Goal: Contribute content: Add original content to the website for others to see

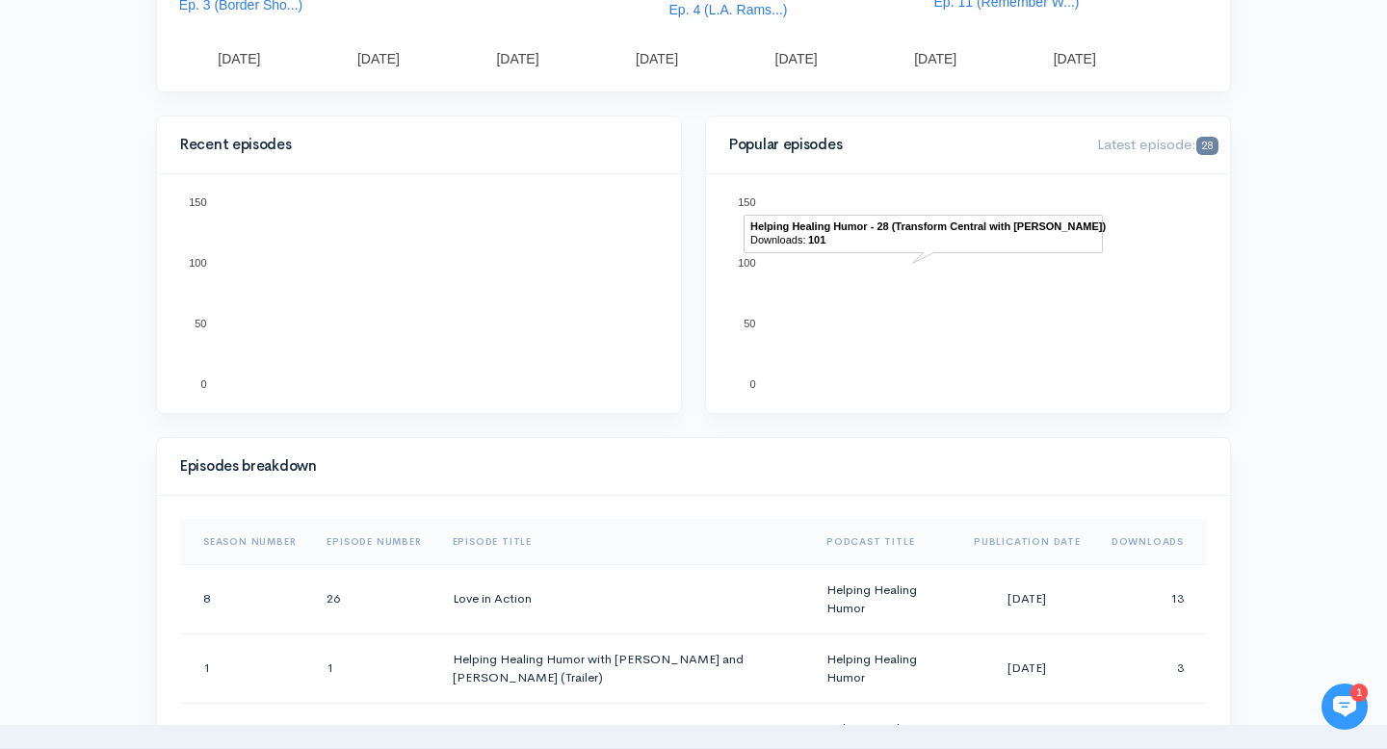
scroll to position [553, 0]
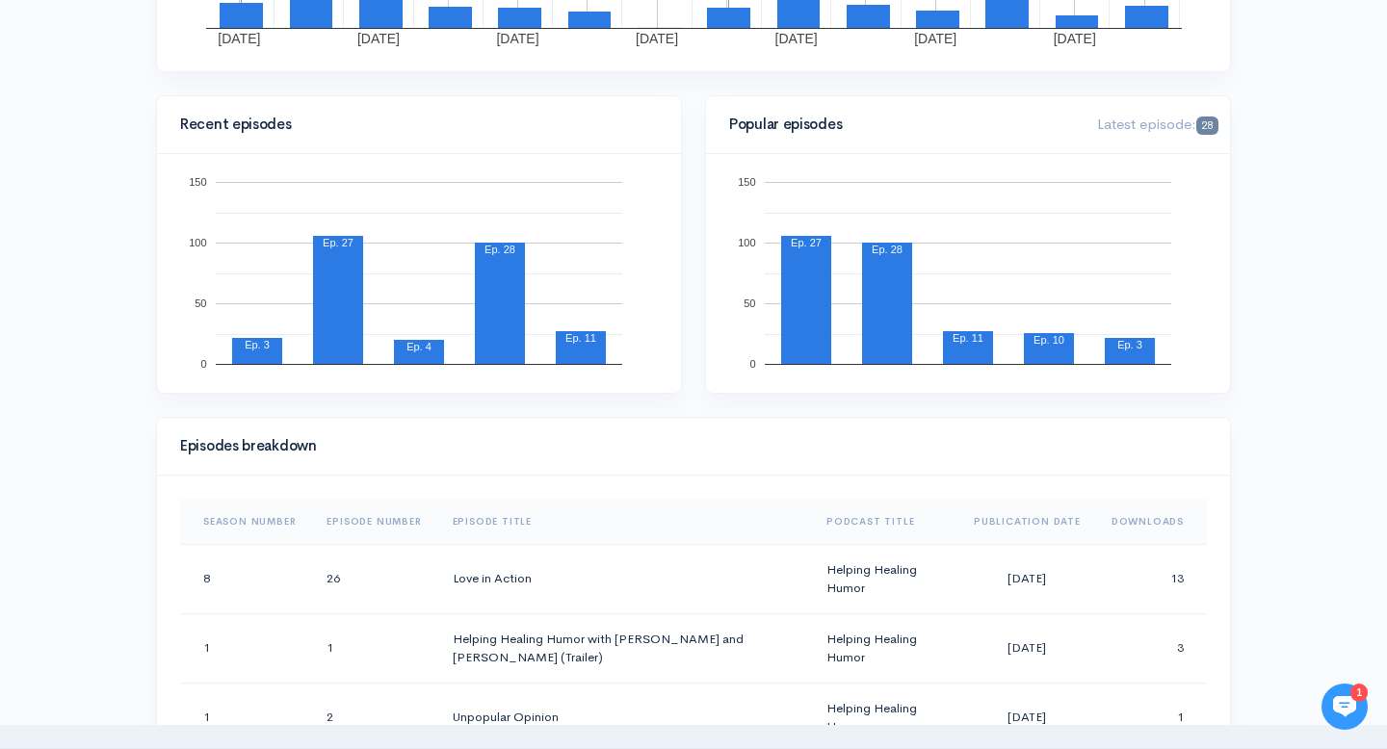
click at [1125, 522] on th "Downloads" at bounding box center [1151, 522] width 111 height 46
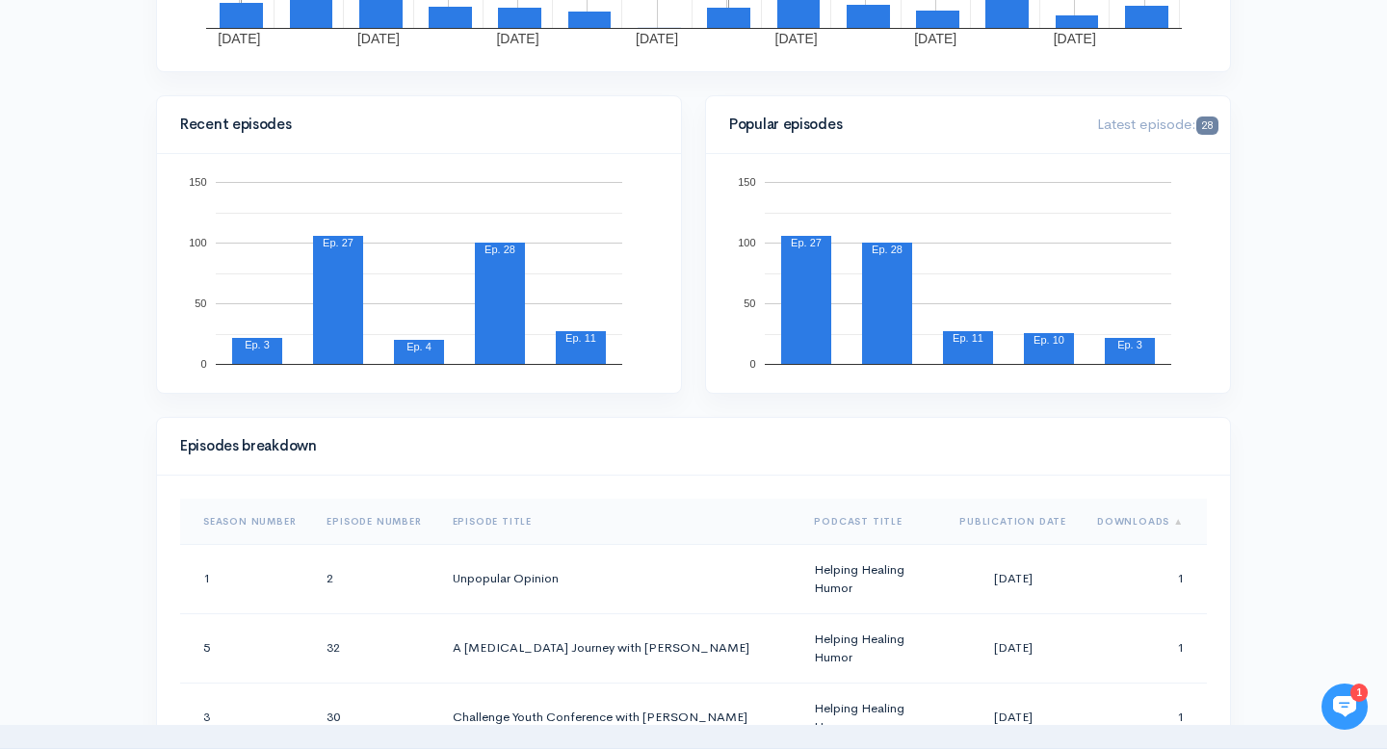
click at [1125, 522] on th "Downloads" at bounding box center [1143, 522] width 125 height 46
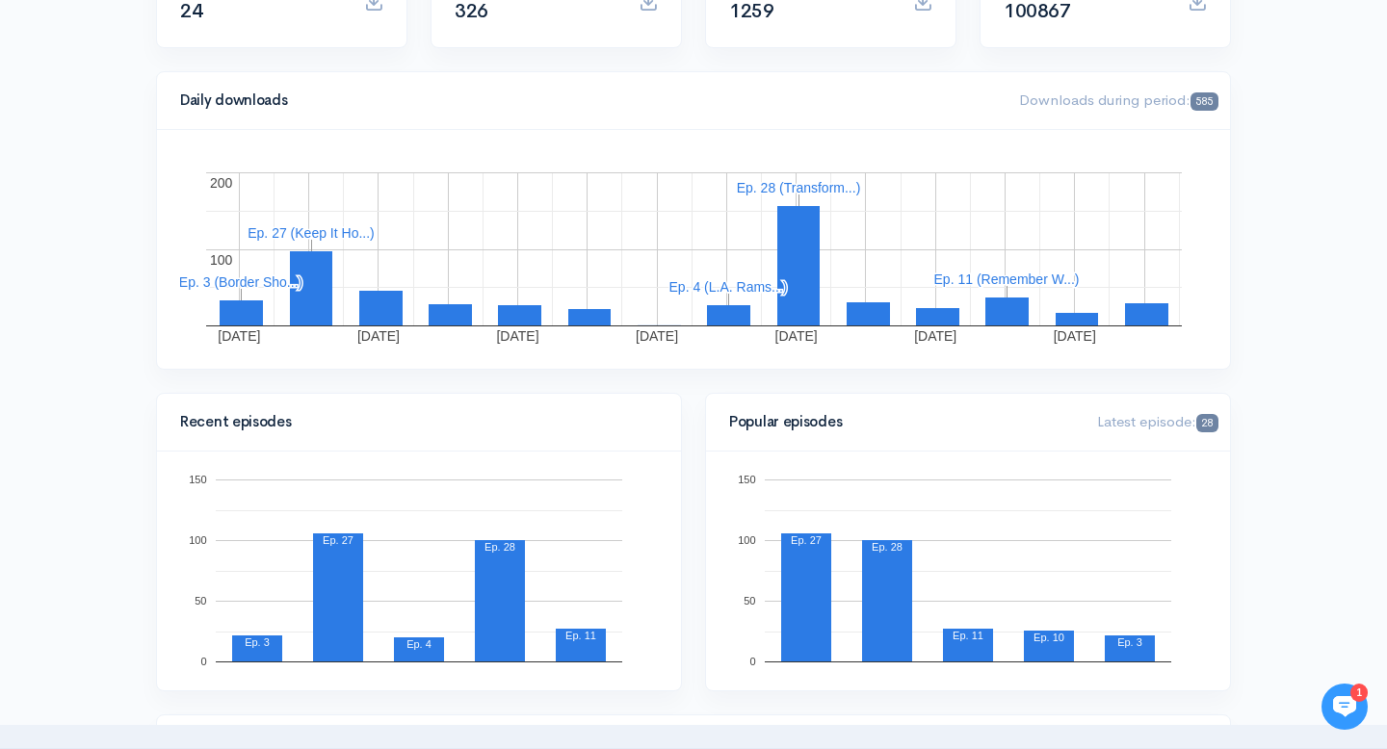
scroll to position [0, 0]
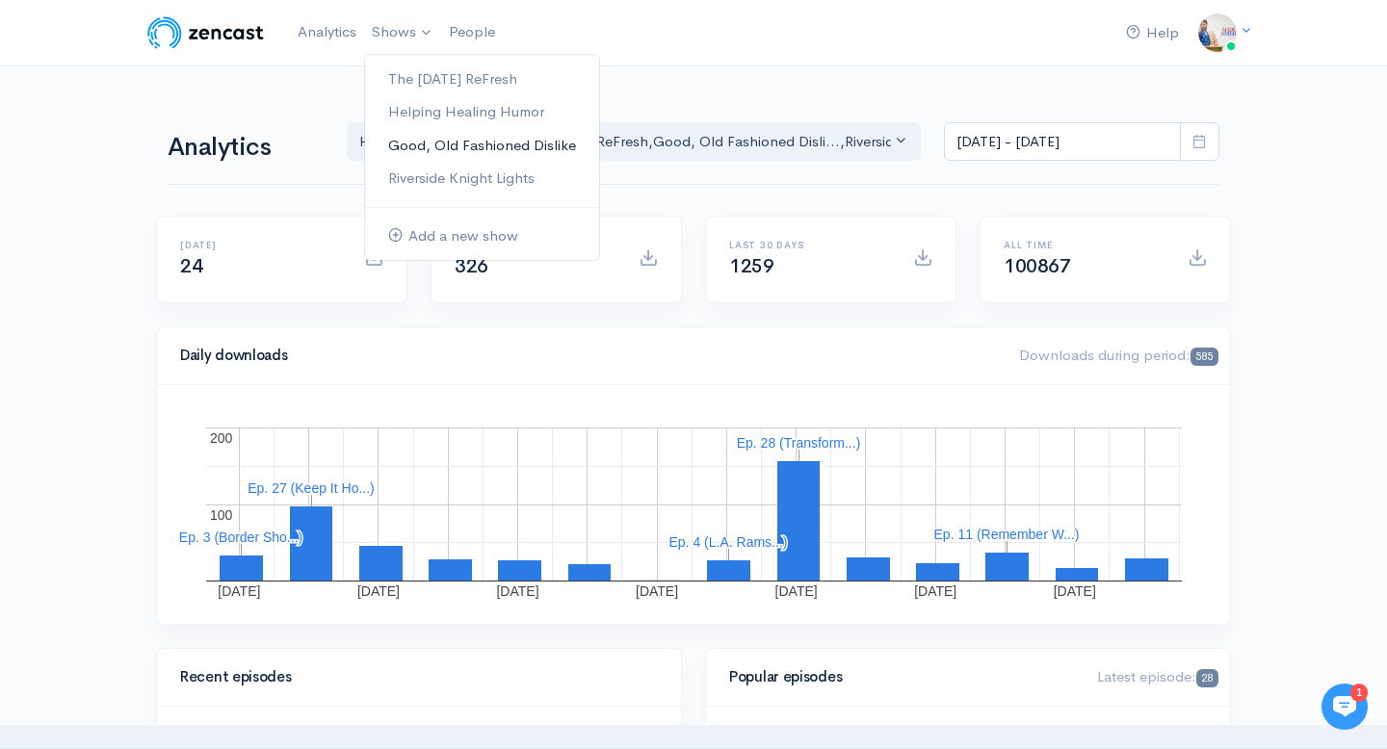
click at [429, 149] on link "Good, Old Fashioned Dislike" at bounding box center [482, 146] width 234 height 34
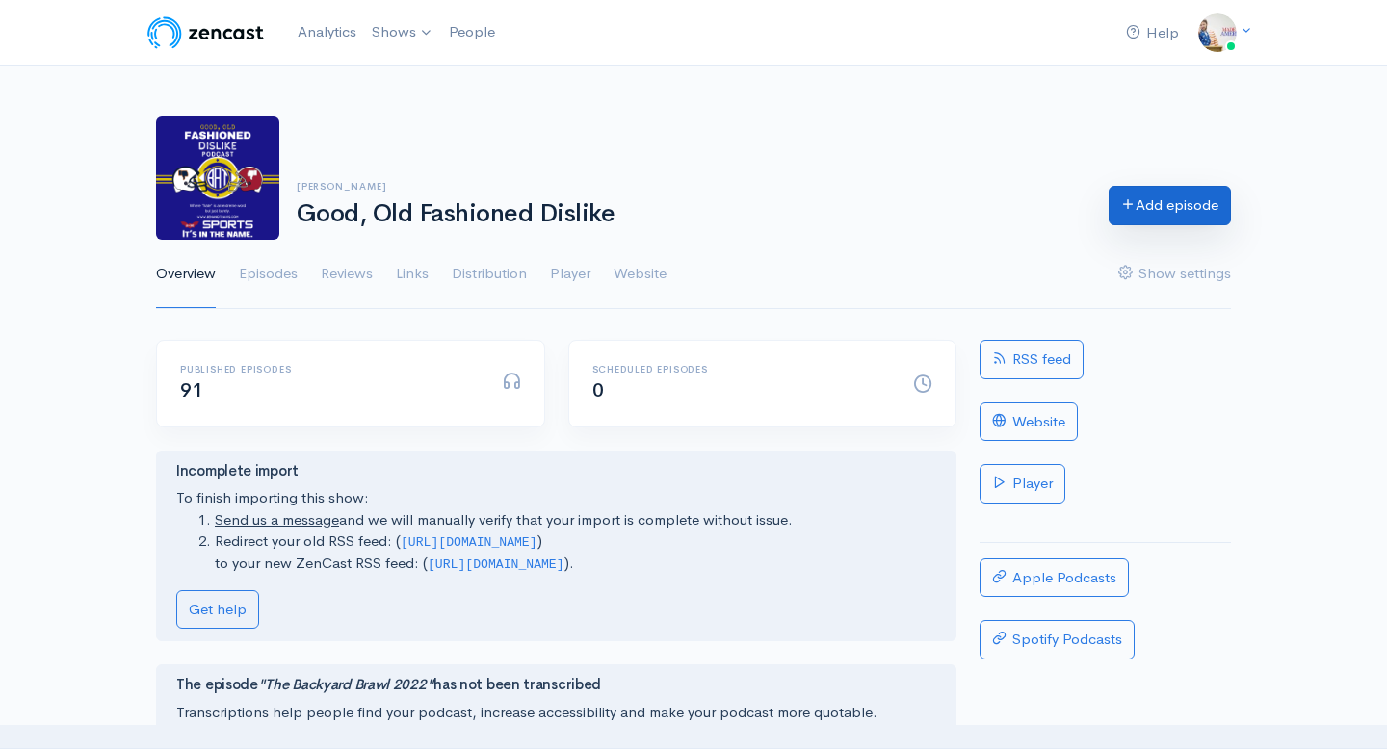
click at [1193, 208] on link "Add episode" at bounding box center [1169, 205] width 122 height 39
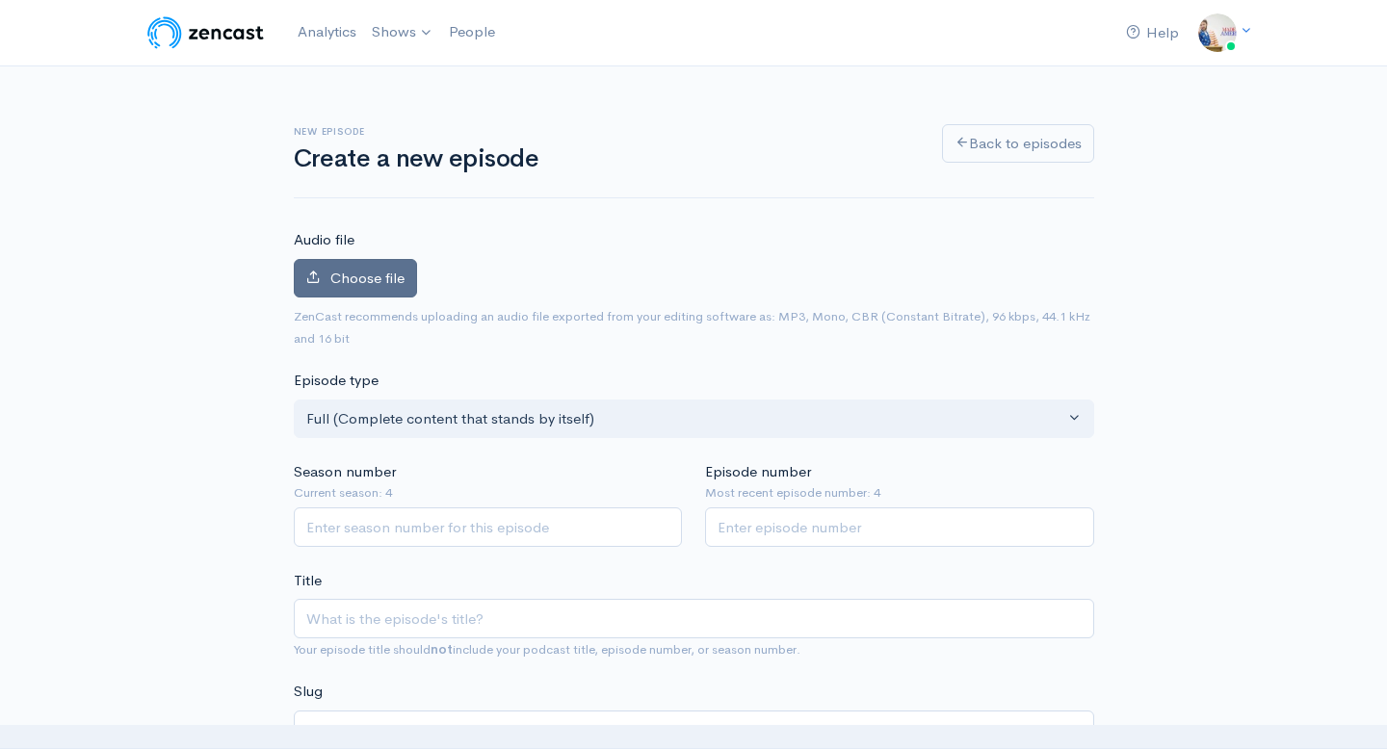
click at [403, 284] on span "Choose file" at bounding box center [367, 278] width 74 height 18
click at [0, 0] on input "Choose file" at bounding box center [0, 0] width 0 height 0
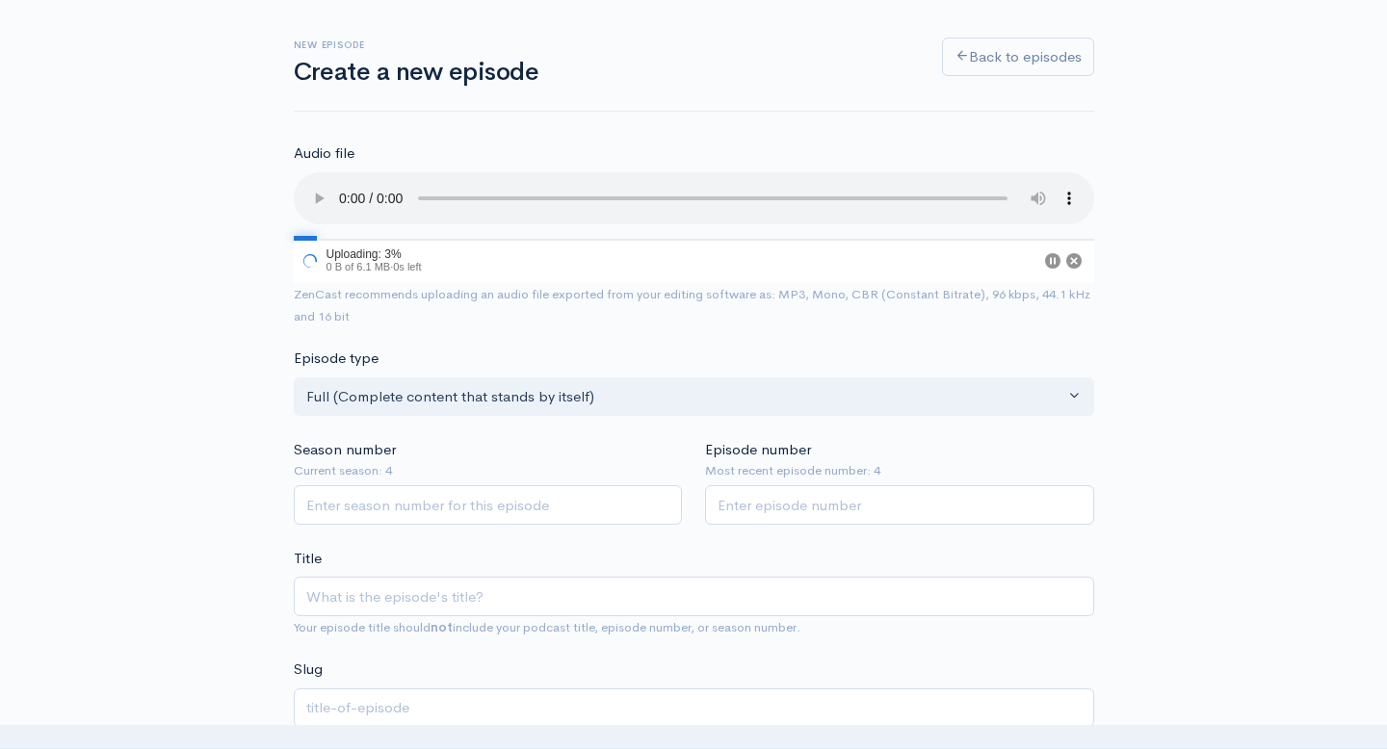
scroll to position [91, 0]
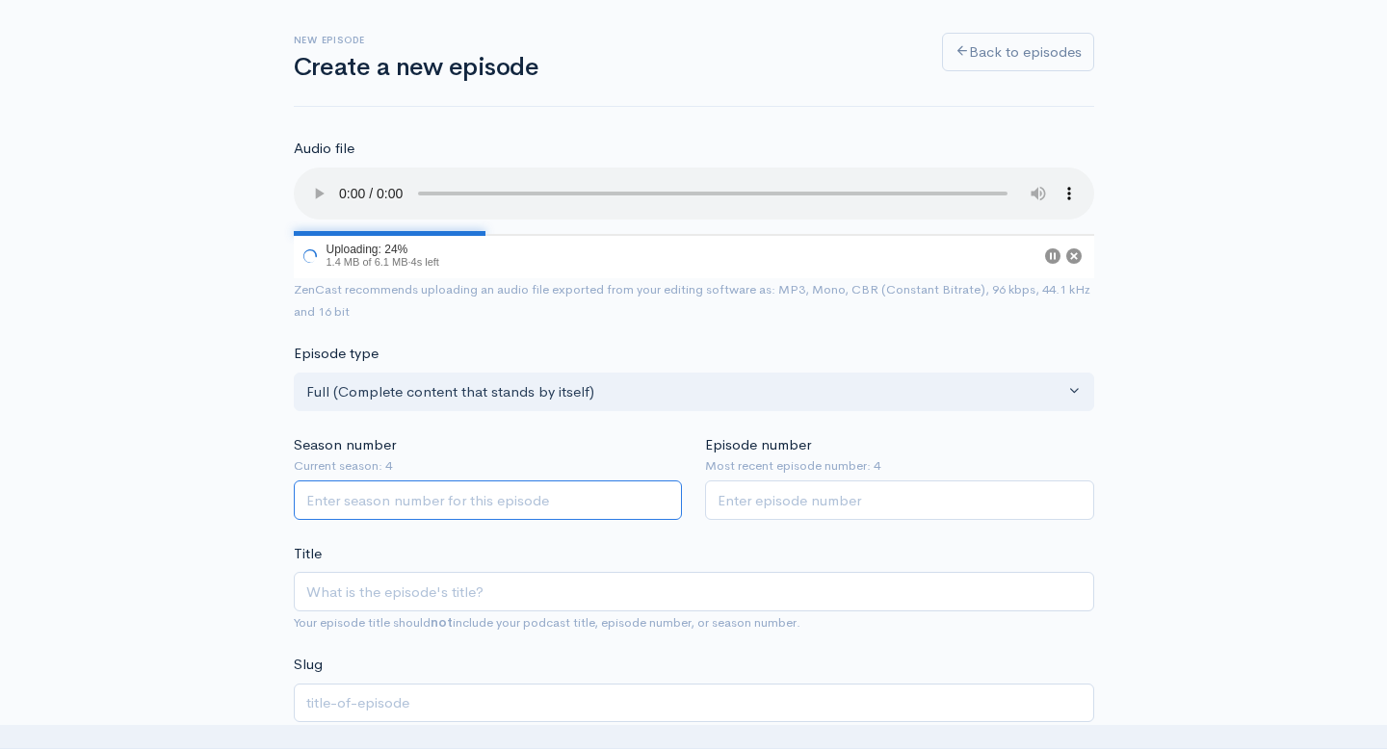
click at [497, 492] on input "Season number" at bounding box center [488, 500] width 389 height 39
type input "4"
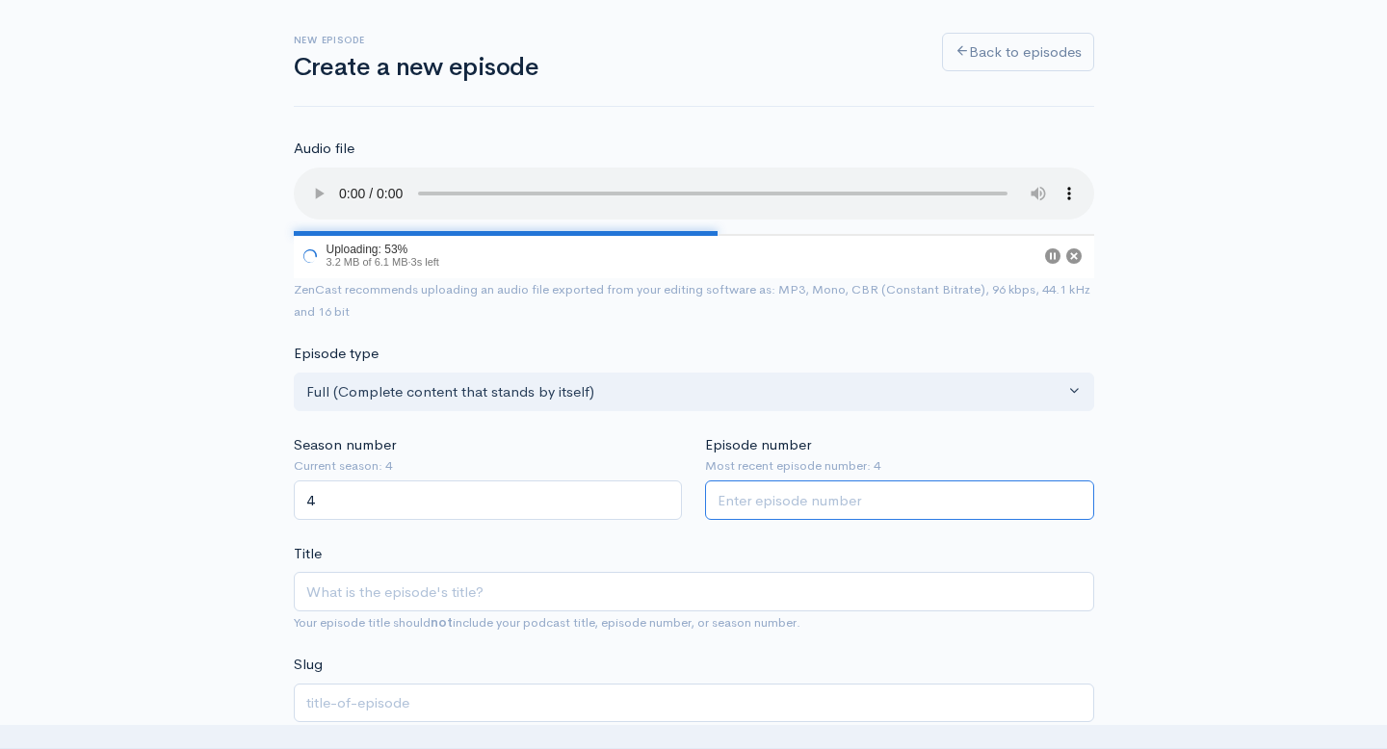
click at [753, 507] on input "Episode number" at bounding box center [899, 500] width 389 height 39
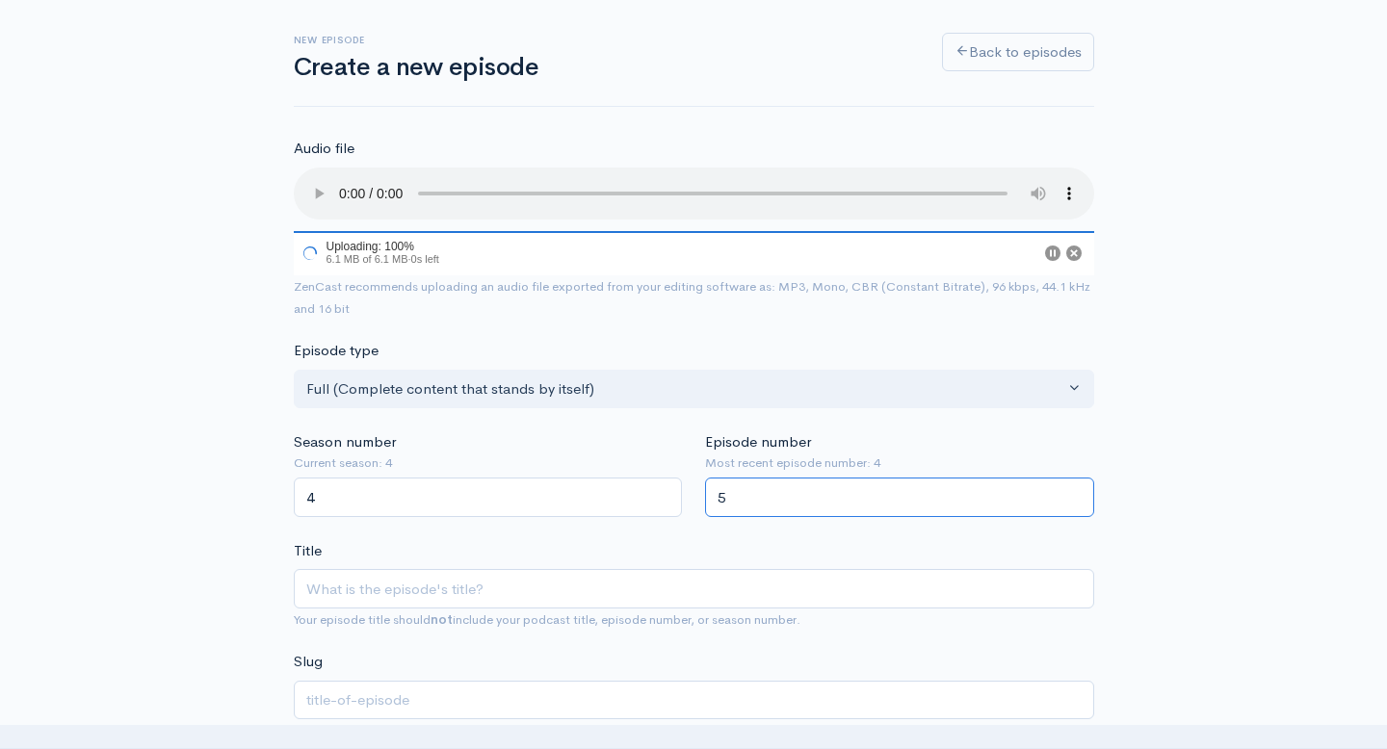
type input "5"
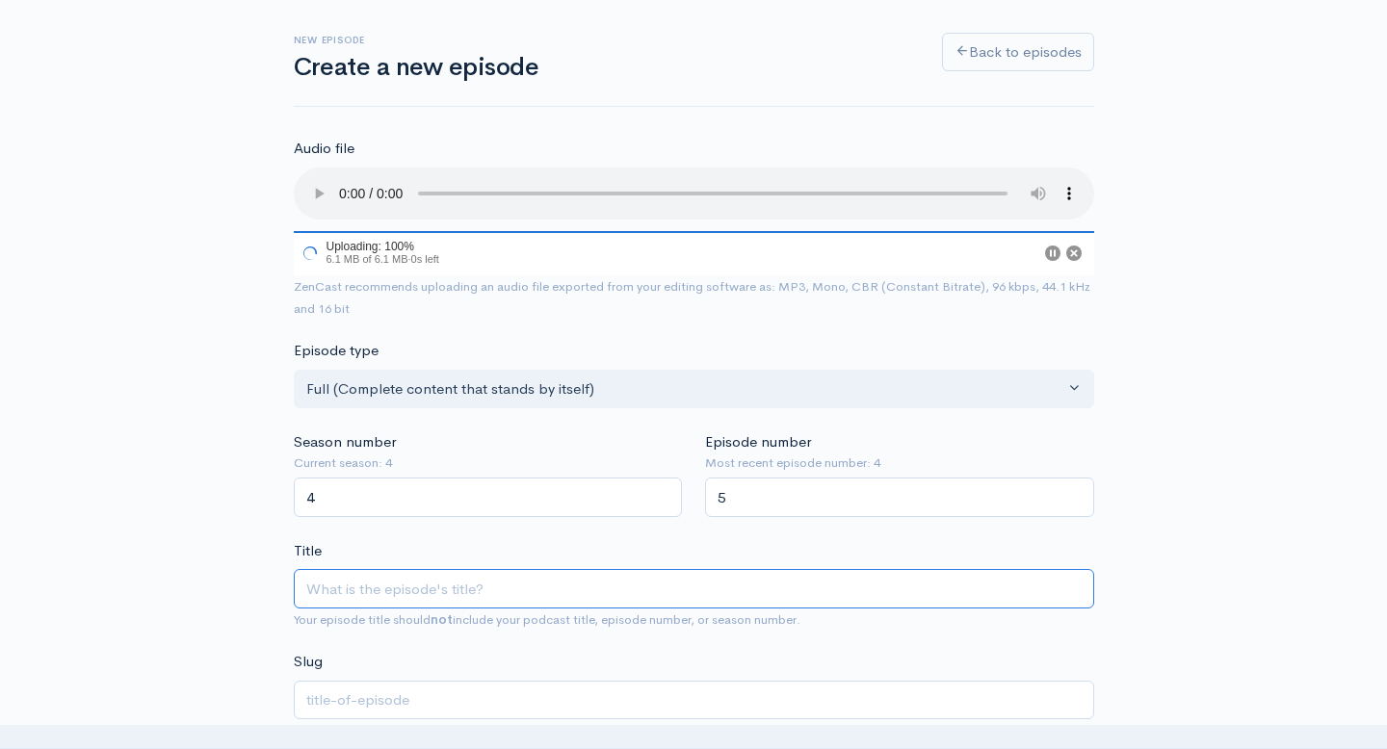
click at [660, 569] on input "Title" at bounding box center [694, 588] width 800 height 39
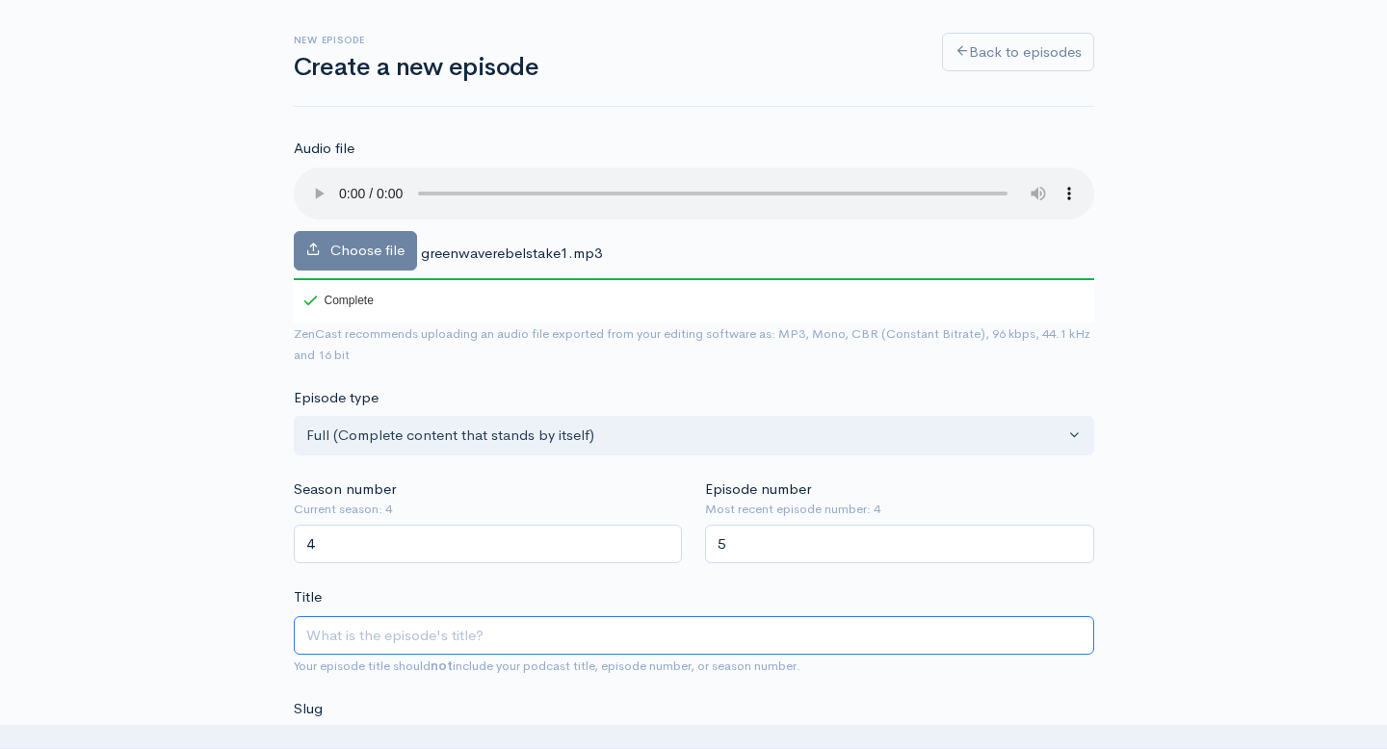
click at [639, 633] on input "Title" at bounding box center [694, 635] width 800 height 39
type input "T"
type input "t"
type input "Tu"
type input "tu"
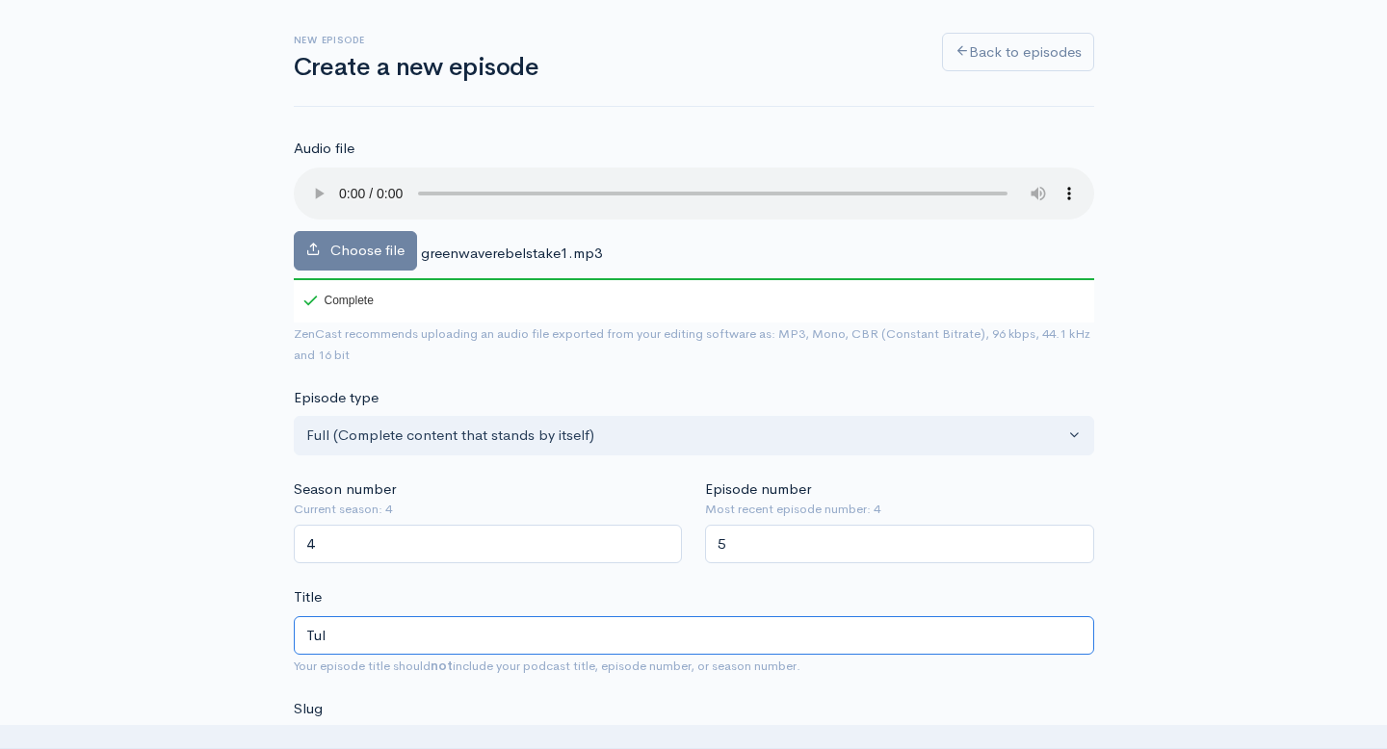
type input "Tula"
type input "tula"
type input "Tulane"
type input "tulane"
type input "Tulane G"
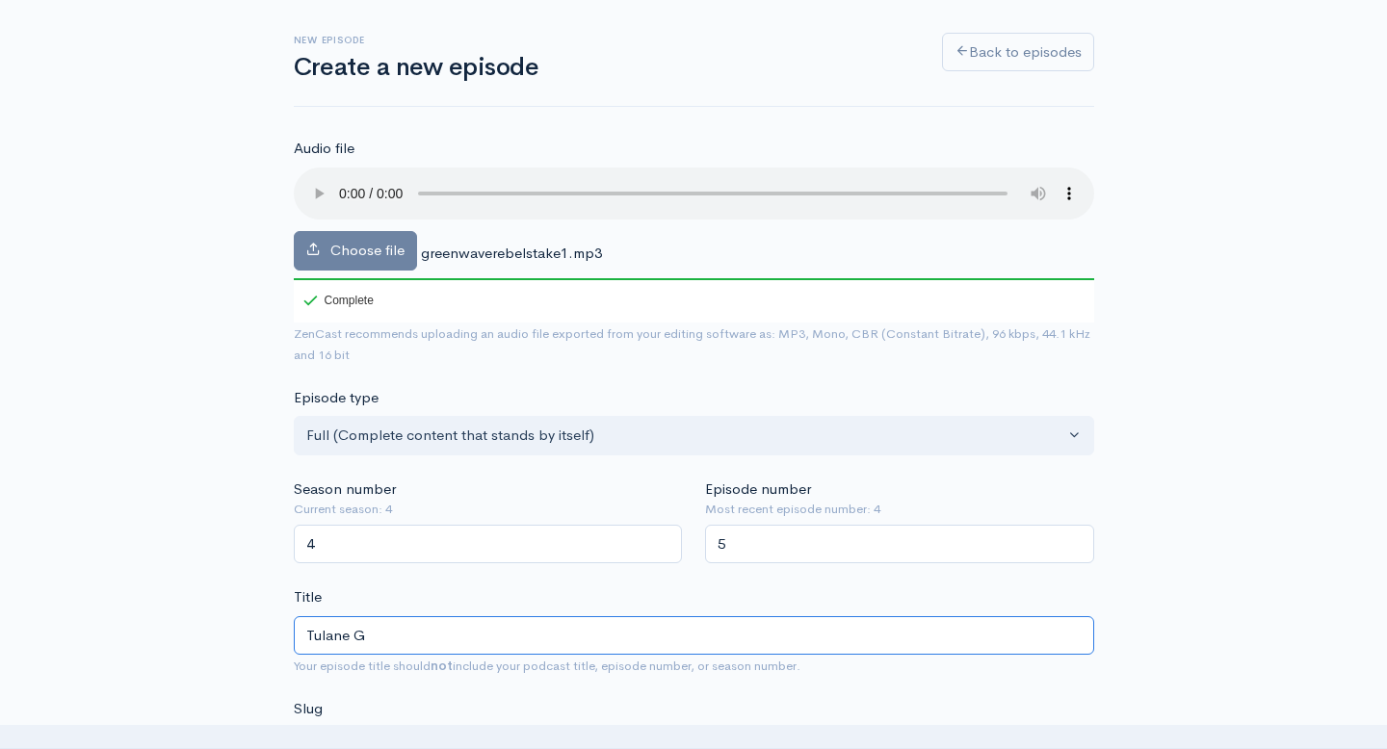
type input "tulane-g"
type input "Tulane Gre"
type input "tulane-gre"
type input "Tulane Gree"
type input "tulane-gree"
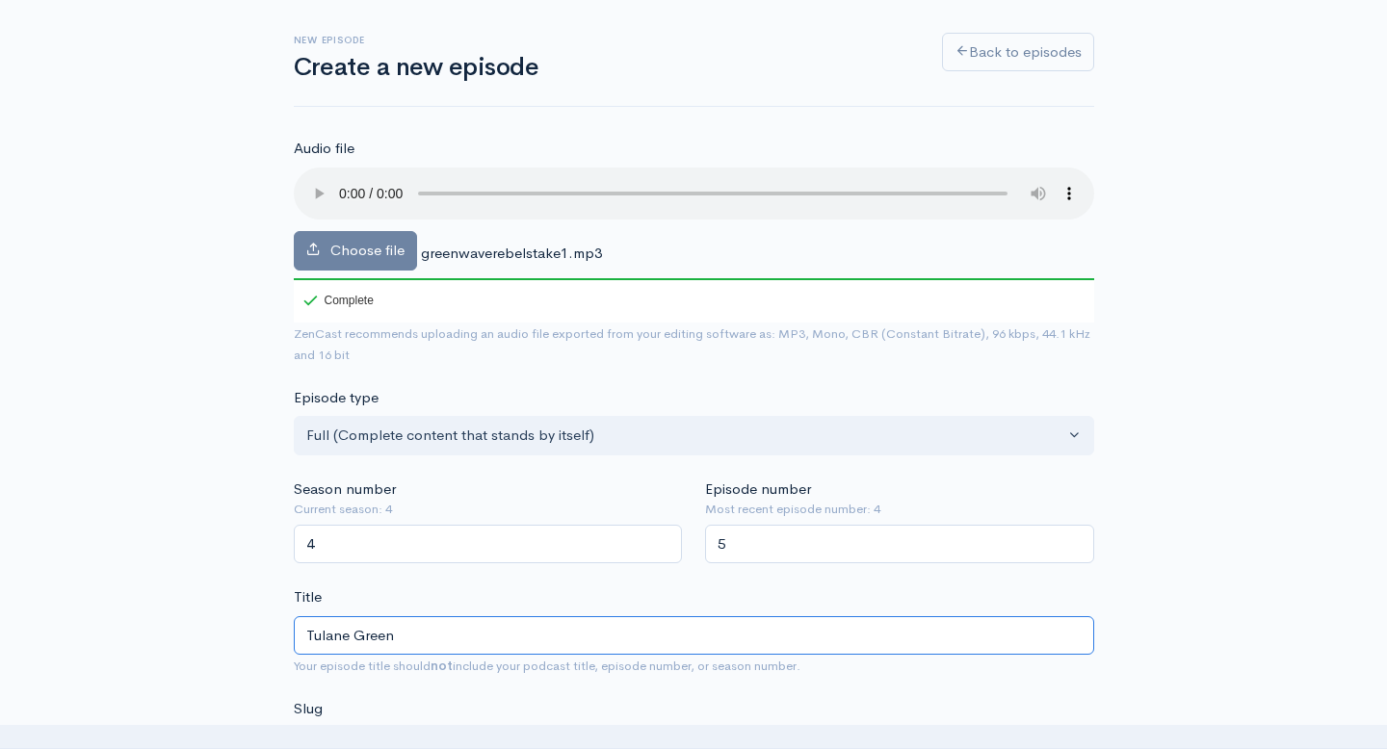
type input "Tulane Green"
type input "tulane-green"
type input "Tulane Green W"
type input "tulane-green-w"
type input "Tulane Green Wav"
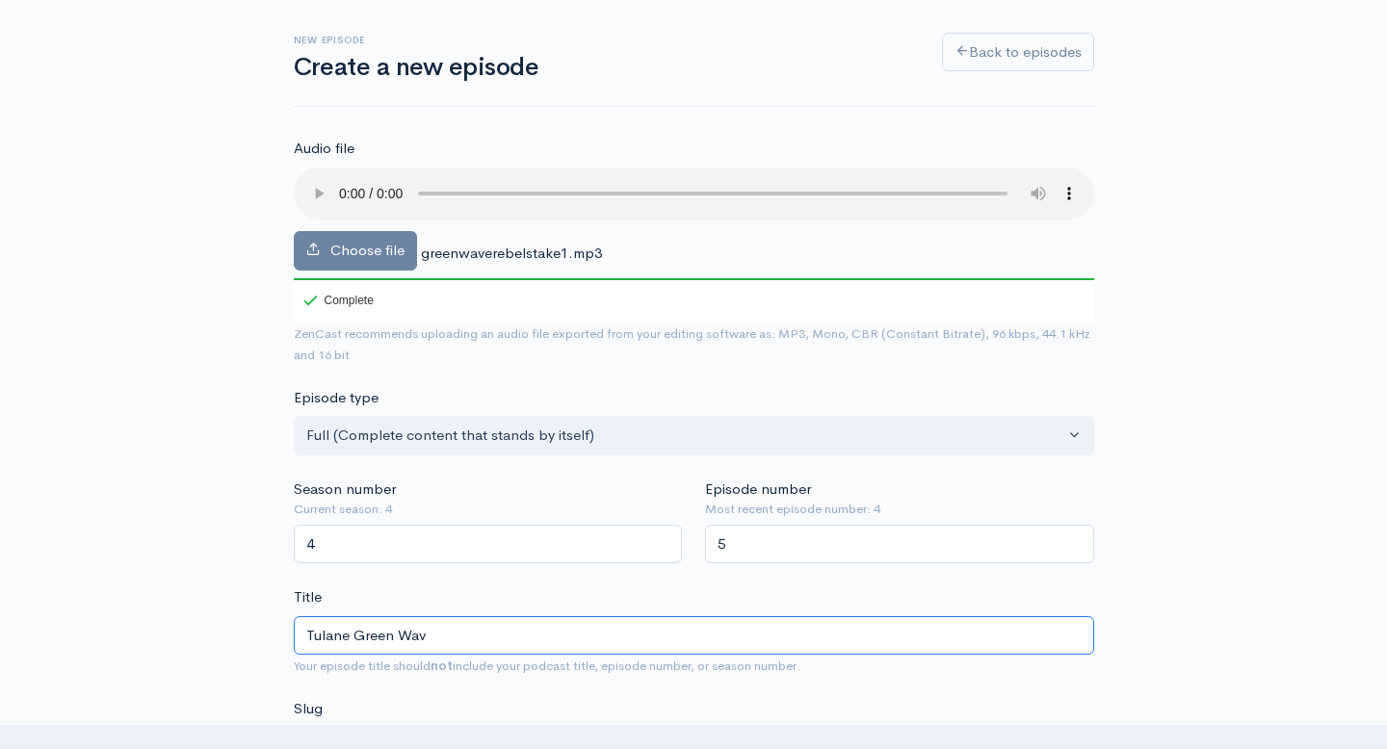
type input "tulane-green-wav"
type input "Tulane Green Wave"
type input "tulane-green-wave"
type input "Tulane Green Wave vs"
type input "tulane-green-wave-vs"
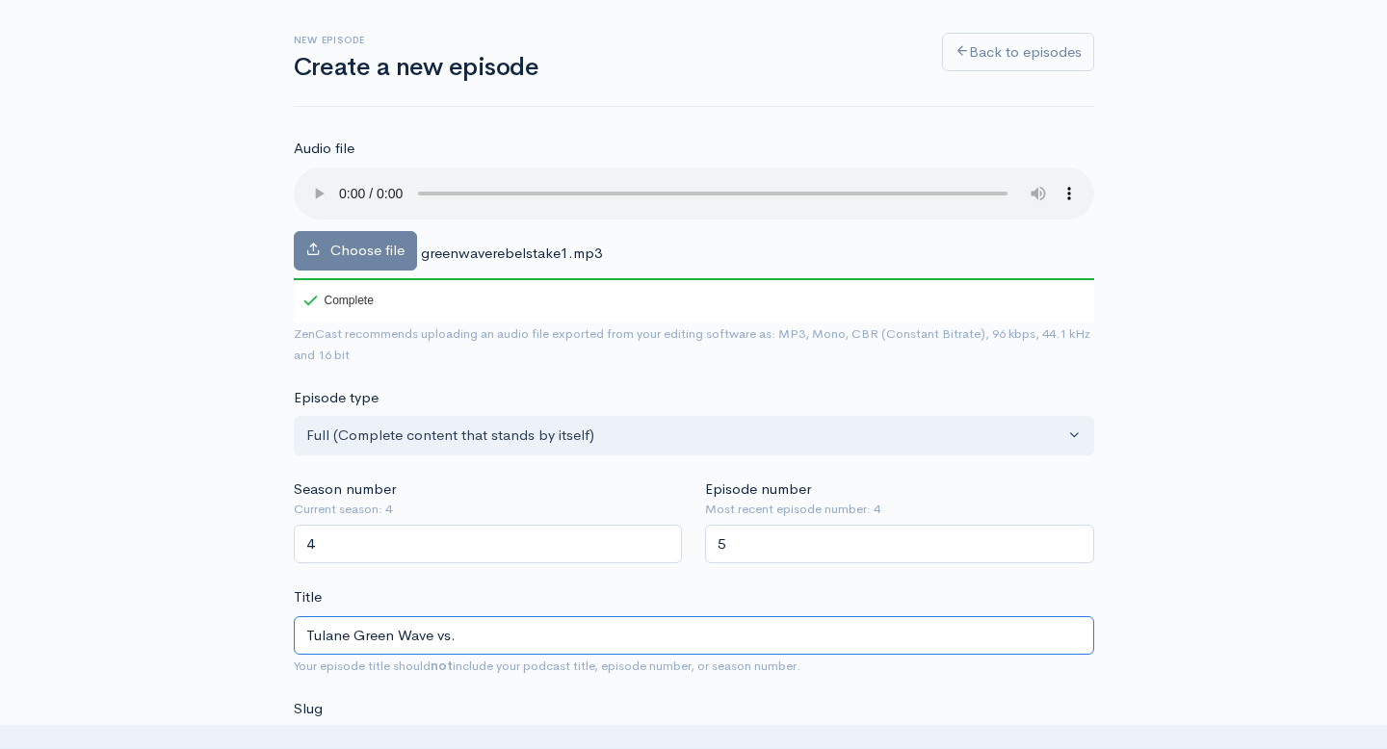
type input "Tulane Green Wave vs. O"
type input "tulane-green-wave-vs-o"
type input "Tulane Green Wave vs. Ole"
type input "tulane-green-wave-vs-ole"
type input "Tulane Green Wave vs. Ole MI"
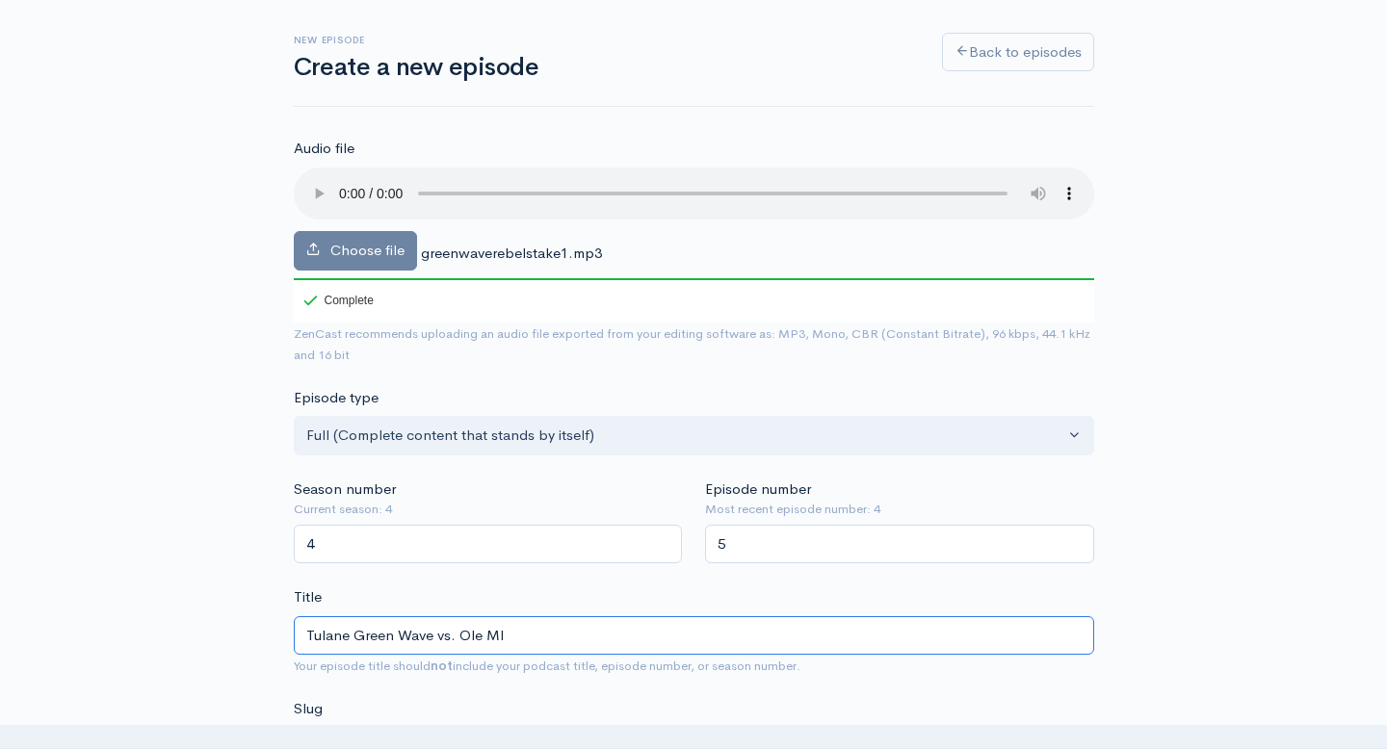
type input "tulane-green-wave-vs-ole-mi"
type input "Tulane Green Wave vs. Ole MIs"
type input "tulane-green-wave-vs-ole-mis"
type input "Tulane Green Wave vs. Ole MIss"
type input "tulane-green-wave-vs-ole-miss"
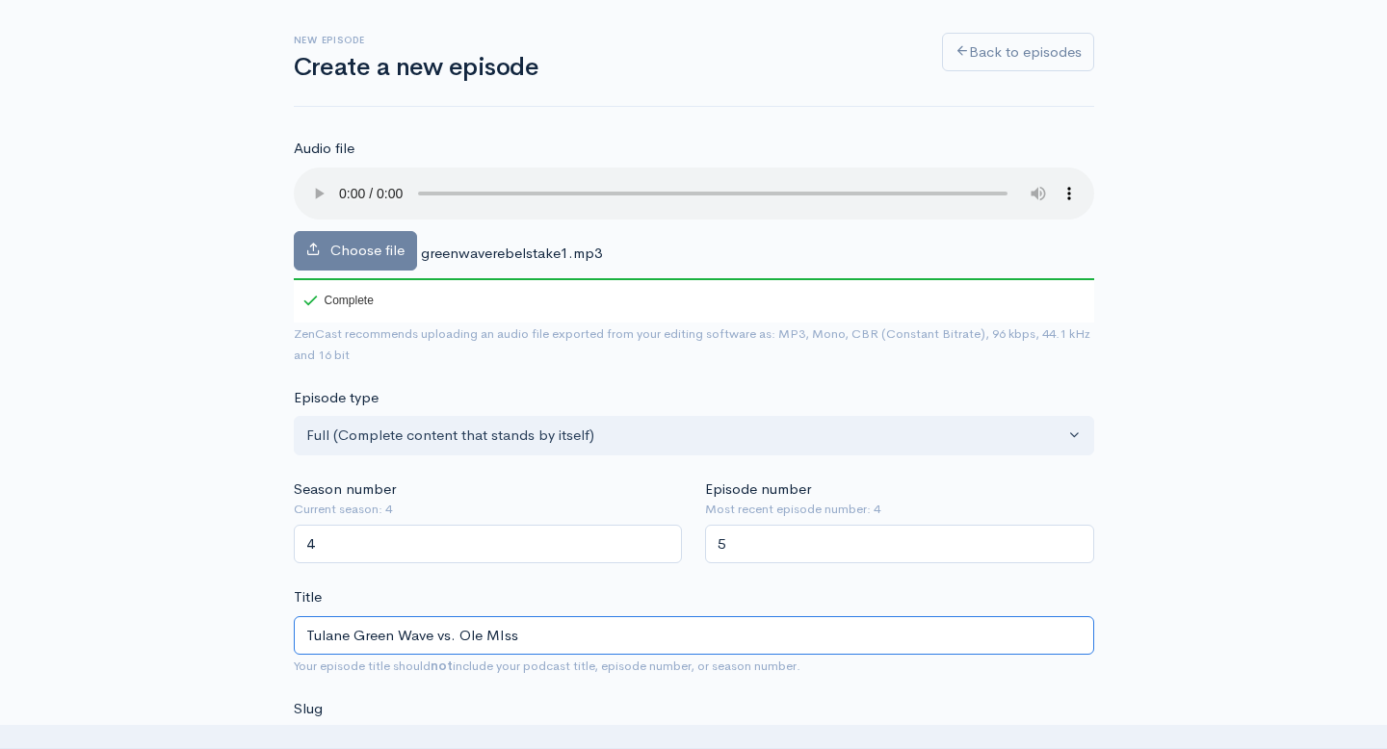
type input "Tulane Green Wave vs. Ole MIs"
type input "tulane-green-wave-vs-ole-mis"
type input "Tulane Green Wave vs. Ole MI"
type input "tulane-green-wave-vs-ole-mi"
type input "Tulane Green Wave vs. Ole M"
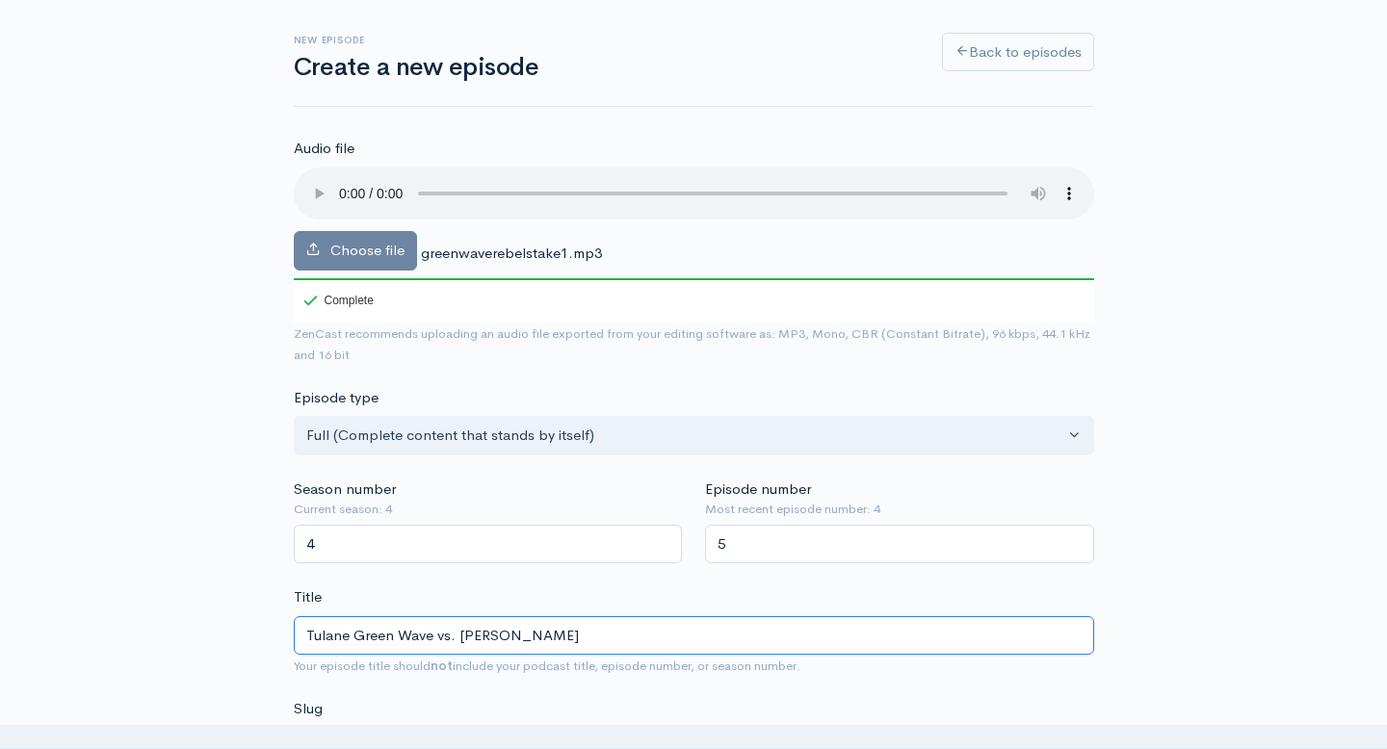
type input "tulane-green-wave-vs-ole-m"
type input "Tulane Green Wave vs. Ole Mi"
type input "tulane-green-wave-vs-ole-mi"
type input "Tulane Green Wave vs. Ole Mis"
type input "tulane-green-wave-vs-ole-mis"
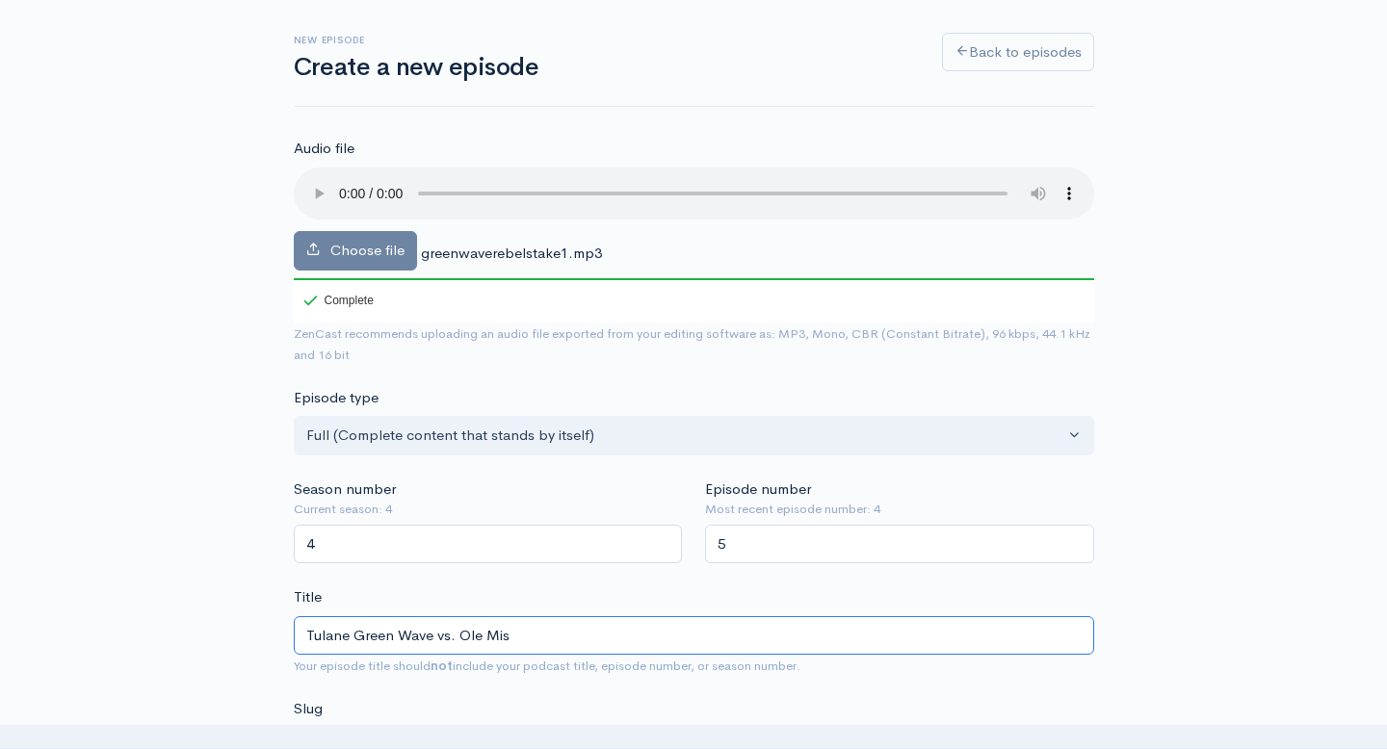
type input "Tulane Green Wave vs. Ole Miss"
type input "tulane-green-wave-vs-ole-miss"
type input "Tulane Green Wave vs. Ole Miss R"
type input "tulane-green-wave-vs-ole-miss-r"
type input "Tulane Green Wave vs. Ole Miss Re"
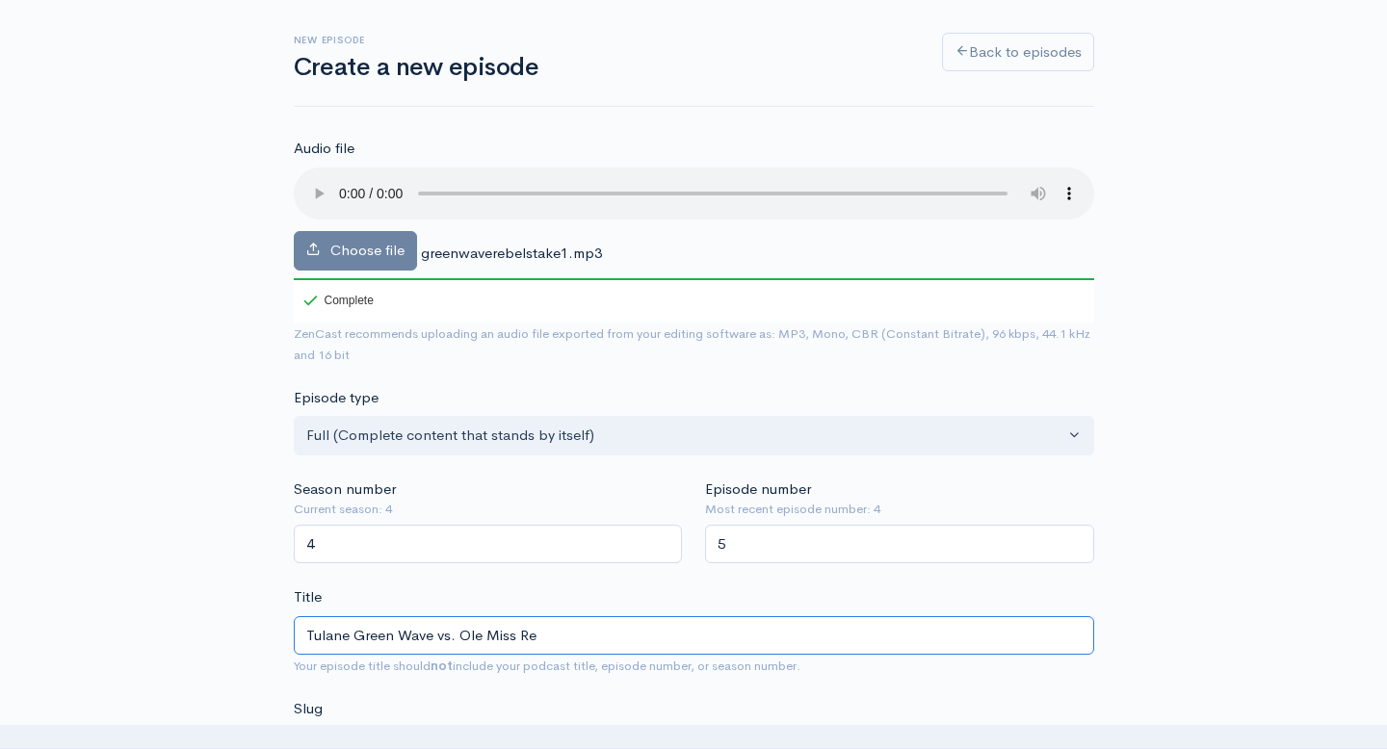
type input "tulane-green-wave-vs-ole-miss-re"
type input "Tulane Green Wave vs. Ole Miss Reb"
type input "tulane-green-wave-vs-ole-miss-reb"
type input "Tulane Green Wave vs. Ole Miss Rebe"
type input "tulane-green-wave-vs-ole-miss-rebe"
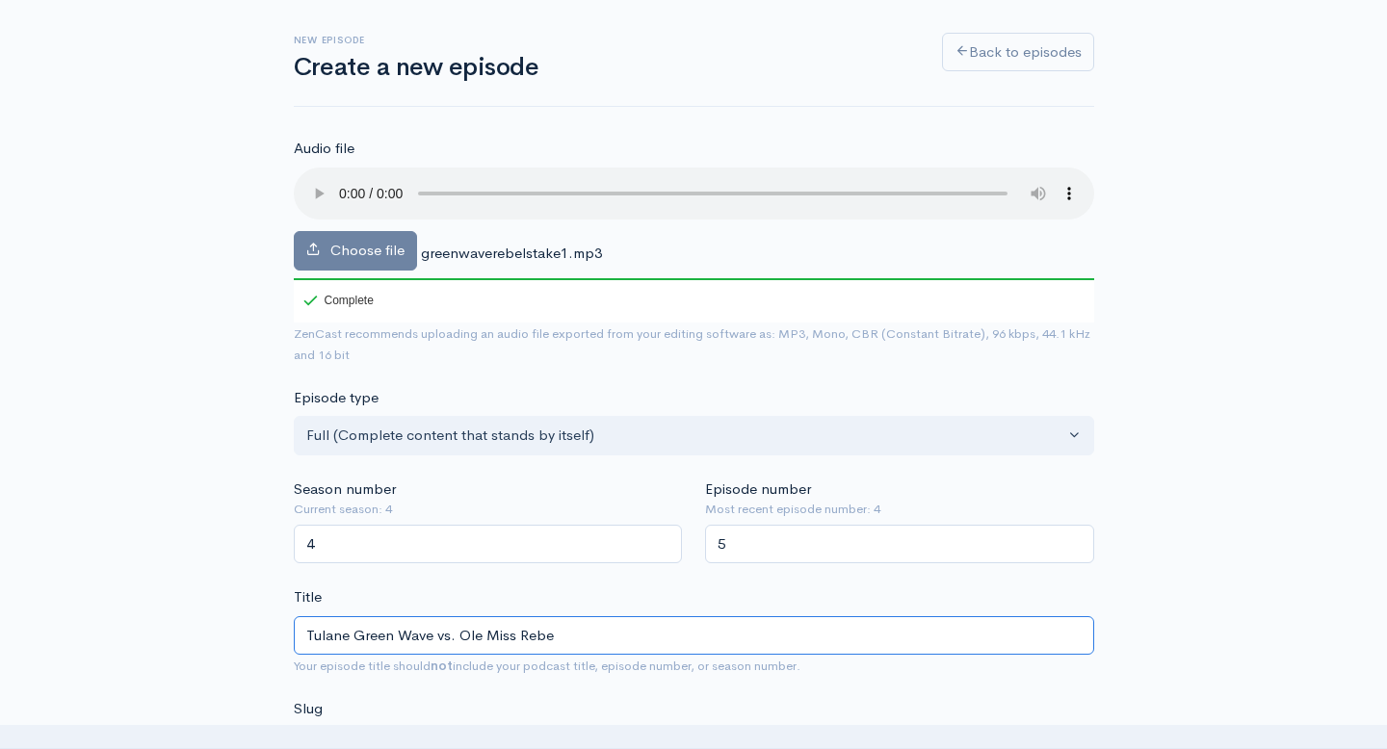
type input "Tulane Green Wave vs. Ole Miss Rebel"
type input "tulane-green-wave-vs-ole-miss-rebel"
type input "Tulane Green Wave vs. Ole Miss Rebels"
type input "tulane-green-wave-vs-ole-miss-rebels"
type input "Tulane Green Wave vs. Ole Miss Rebels"
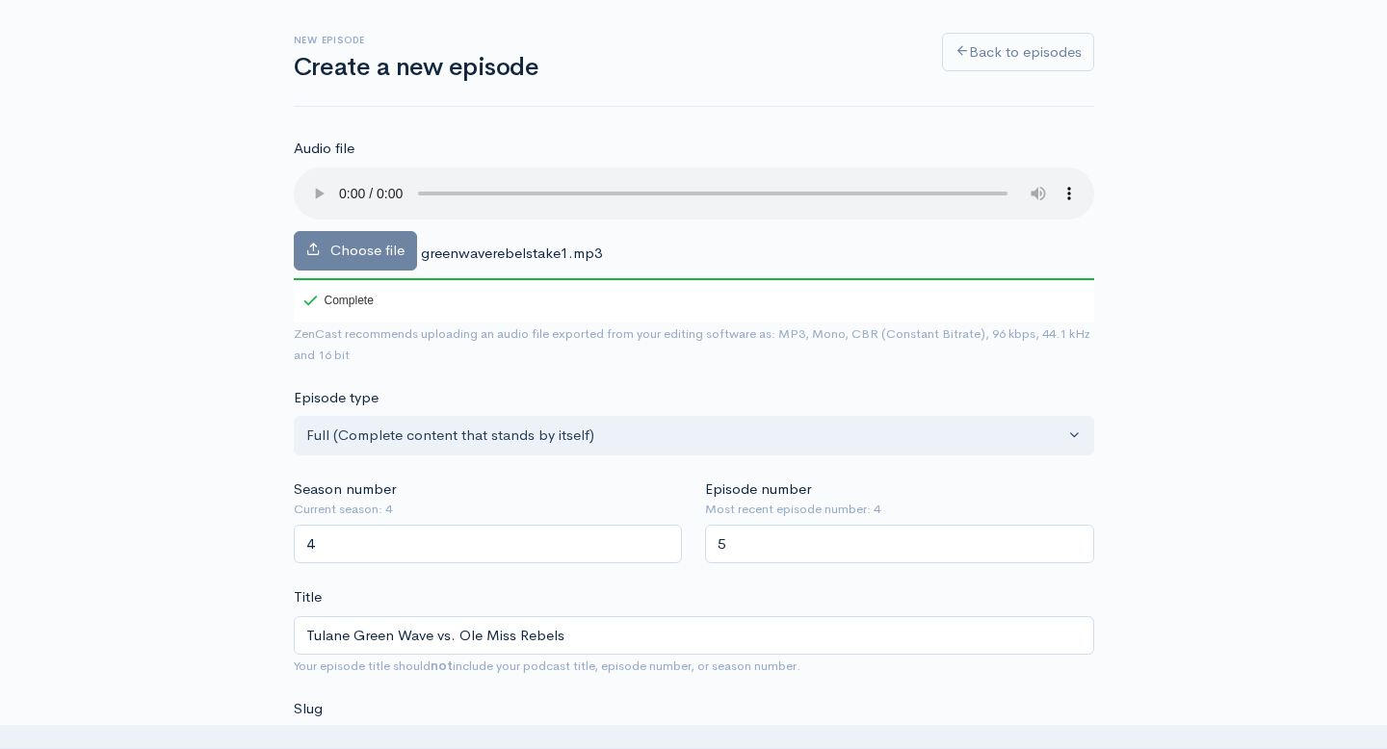
click at [628, 701] on div "Slug tulane-green-wave-vs-ole-miss-rebels The slug will be used in the URL for …" at bounding box center [694, 743] width 800 height 91
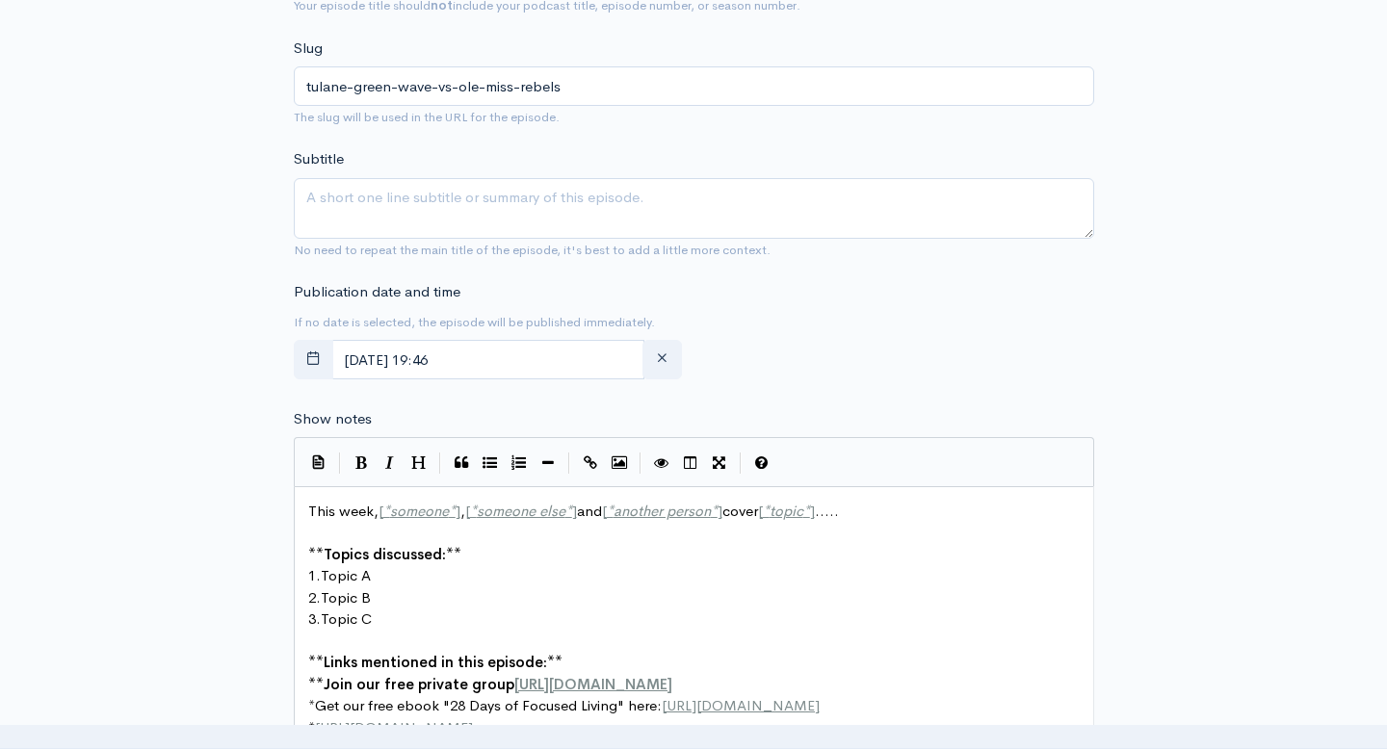
scroll to position [754, 0]
click at [550, 353] on input "September, 14 2025 19:46" at bounding box center [488, 357] width 314 height 39
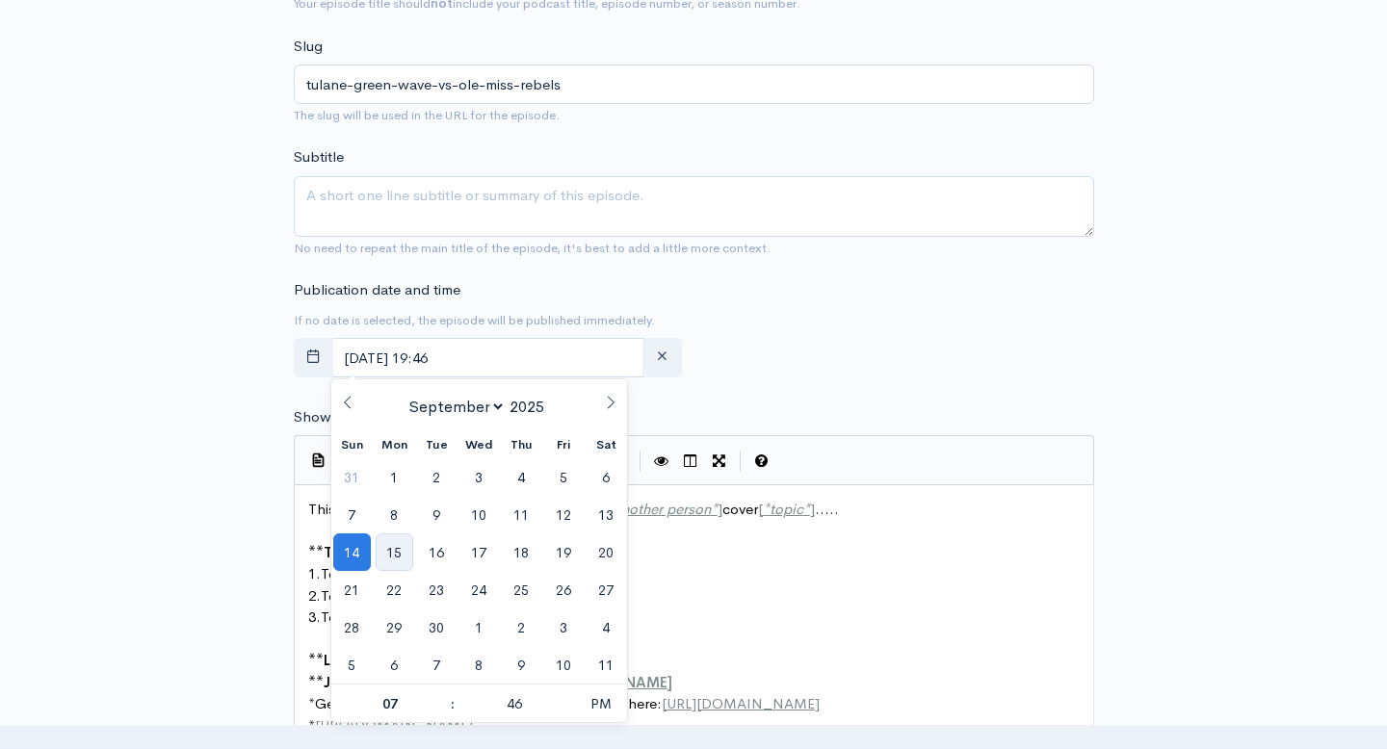
click at [387, 560] on span "15" at bounding box center [395, 553] width 38 height 38
type input "September, 15 2025 19:46"
type input "5"
type input "September, 15 2025 17:46"
type input "05"
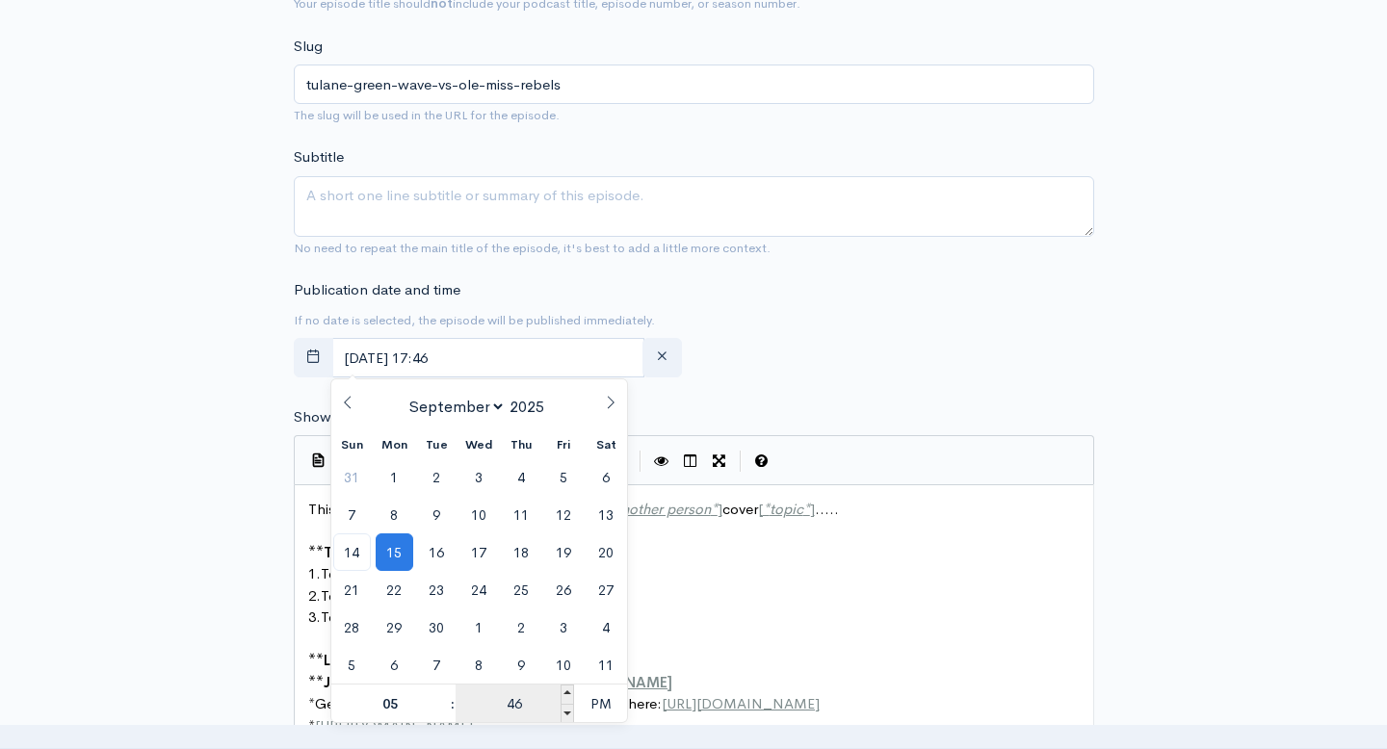
click at [521, 702] on input "46" at bounding box center [515, 704] width 118 height 39
type input "00"
click at [597, 711] on span "PM" at bounding box center [600, 704] width 53 height 39
type input "[DATE] 05:00"
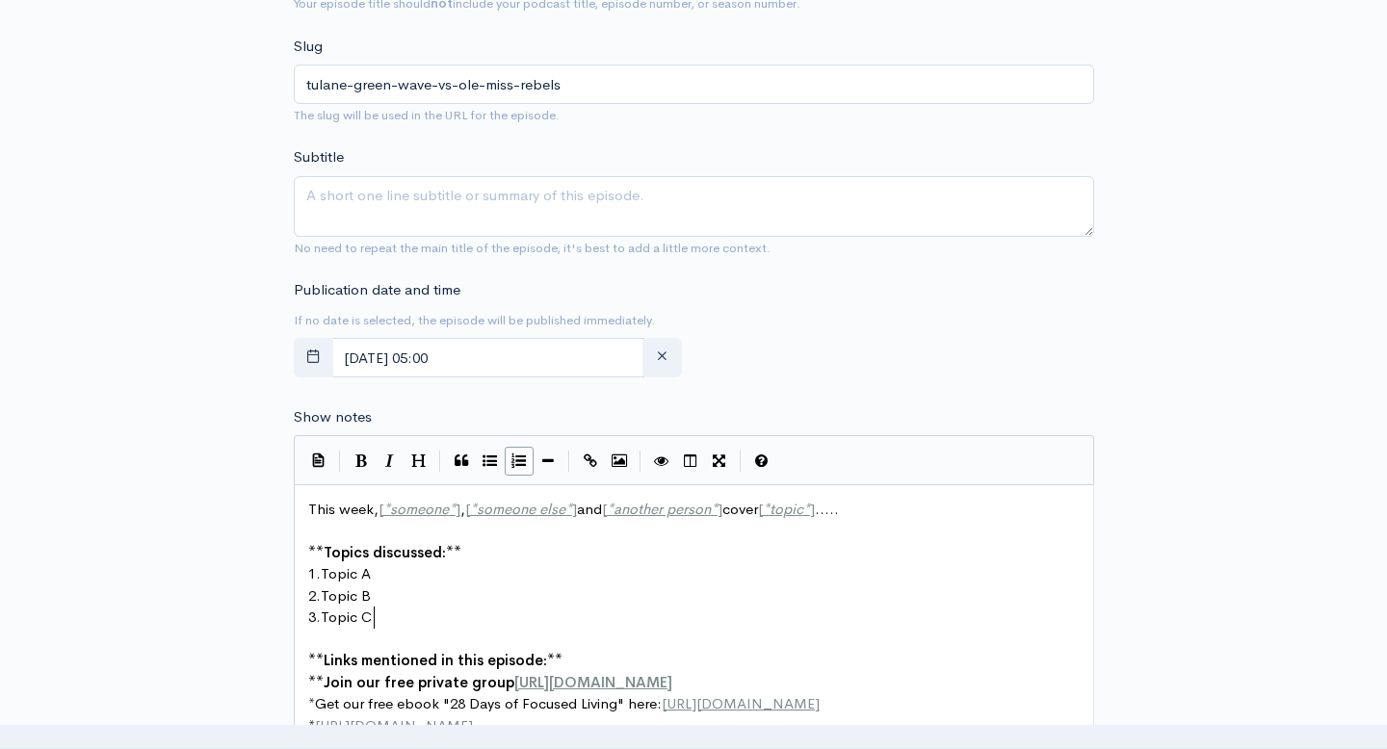
click at [678, 619] on pre "3. Topic C" at bounding box center [693, 618] width 779 height 22
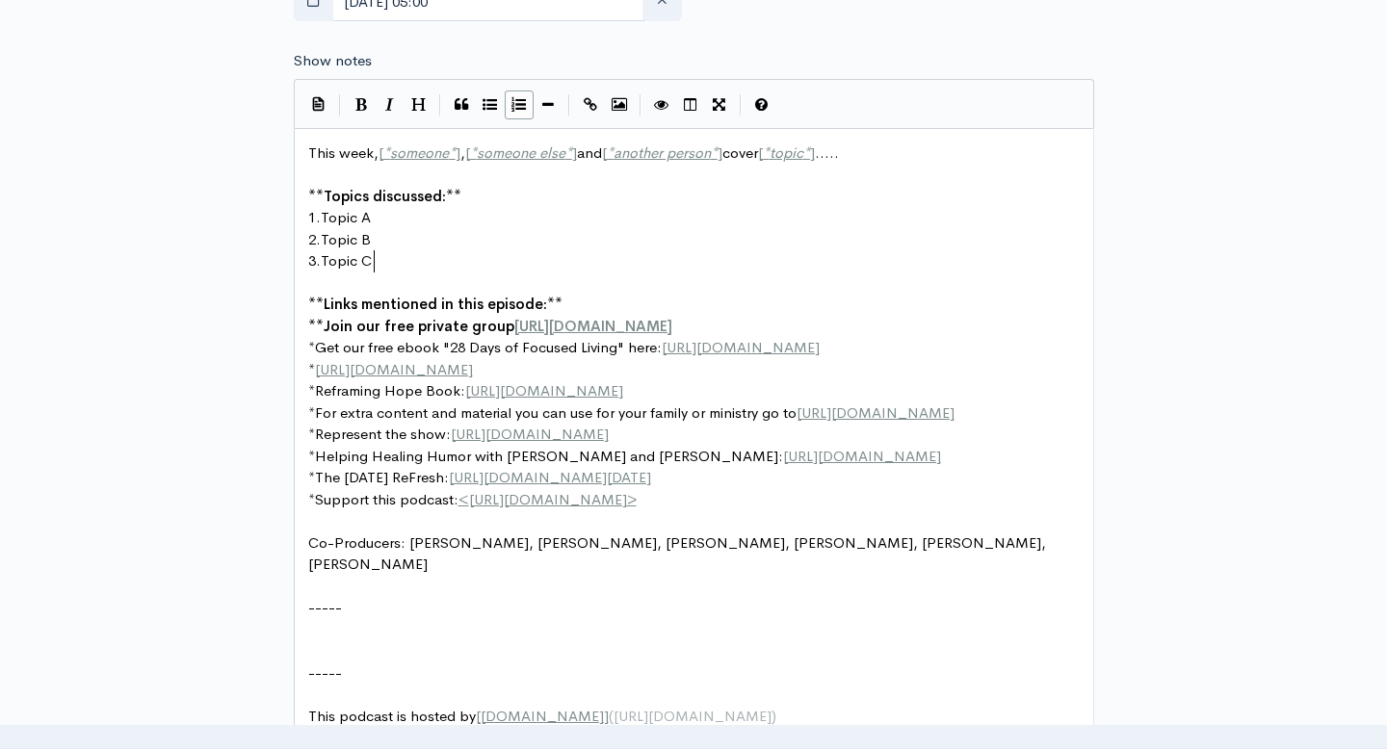
scroll to position [1113, 0]
click at [472, 567] on span "Co-Producers: Justin B., Doris C., Rhonda F., Scott K., Mary H., Scott B." at bounding box center [679, 551] width 742 height 40
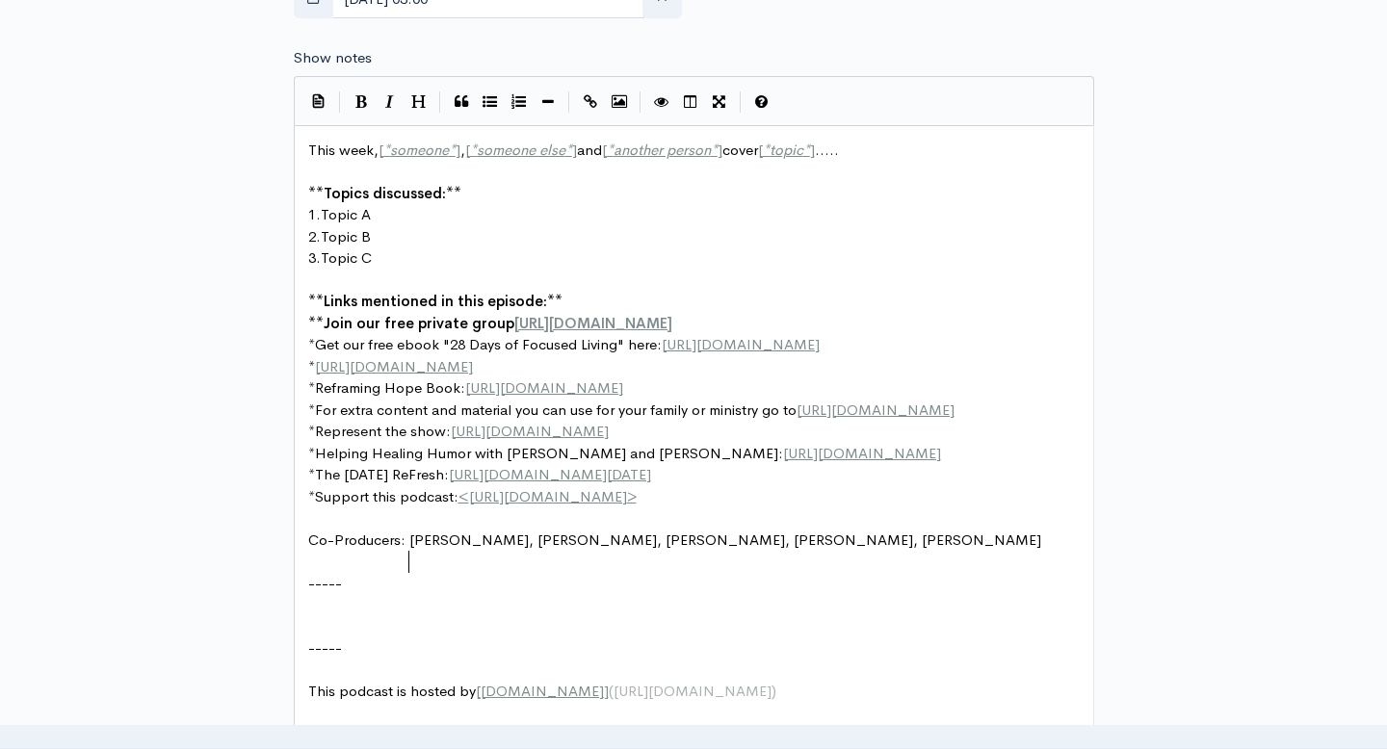
click at [372, 660] on pre "-----" at bounding box center [693, 649] width 779 height 22
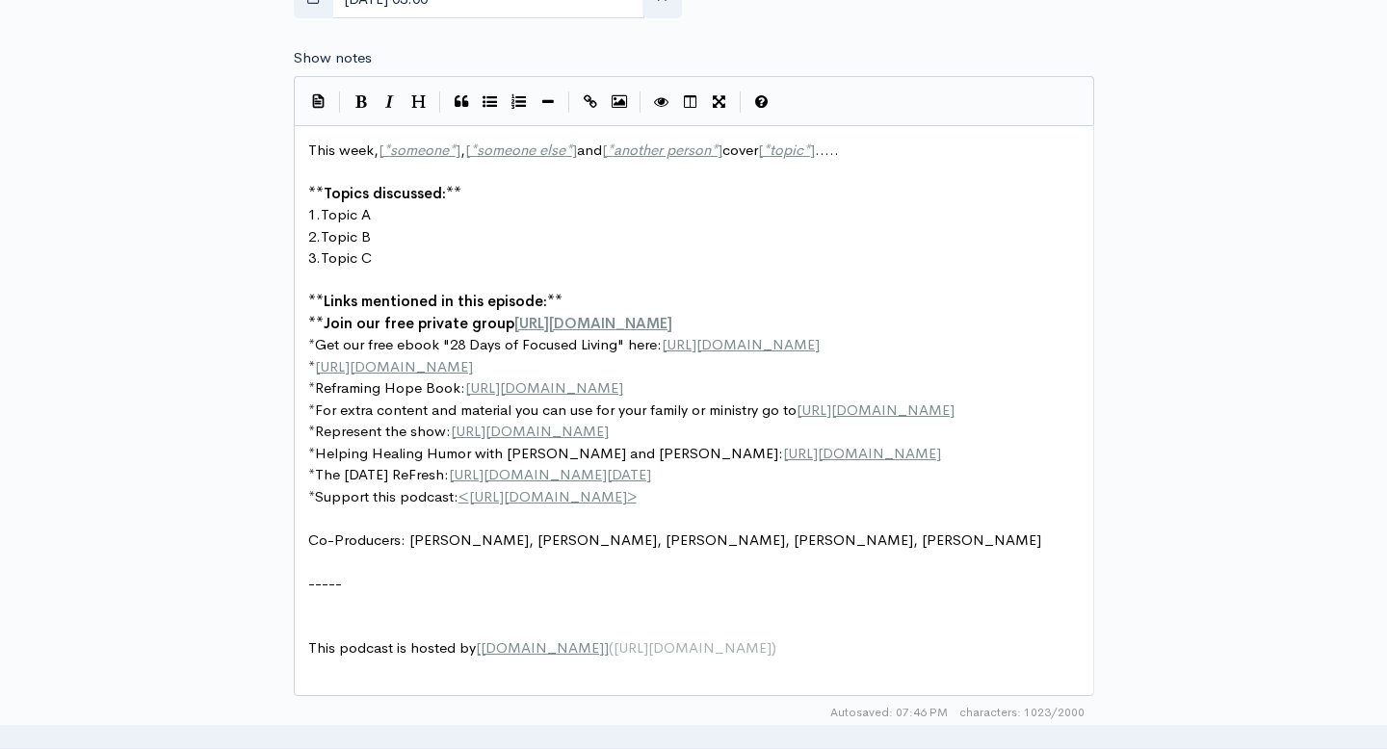
click at [401, 638] on pre "​" at bounding box center [693, 627] width 779 height 22
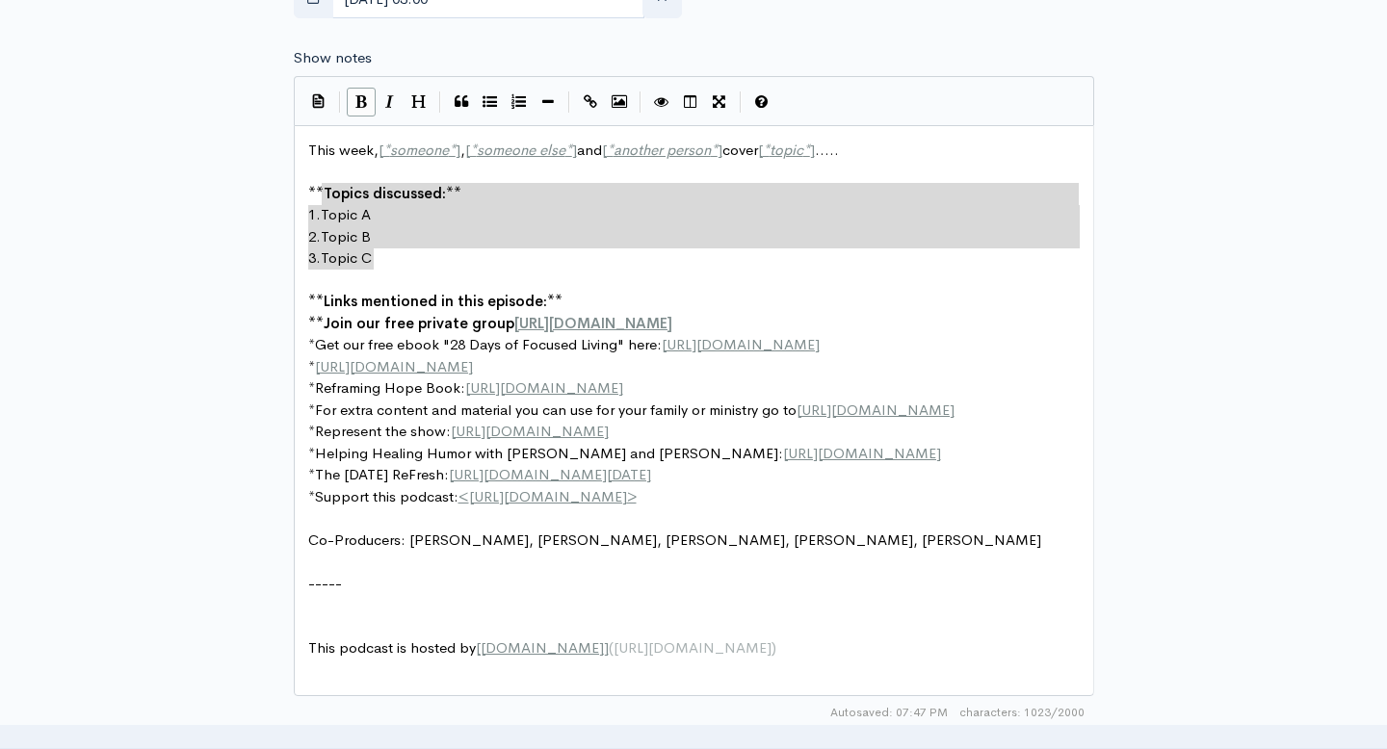
type textarea "This week, [*someone*], [*someone else*] and [*another person*] cover [*topic*]…"
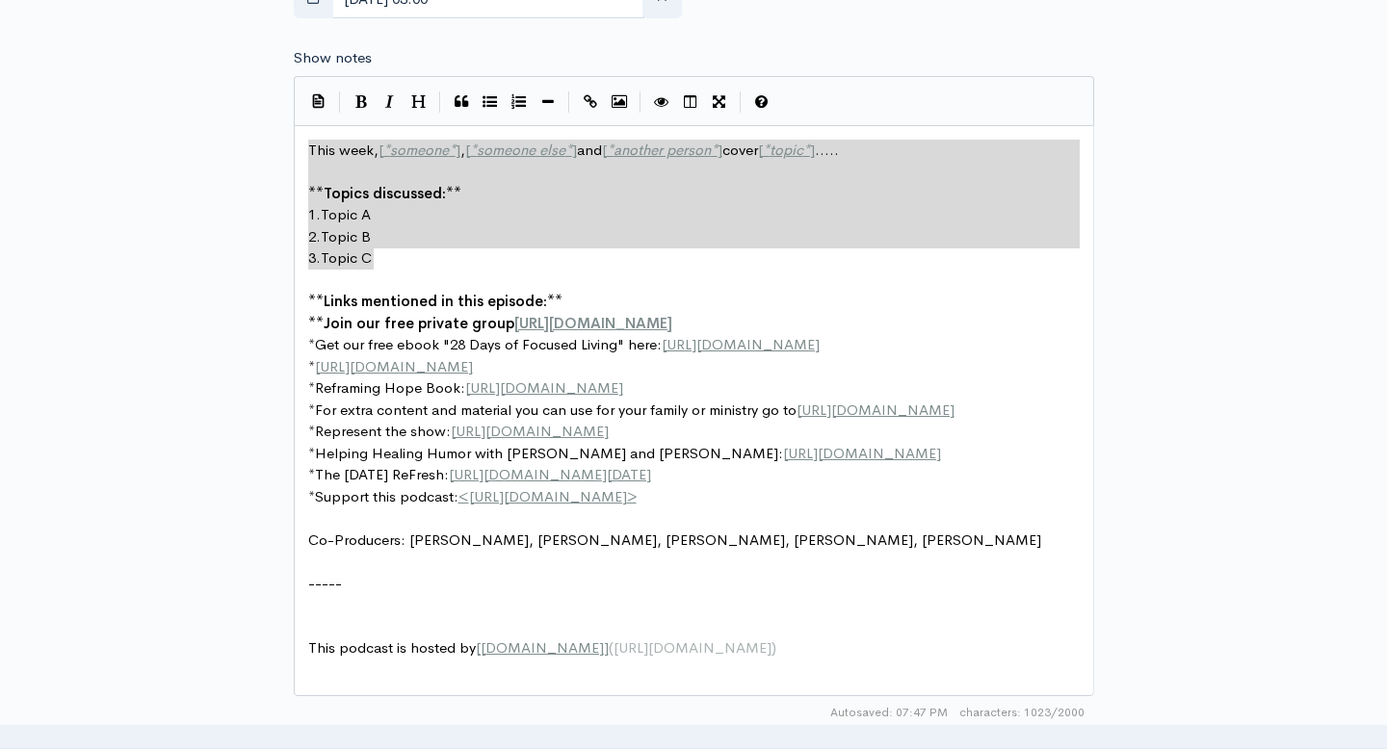
drag, startPoint x: 386, startPoint y: 261, endPoint x: 302, endPoint y: 135, distance: 151.4
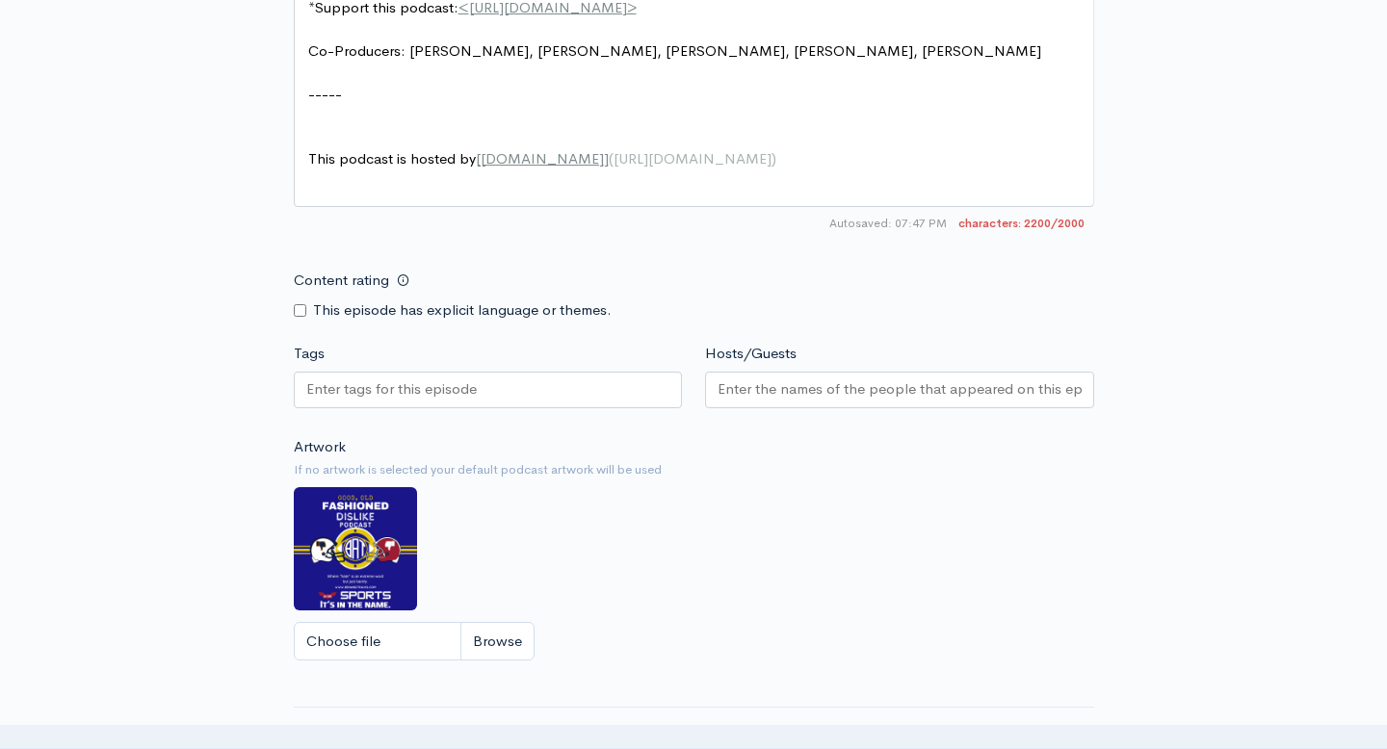
scroll to position [2062, 0]
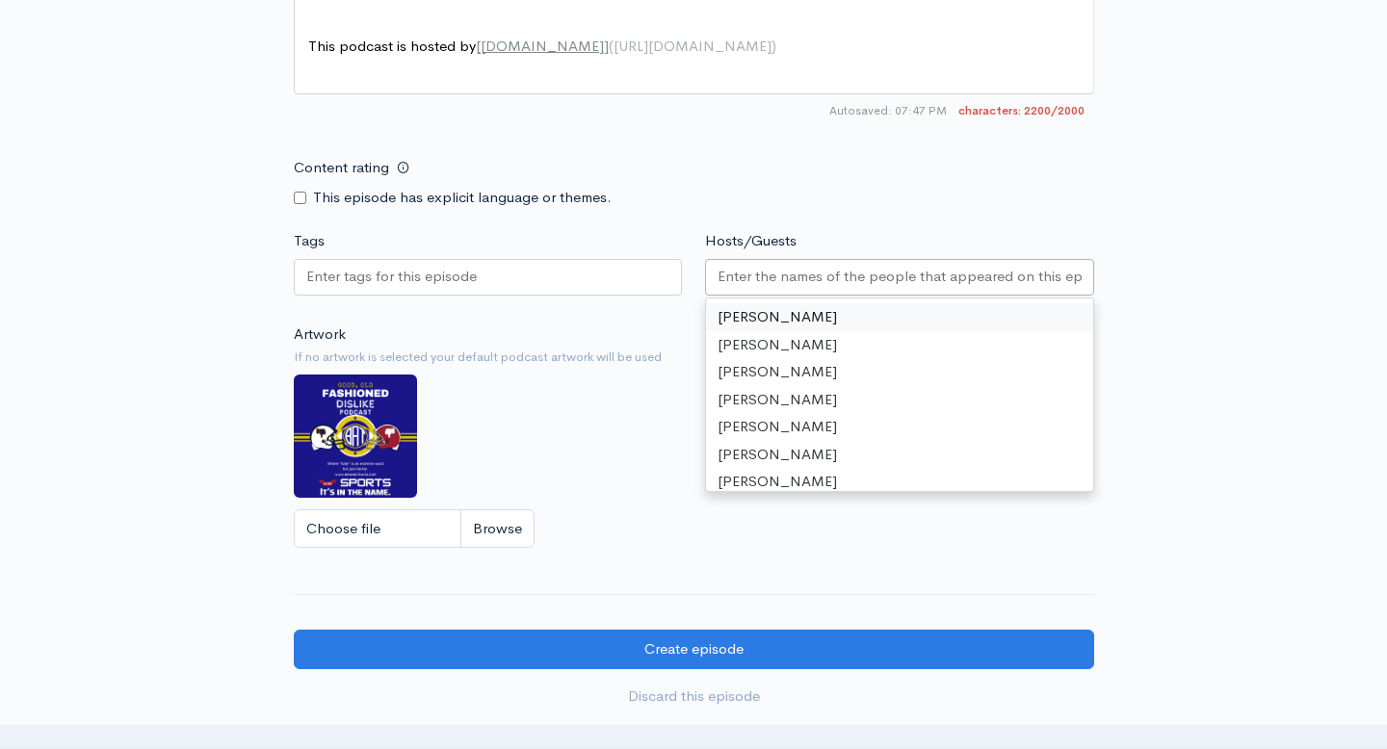
click at [794, 279] on input "Hosts/Guests" at bounding box center [899, 277] width 364 height 22
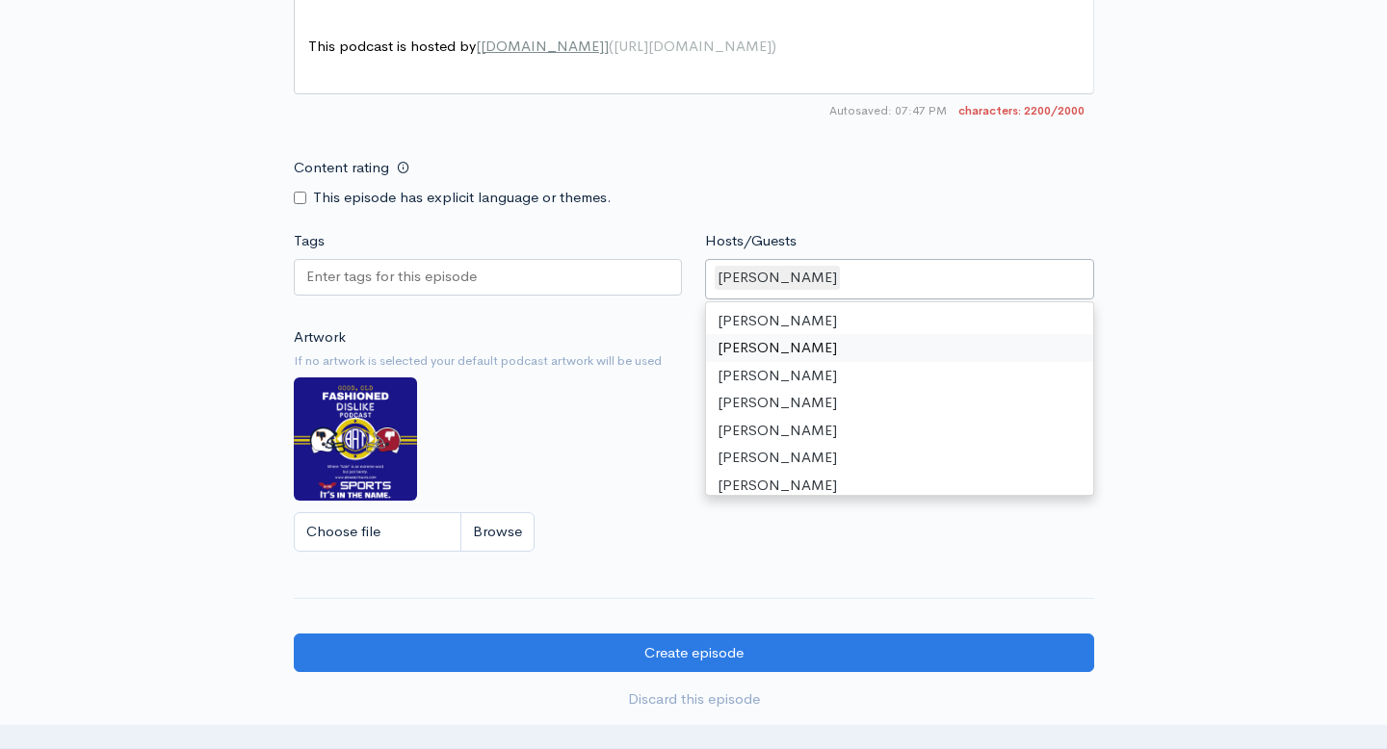
click at [614, 344] on div "Artwork If no artwork is selected your default podcast artwork will be used Cho…" at bounding box center [694, 444] width 800 height 237
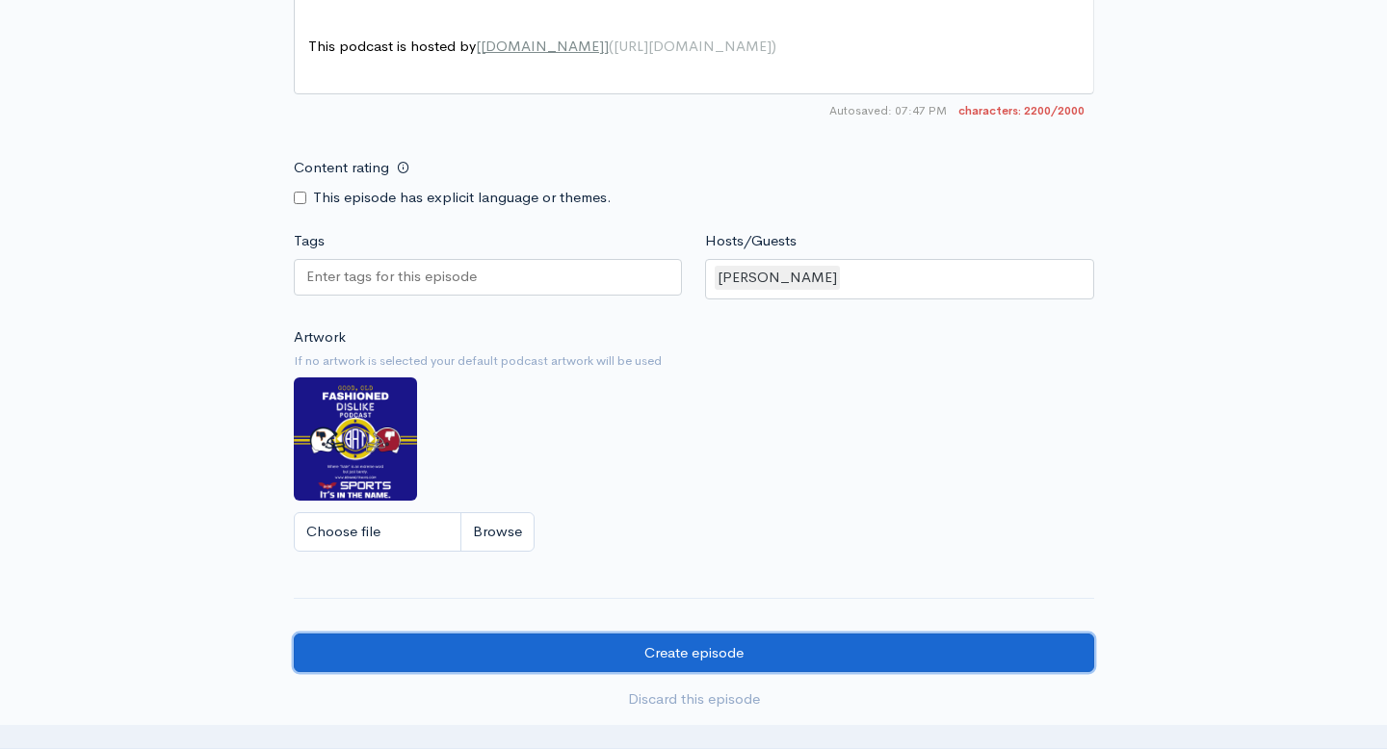
click at [618, 647] on input "Create episode" at bounding box center [694, 653] width 800 height 39
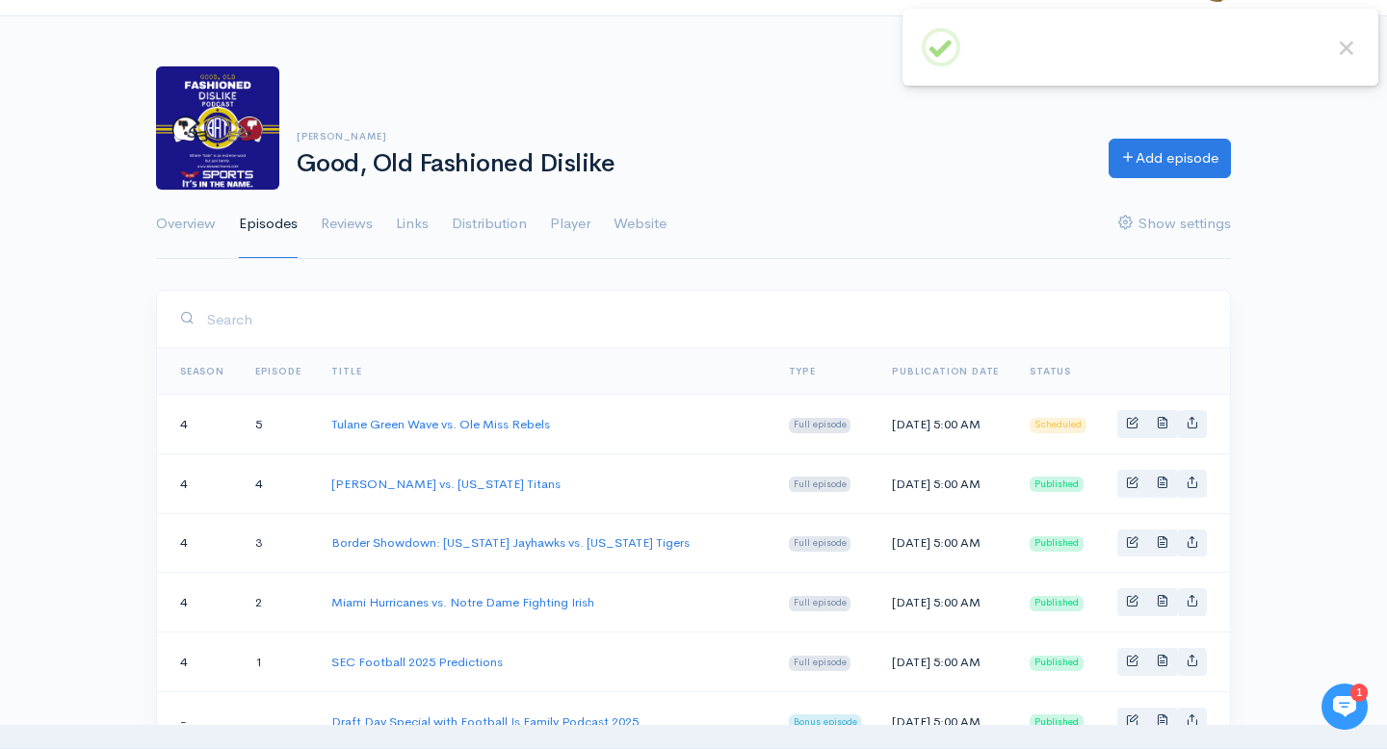
scroll to position [53, 0]
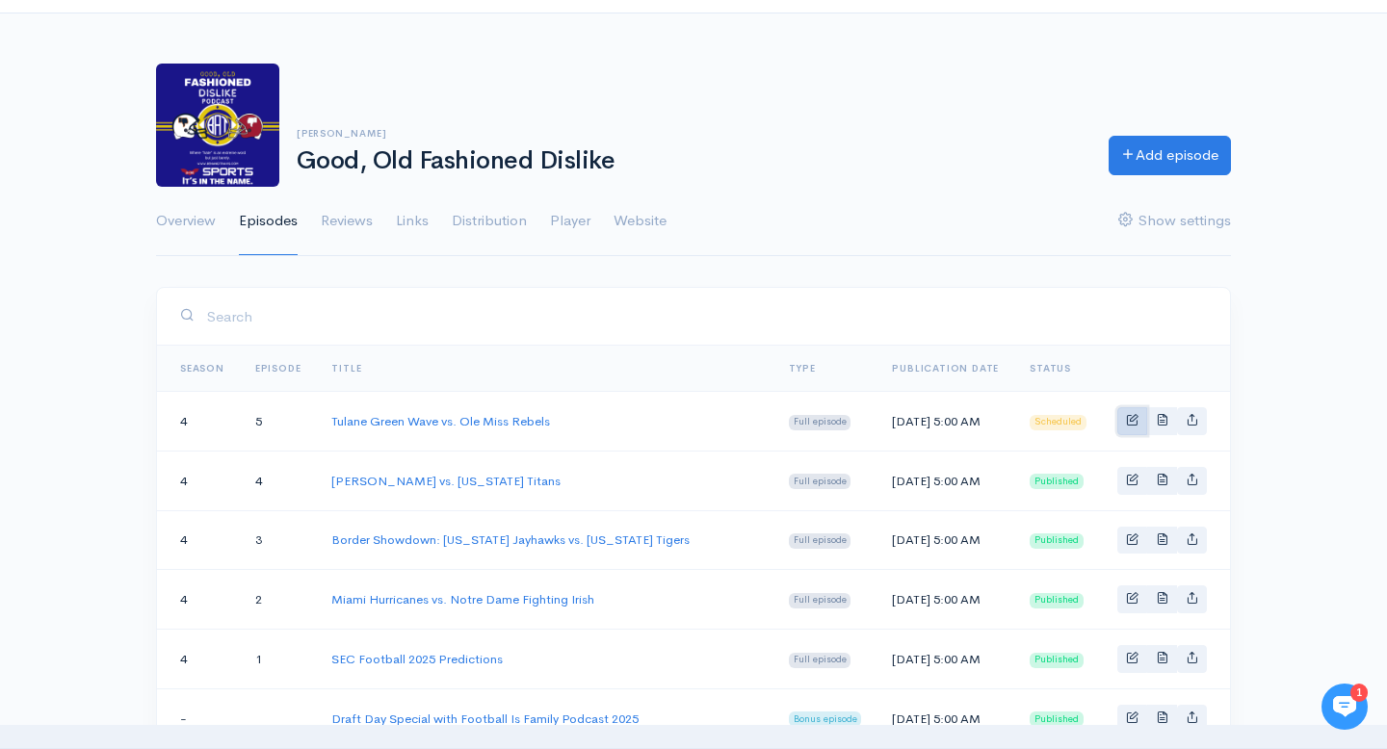
click at [1123, 430] on link "Basic example" at bounding box center [1132, 421] width 30 height 28
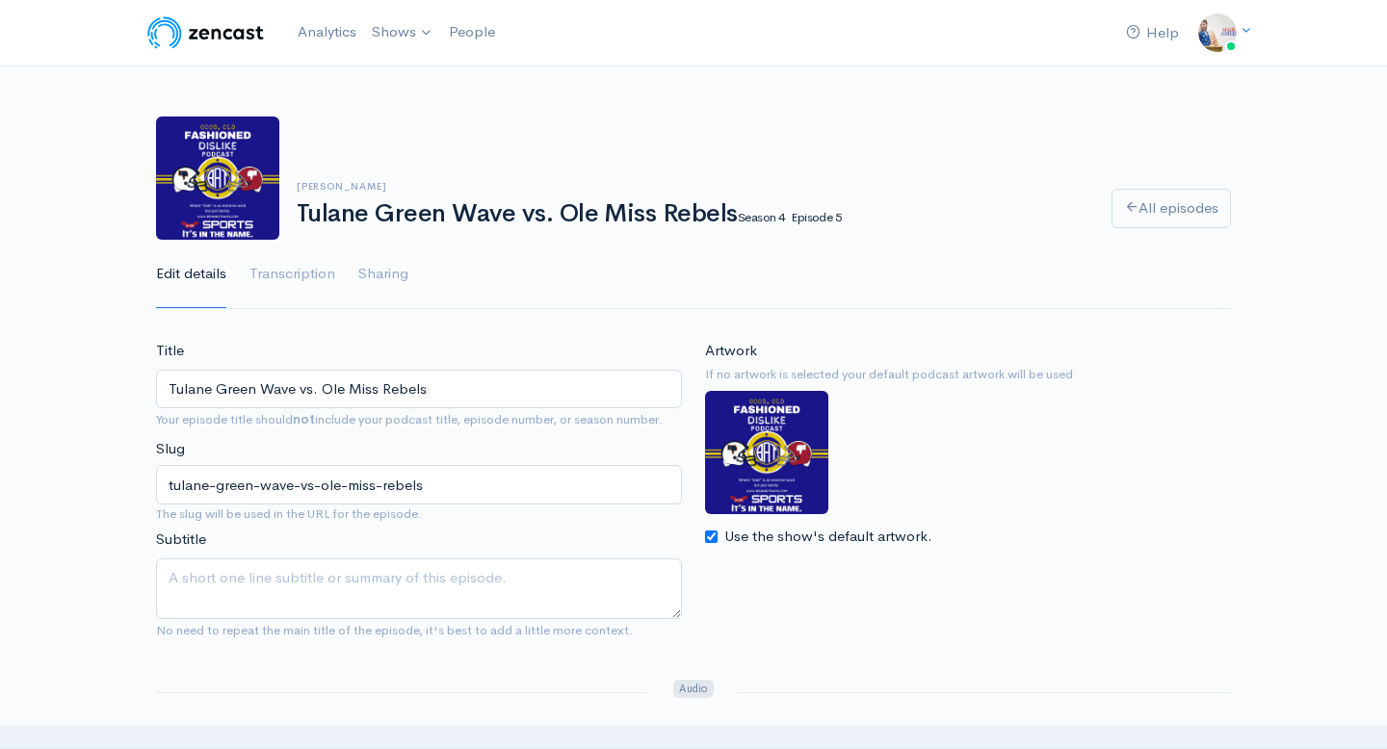
click at [714, 540] on input "Use the show's default artwork." at bounding box center [711, 537] width 13 height 13
checkbox input "false"
click at [752, 564] on input "Choose file" at bounding box center [825, 579] width 241 height 39
type input "C:\fakepath\Blue and Red Helmet Classic Maximalist Sports Football Poster (3).p…"
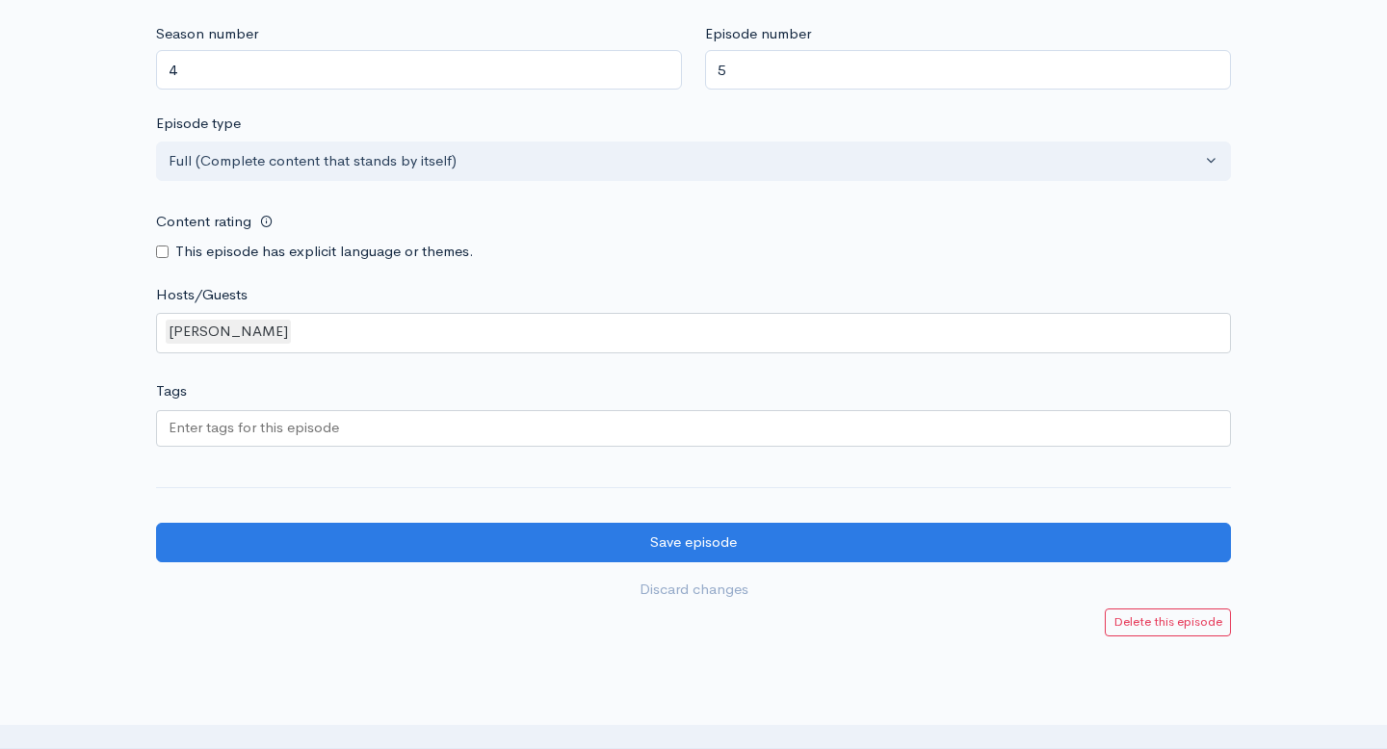
scroll to position [2233, 0]
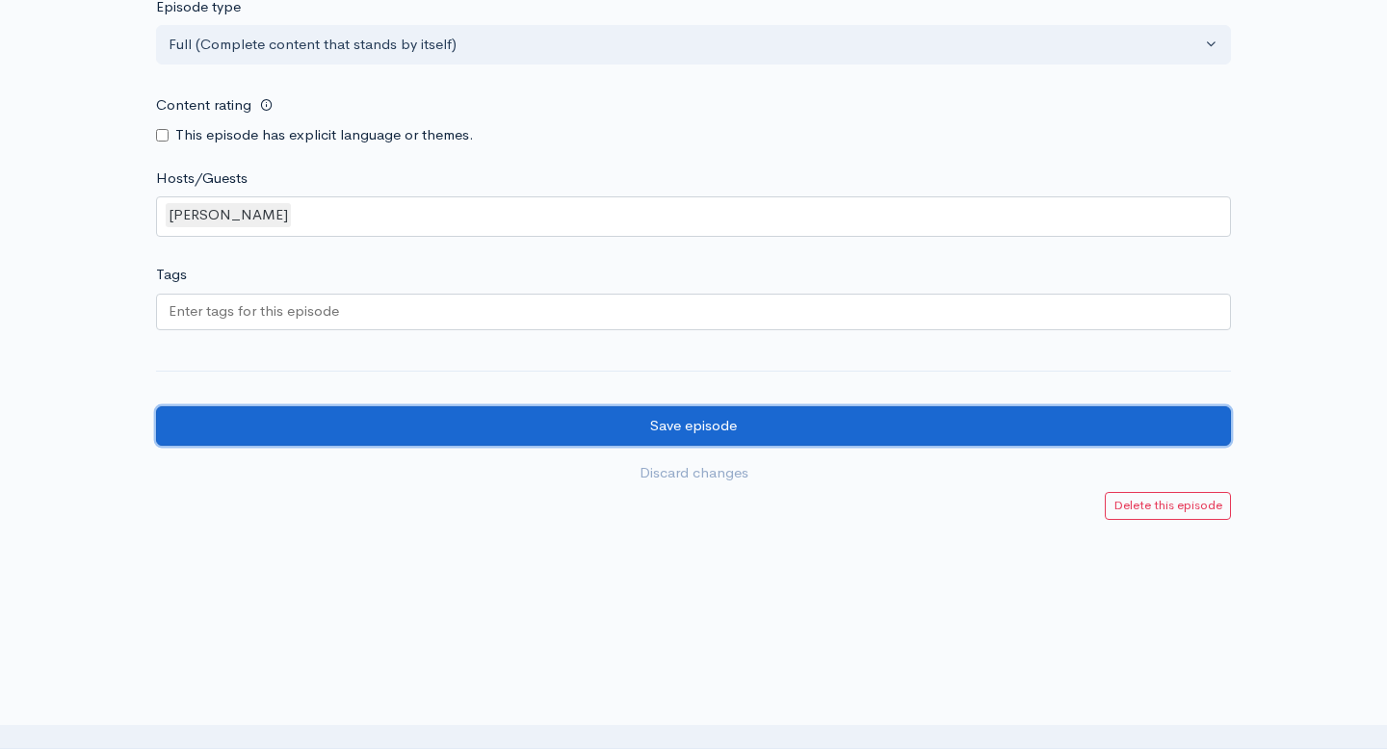
click at [501, 408] on input "Save episode" at bounding box center [693, 425] width 1075 height 39
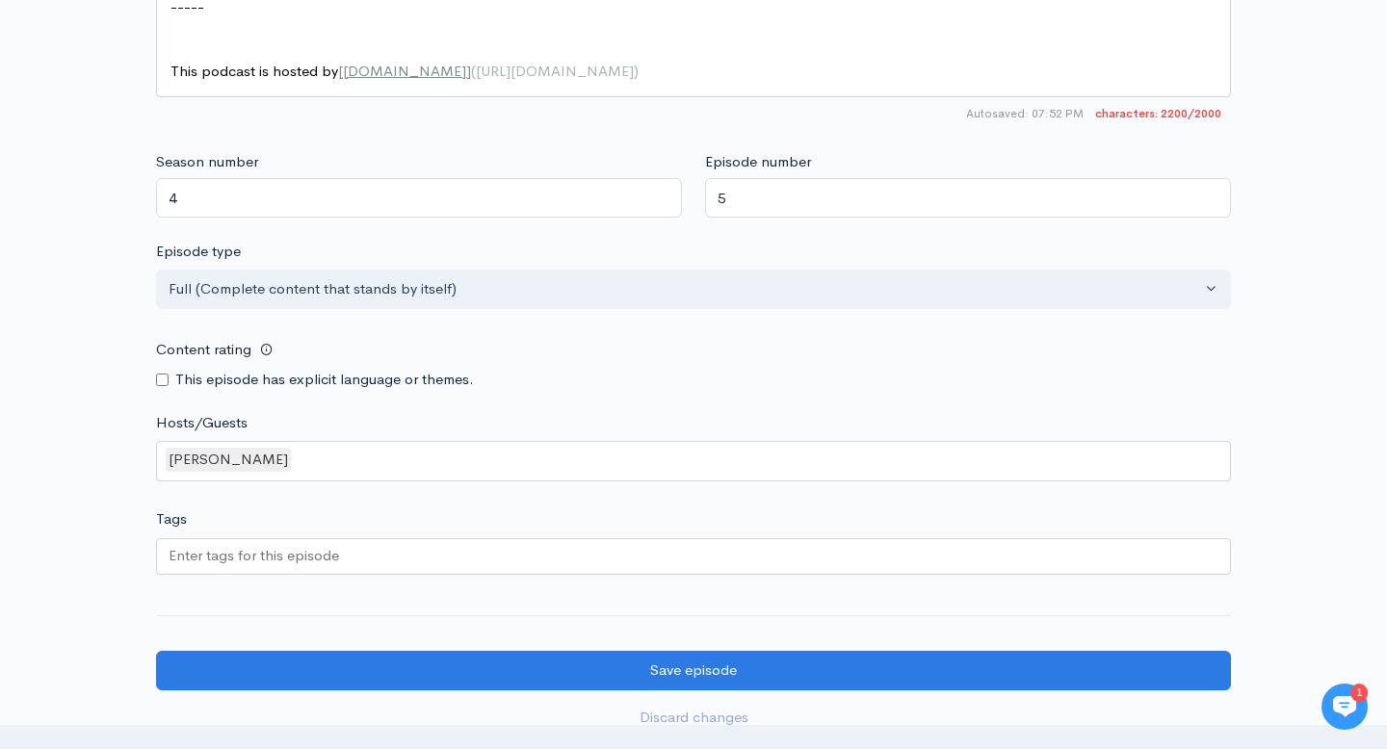
scroll to position [2233, 0]
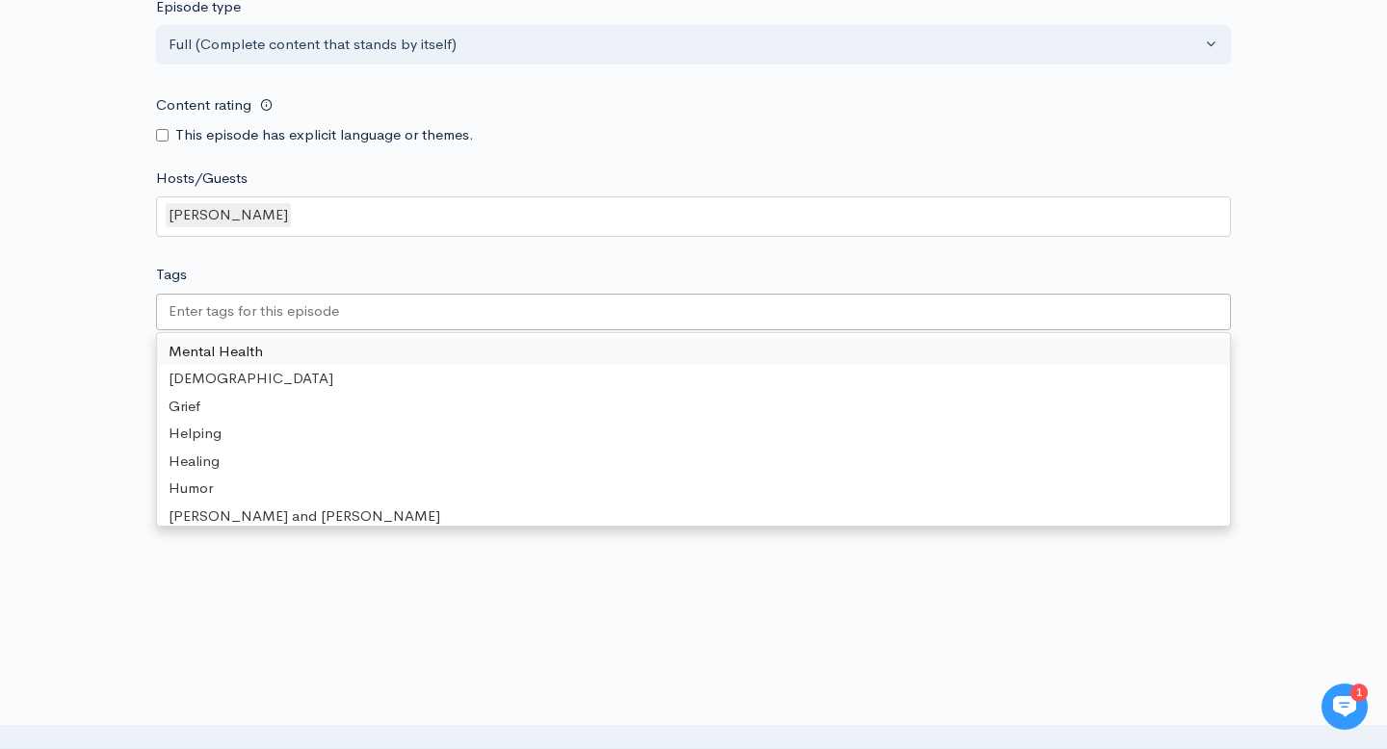
click at [461, 294] on div at bounding box center [693, 312] width 1075 height 37
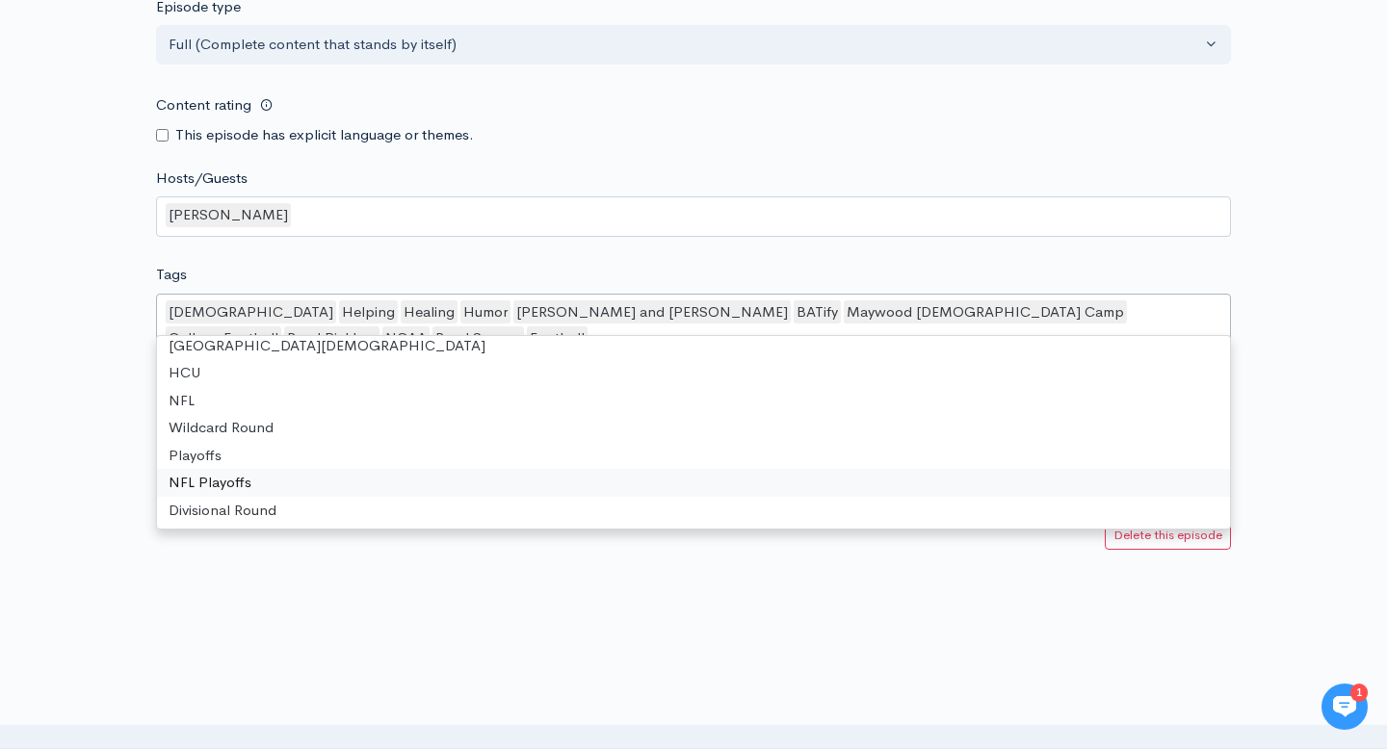
scroll to position [1166, 0]
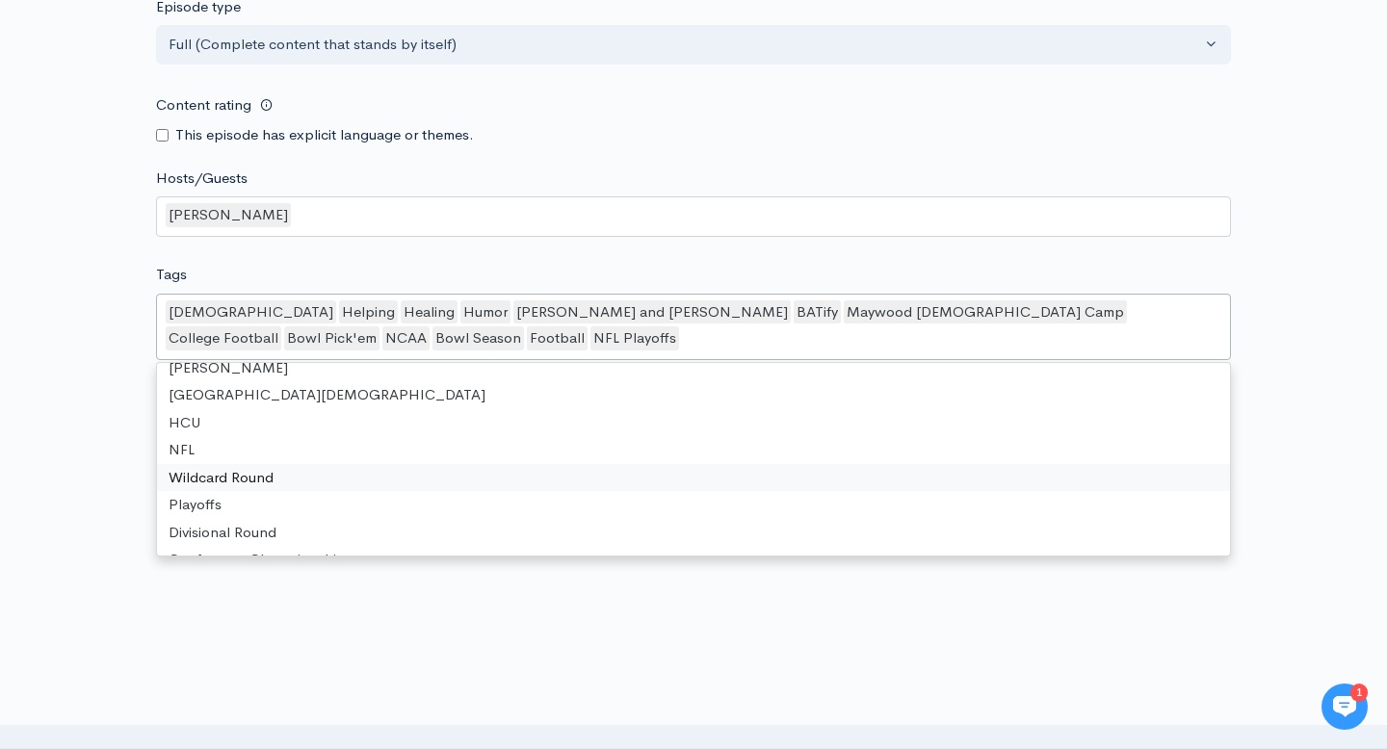
type input "\"
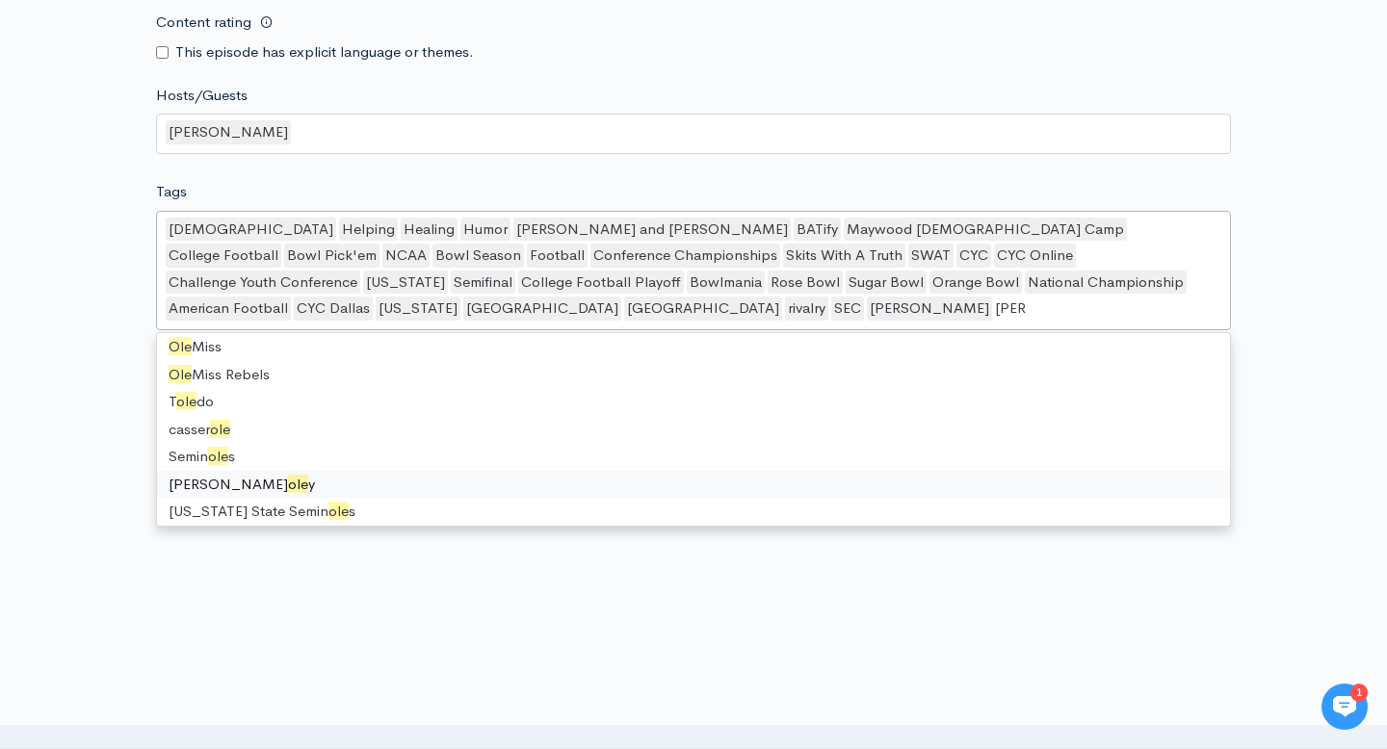
scroll to position [0, 0]
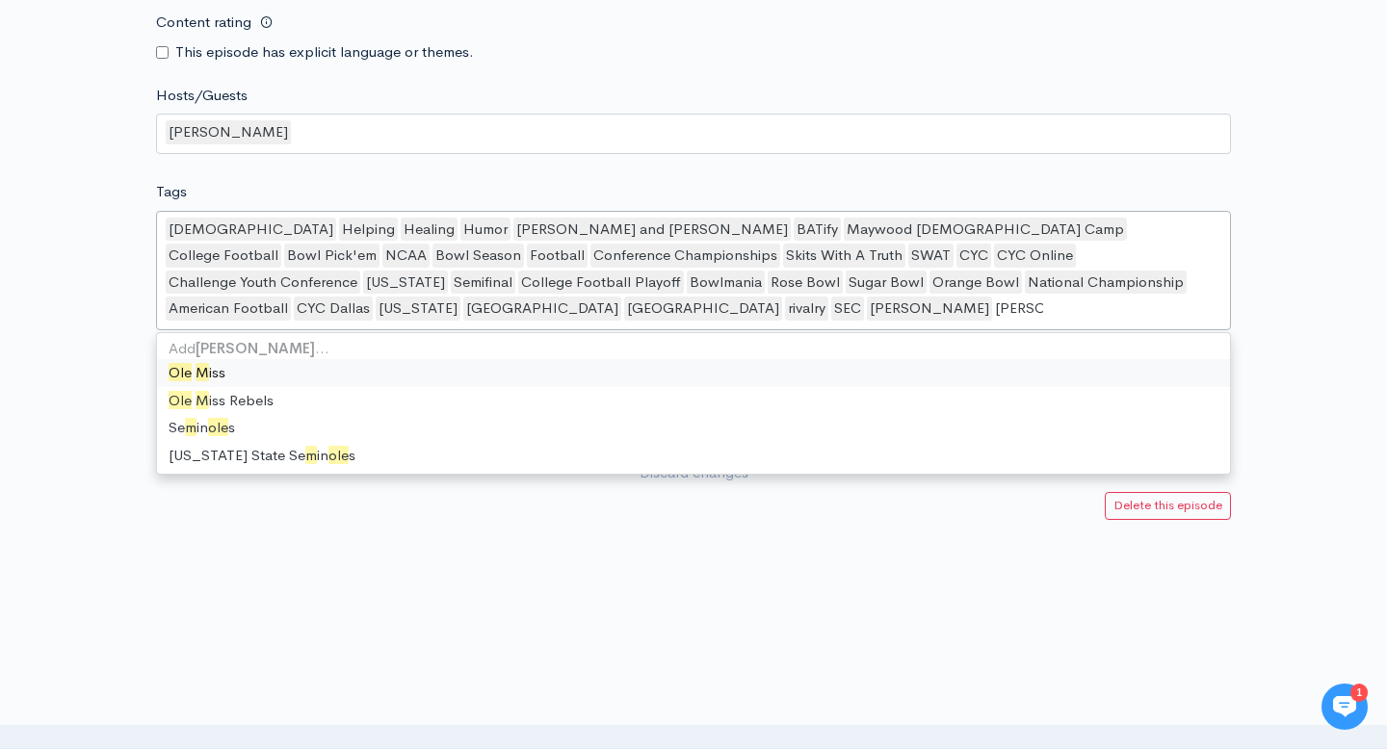
type input "Ole Miss"
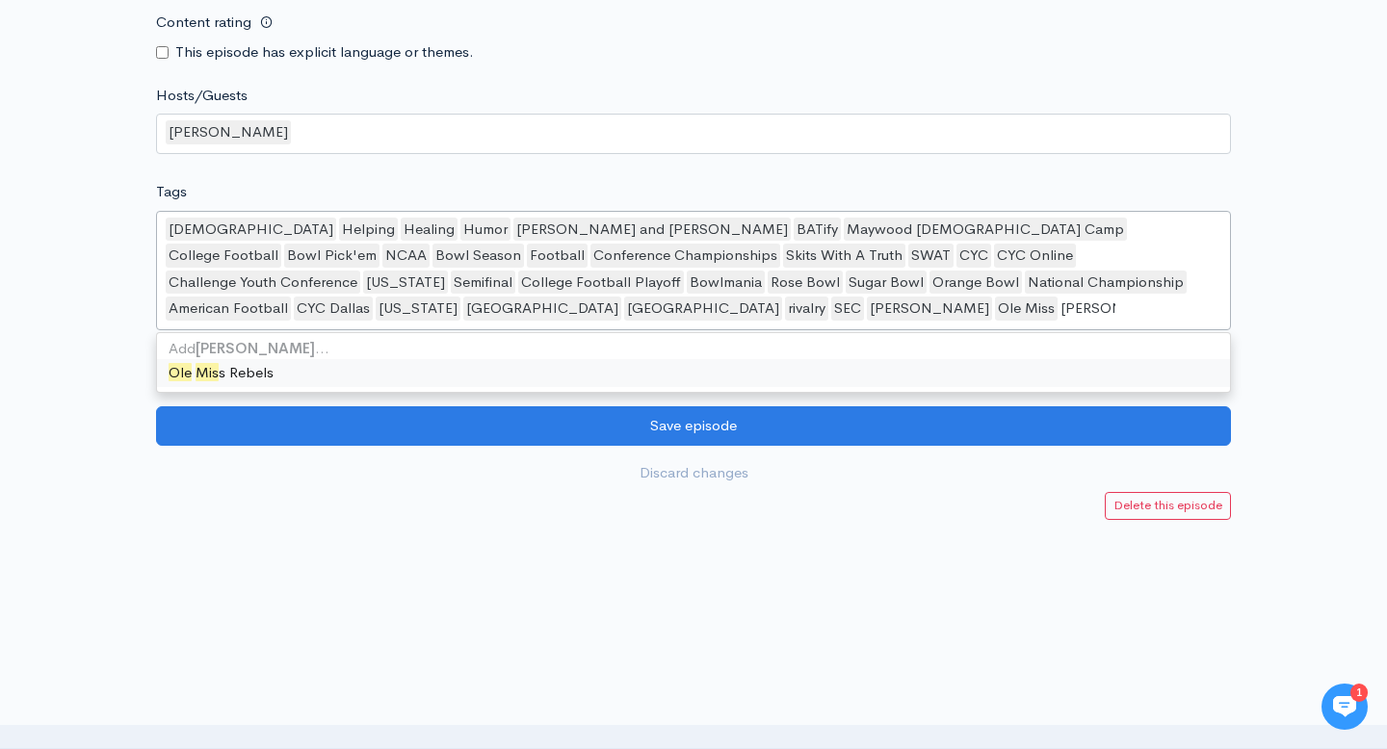
type input "Ole Miss"
type input "Tulane"
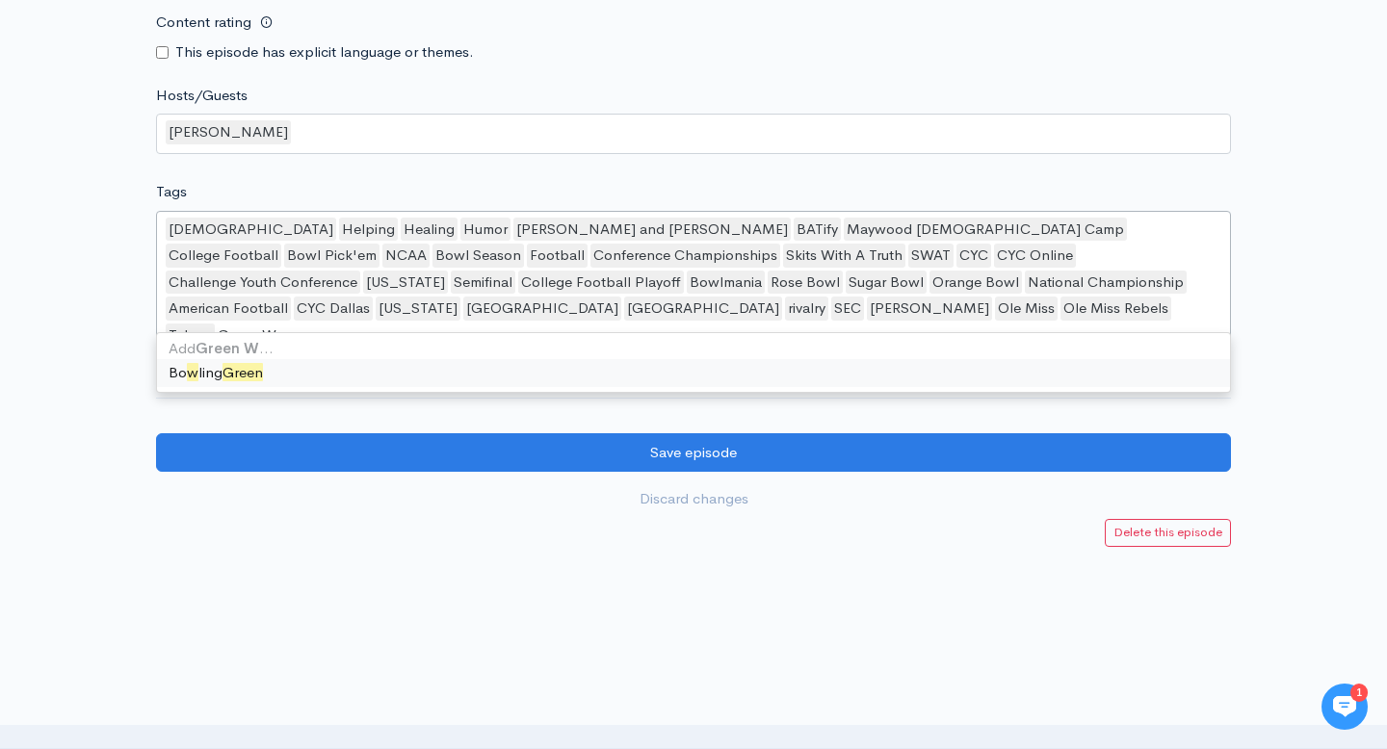
type input "Green Wave"
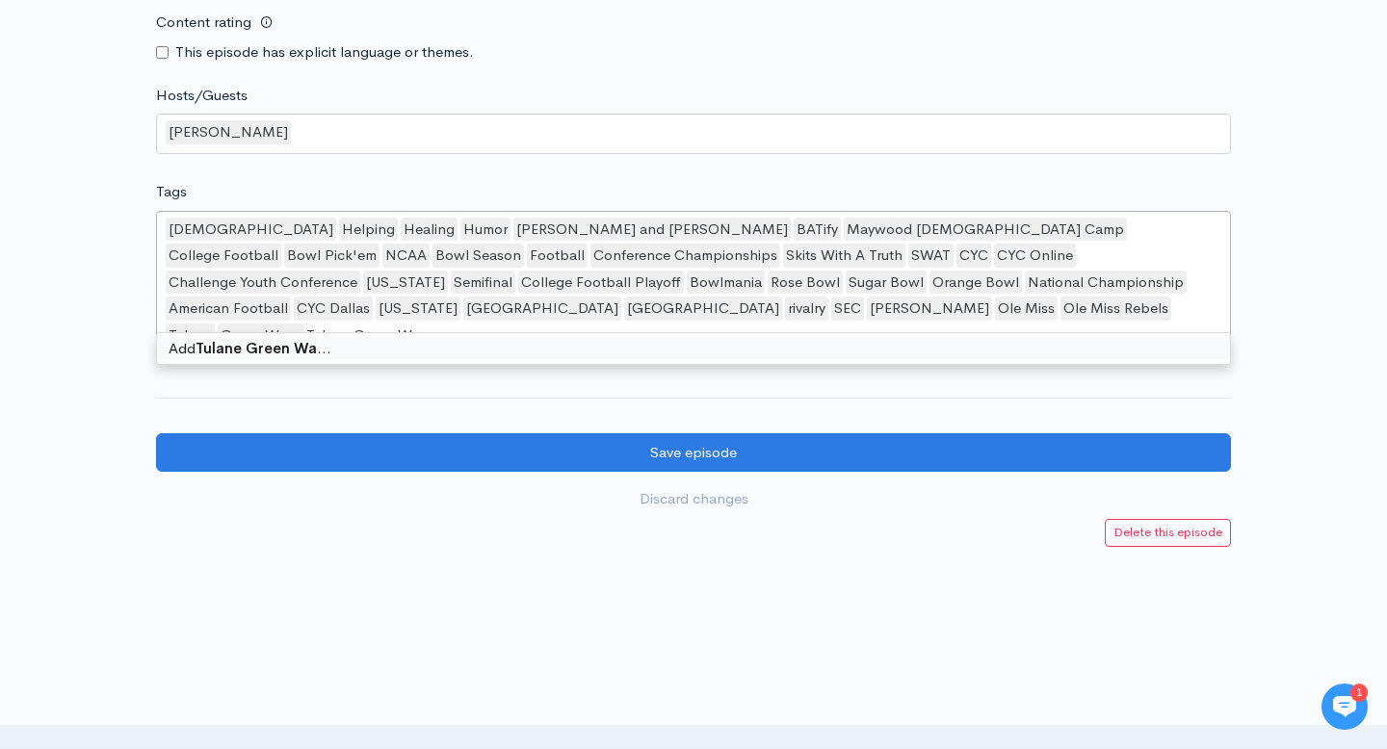
type input "Tulane Green Wave"
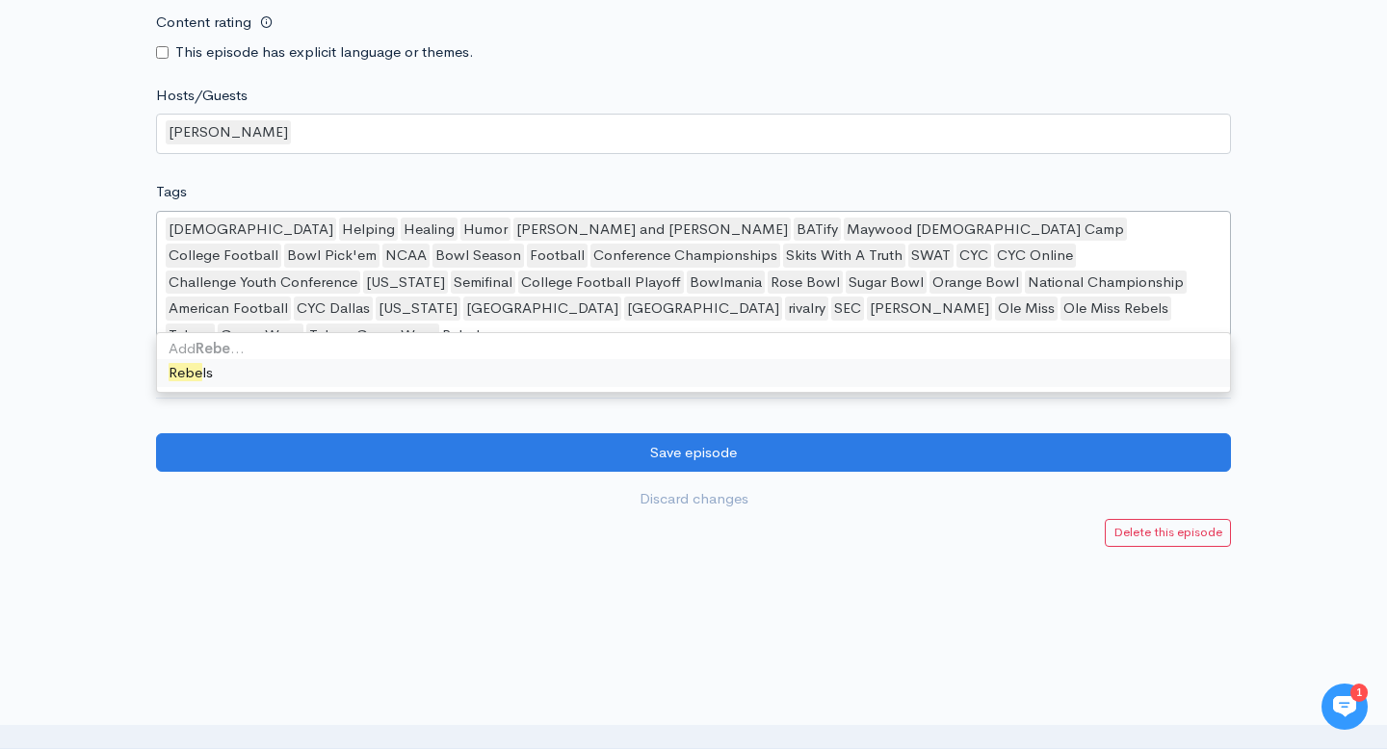
type input "Rebels"
type input "[PERSON_NAME]"
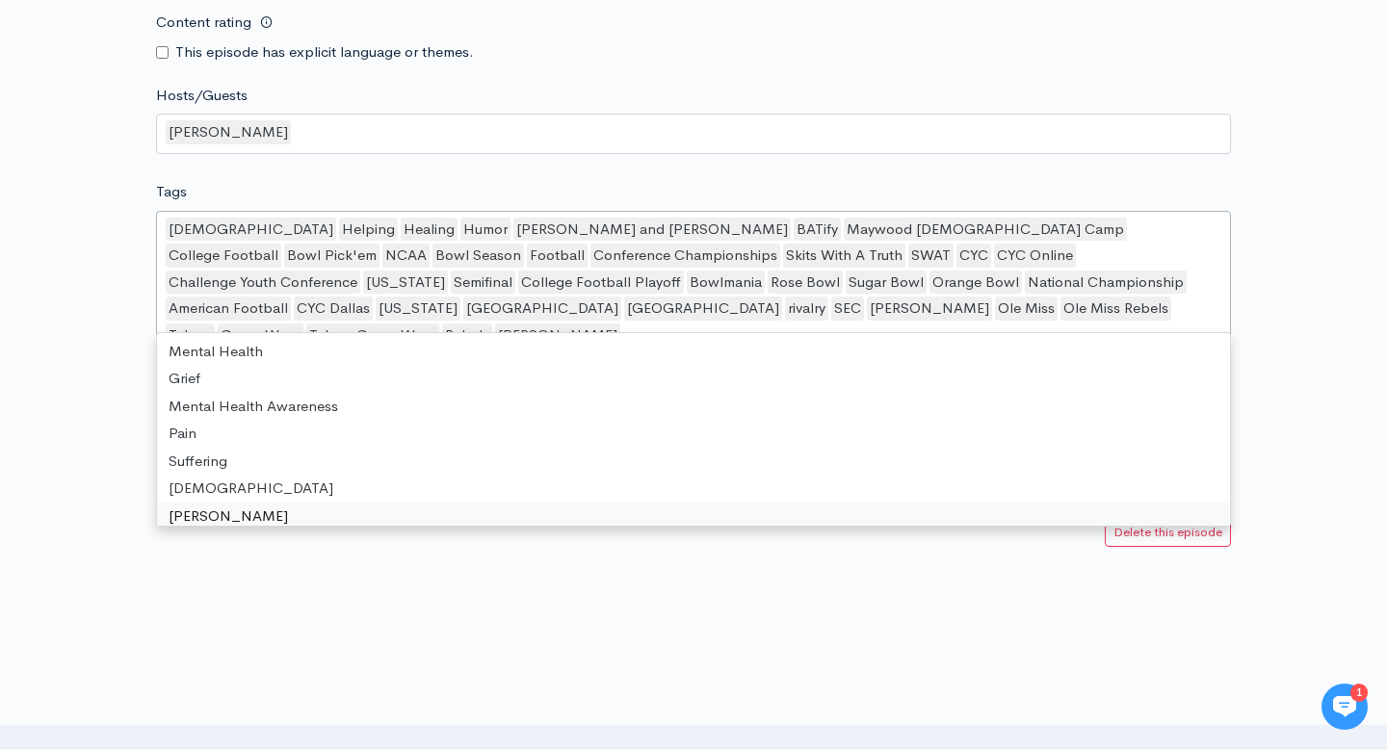
click at [417, 547] on div at bounding box center [693, 576] width 1387 height 58
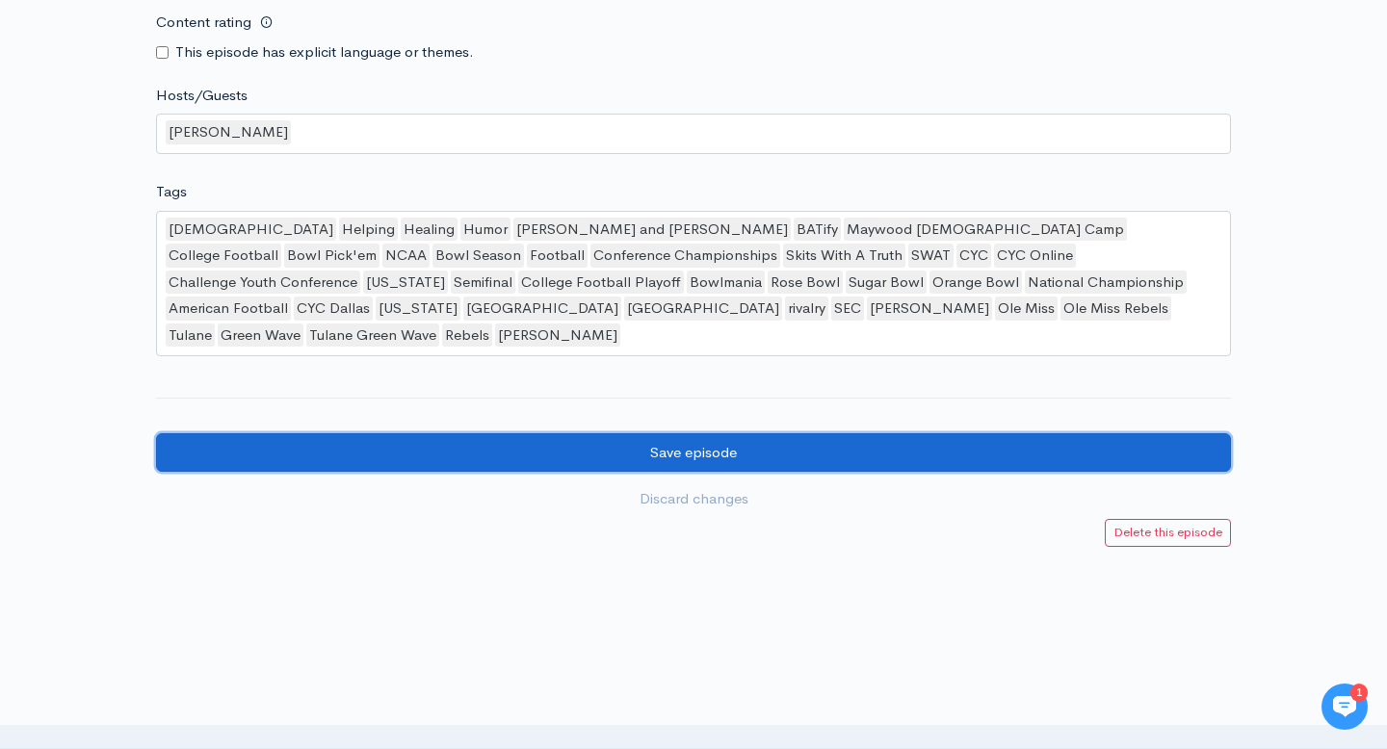
click at [510, 433] on input "Save episode" at bounding box center [693, 452] width 1075 height 39
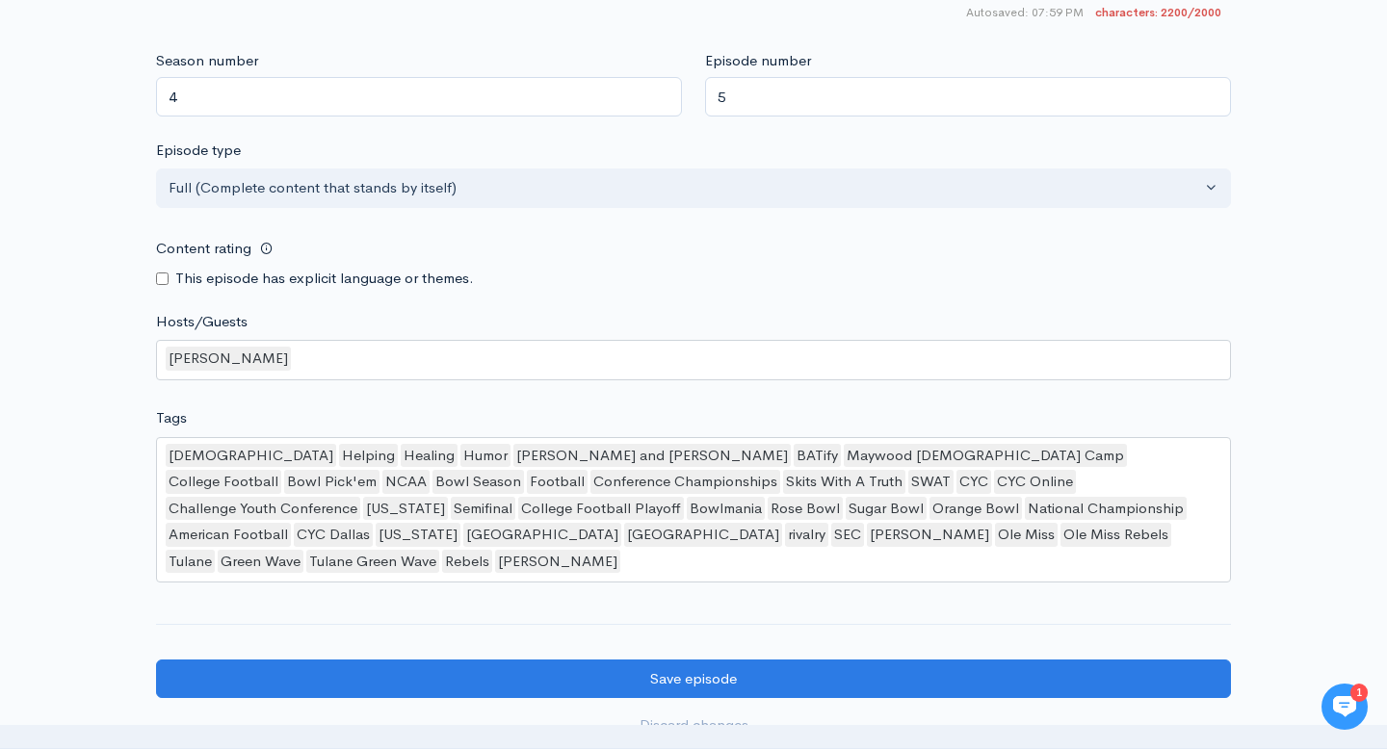
scroll to position [2094, 0]
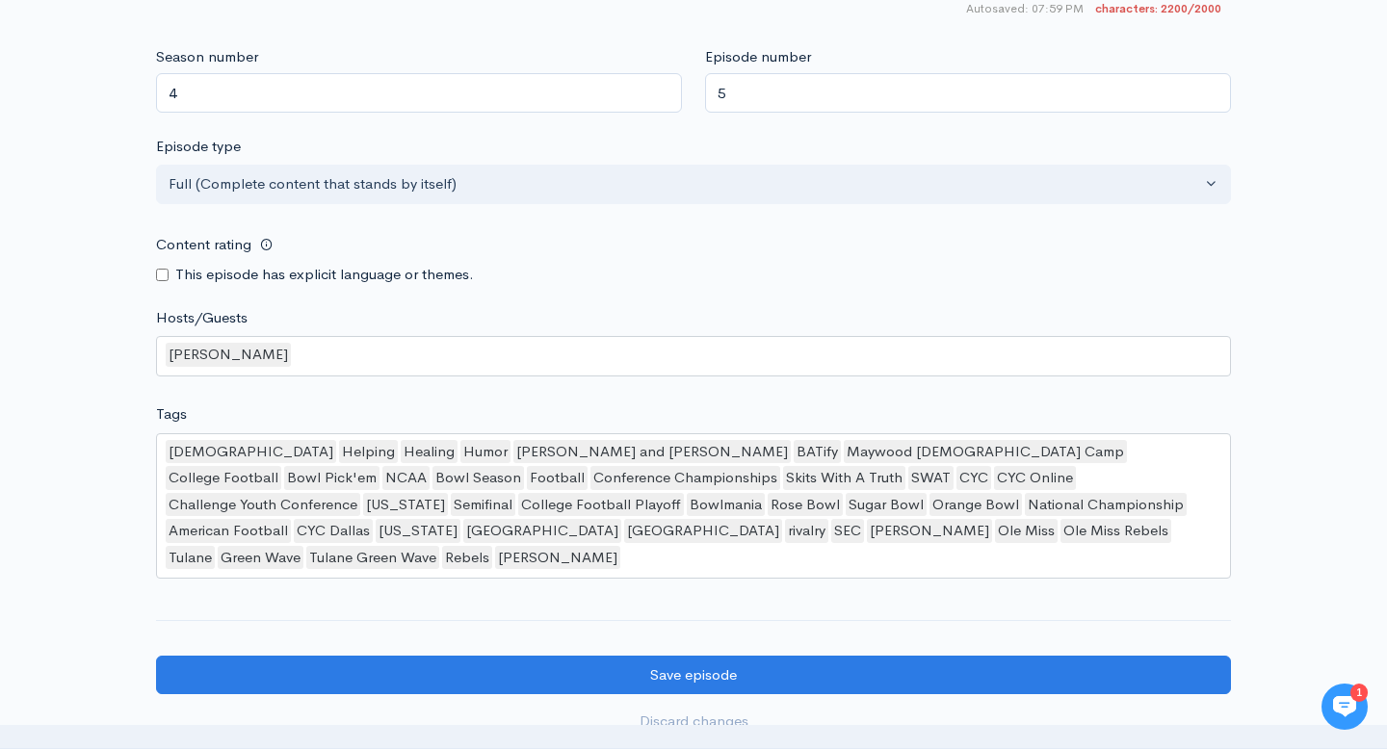
click at [868, 519] on div "[DEMOGRAPHIC_DATA] Helping Healing Humor [PERSON_NAME] and [PERSON_NAME] BATify…" at bounding box center [693, 506] width 1075 height 146
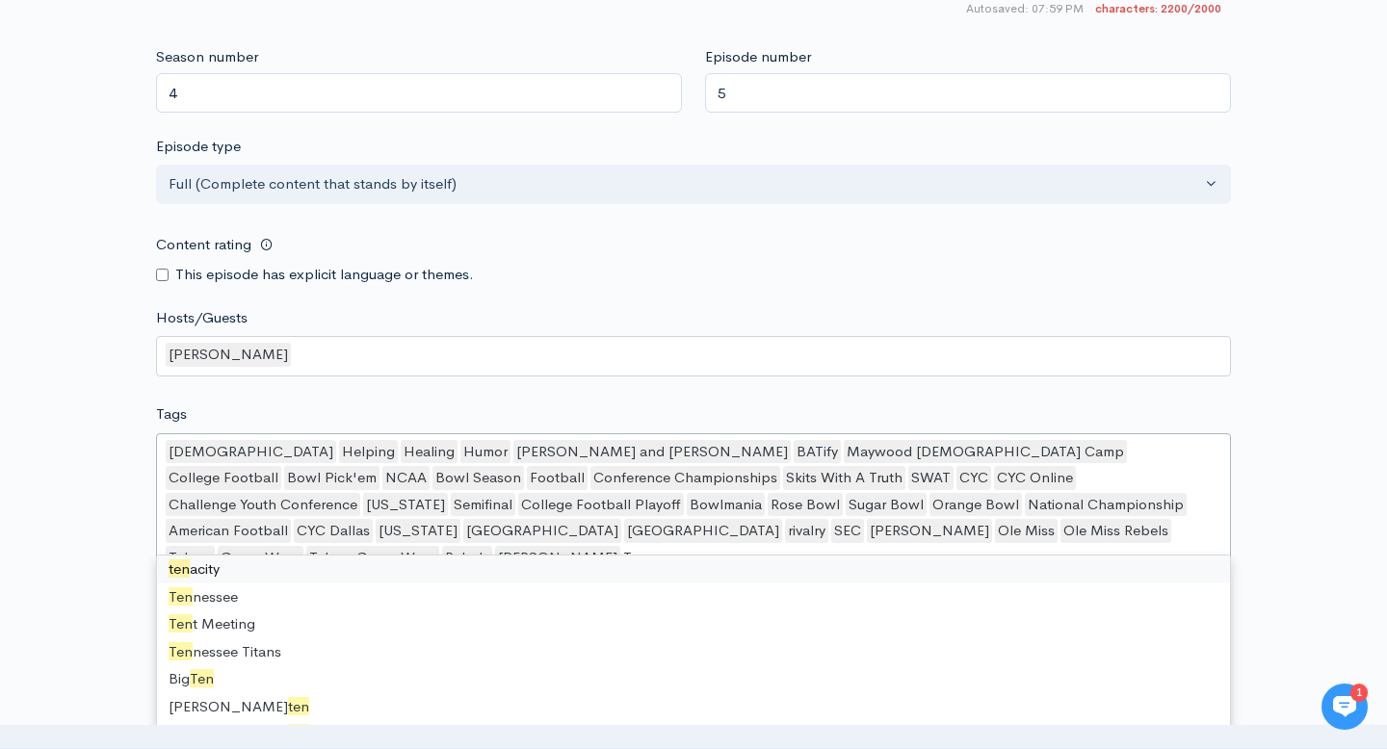
scroll to position [0, 0]
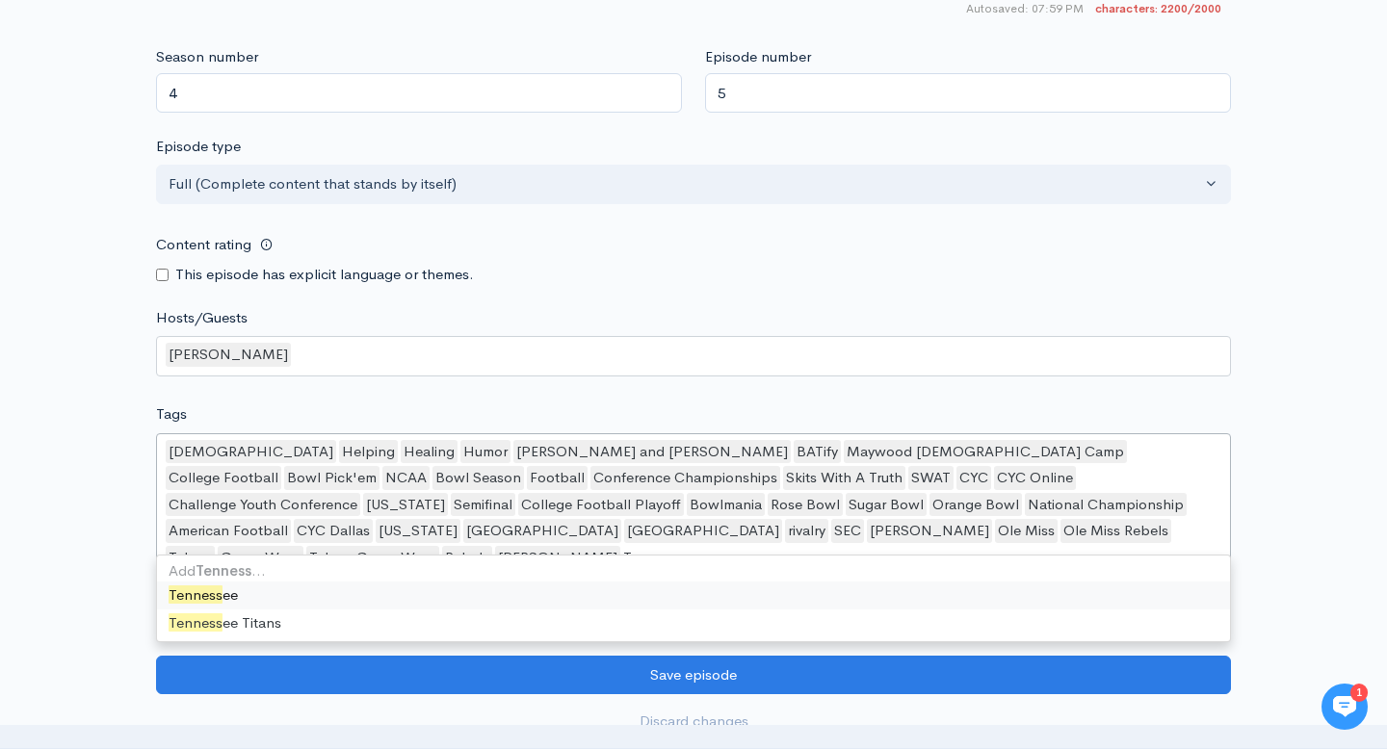
type input "[US_STATE]"
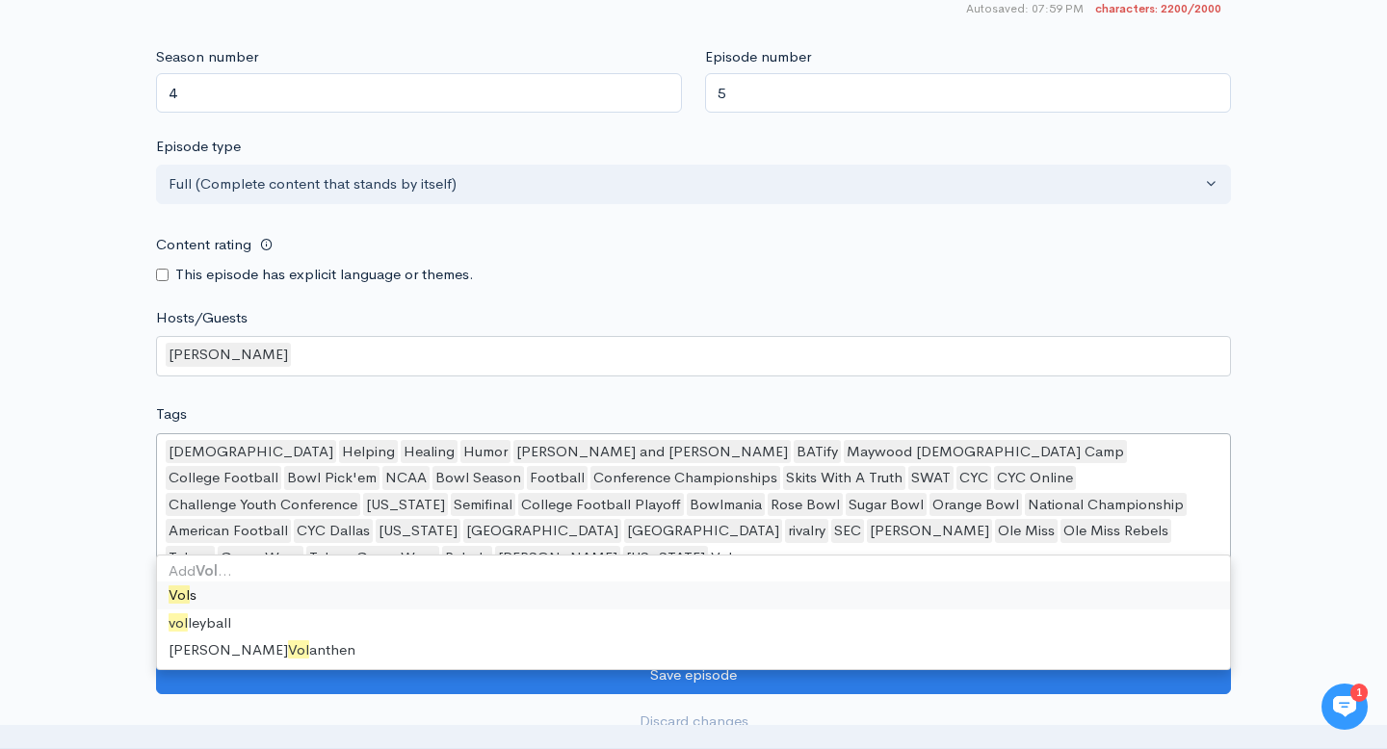
type input "Vols"
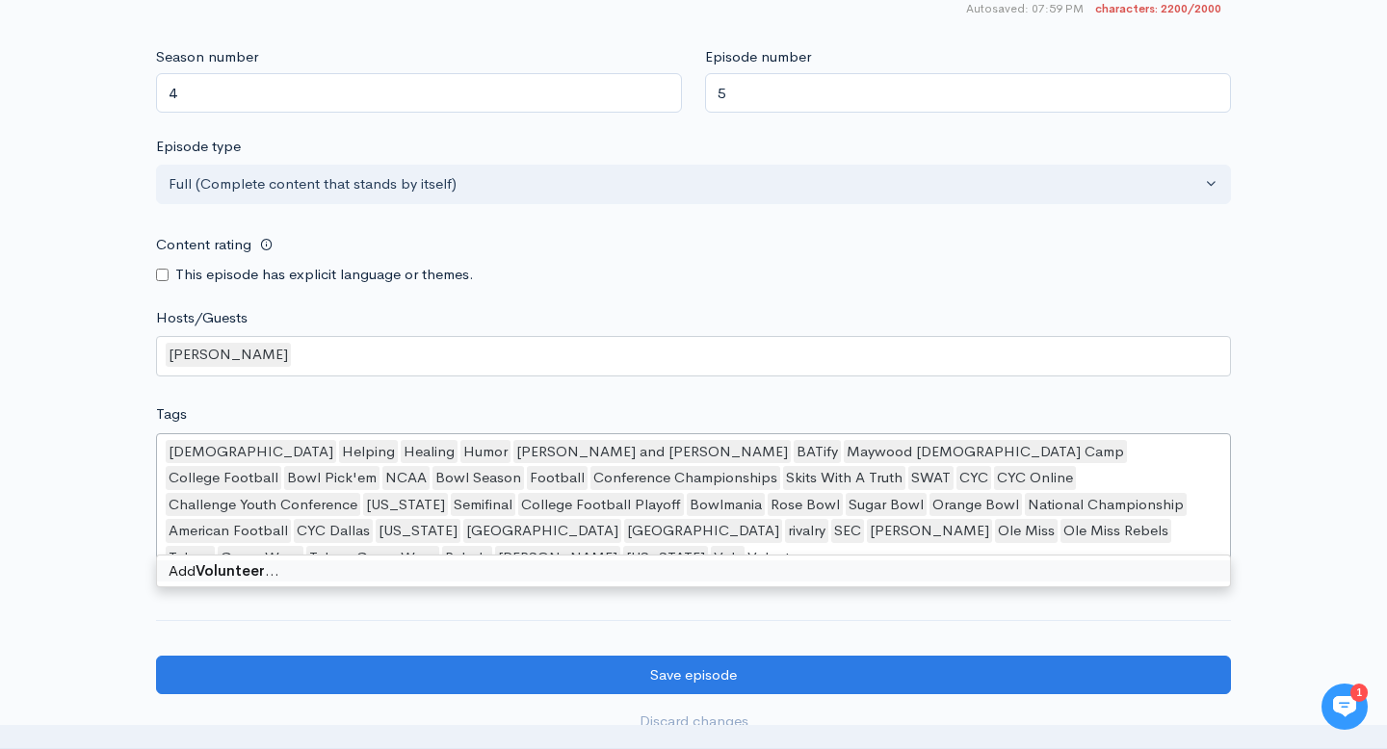
type input "Volunteers"
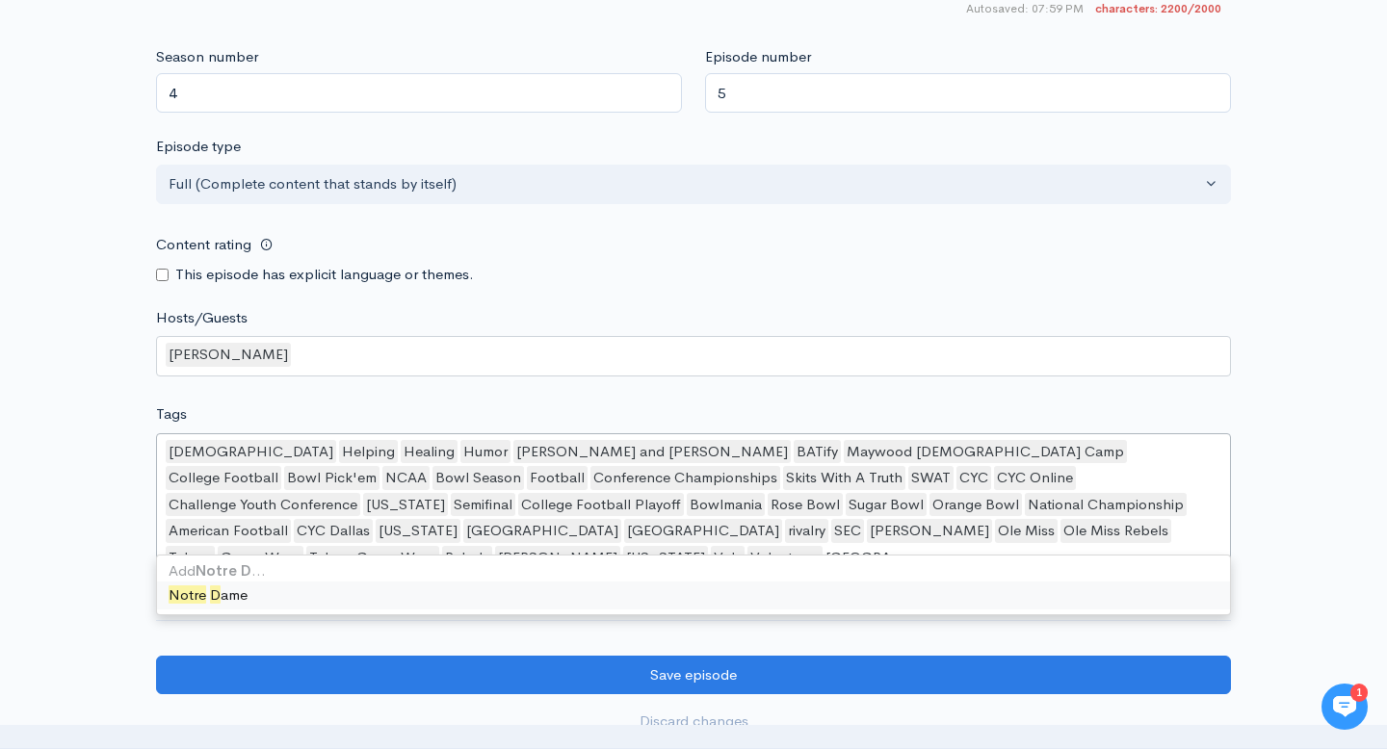
type input "Notre Dame"
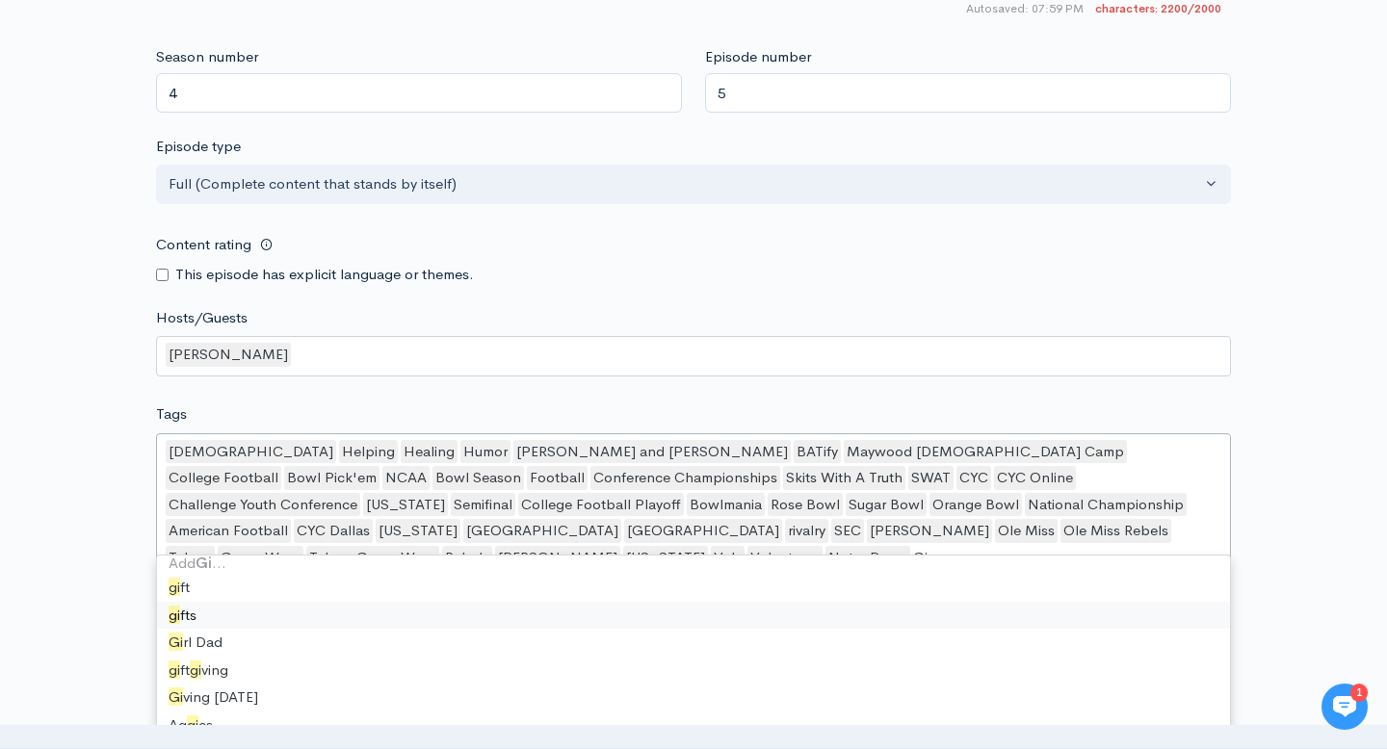
type input "G"
type input "f"
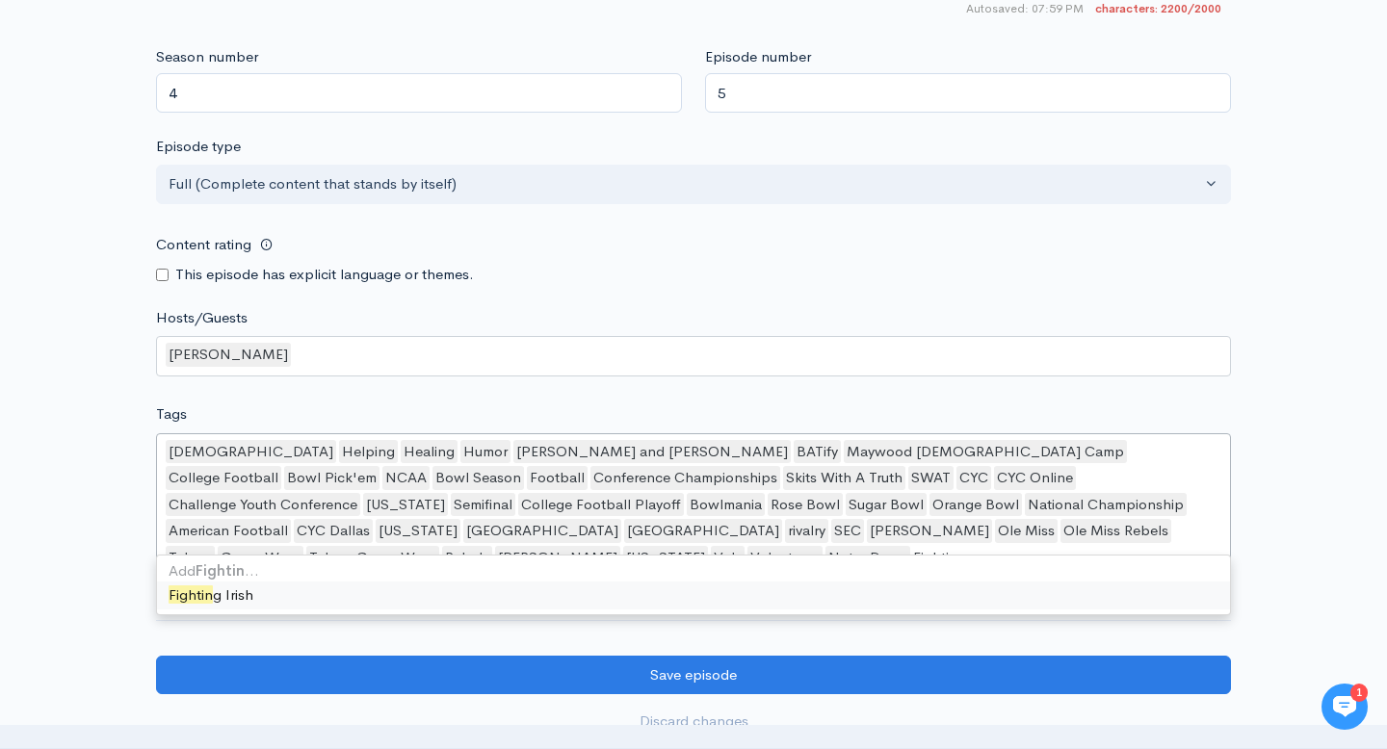
type input "Fighting"
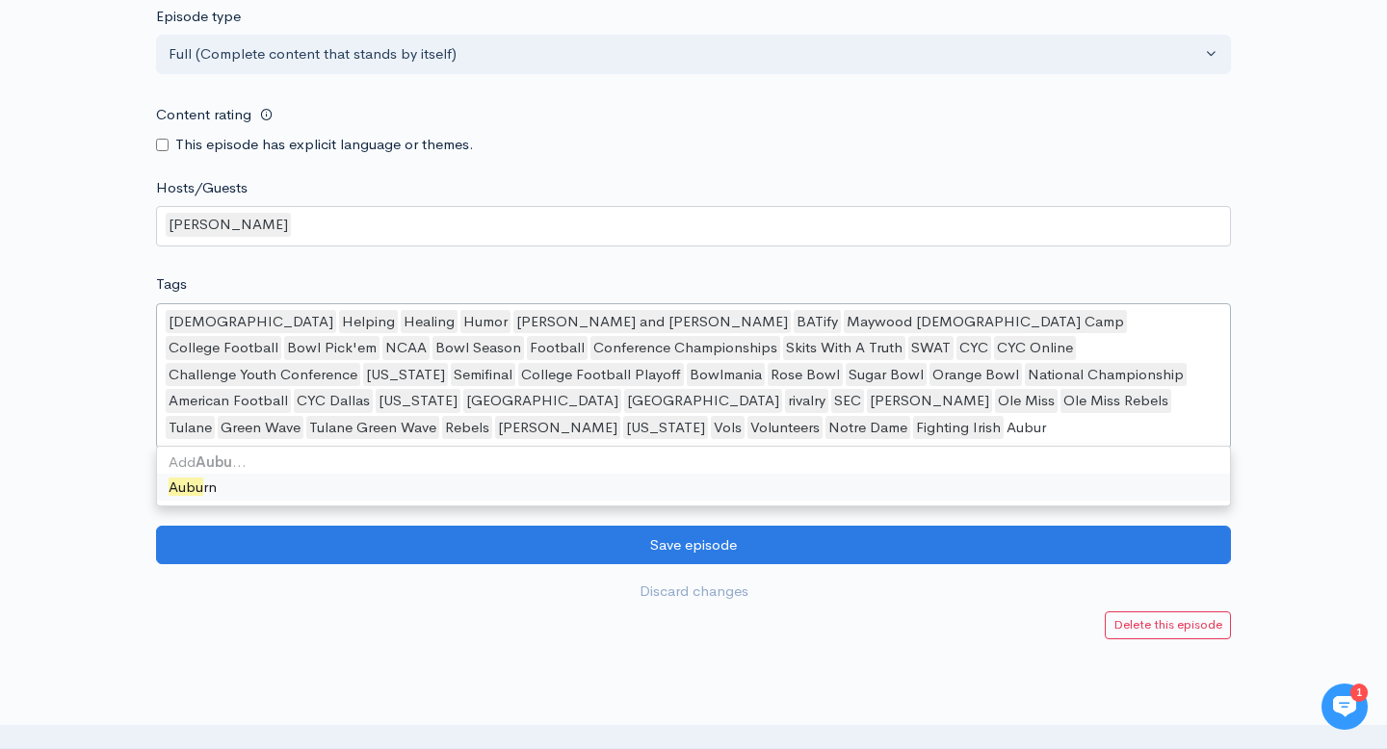
type input "Auburn"
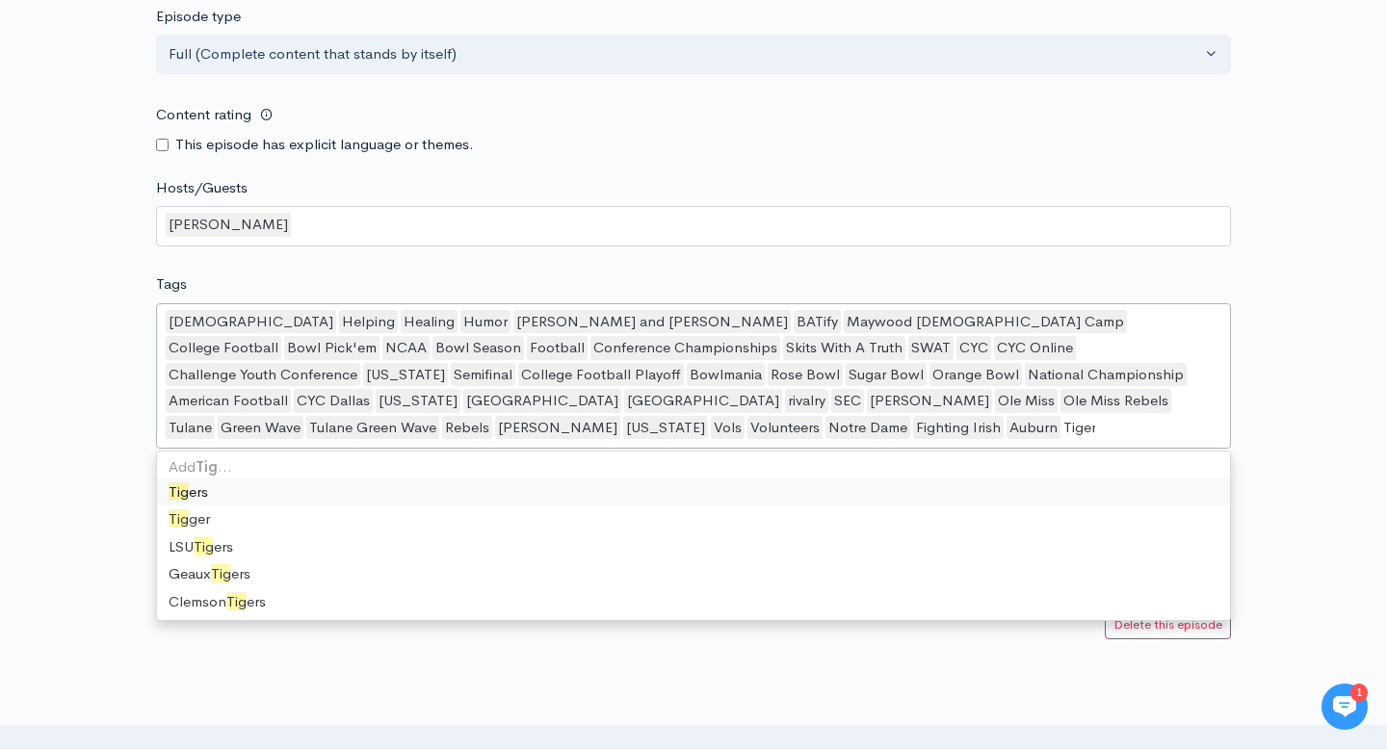
type input "Tigeres"
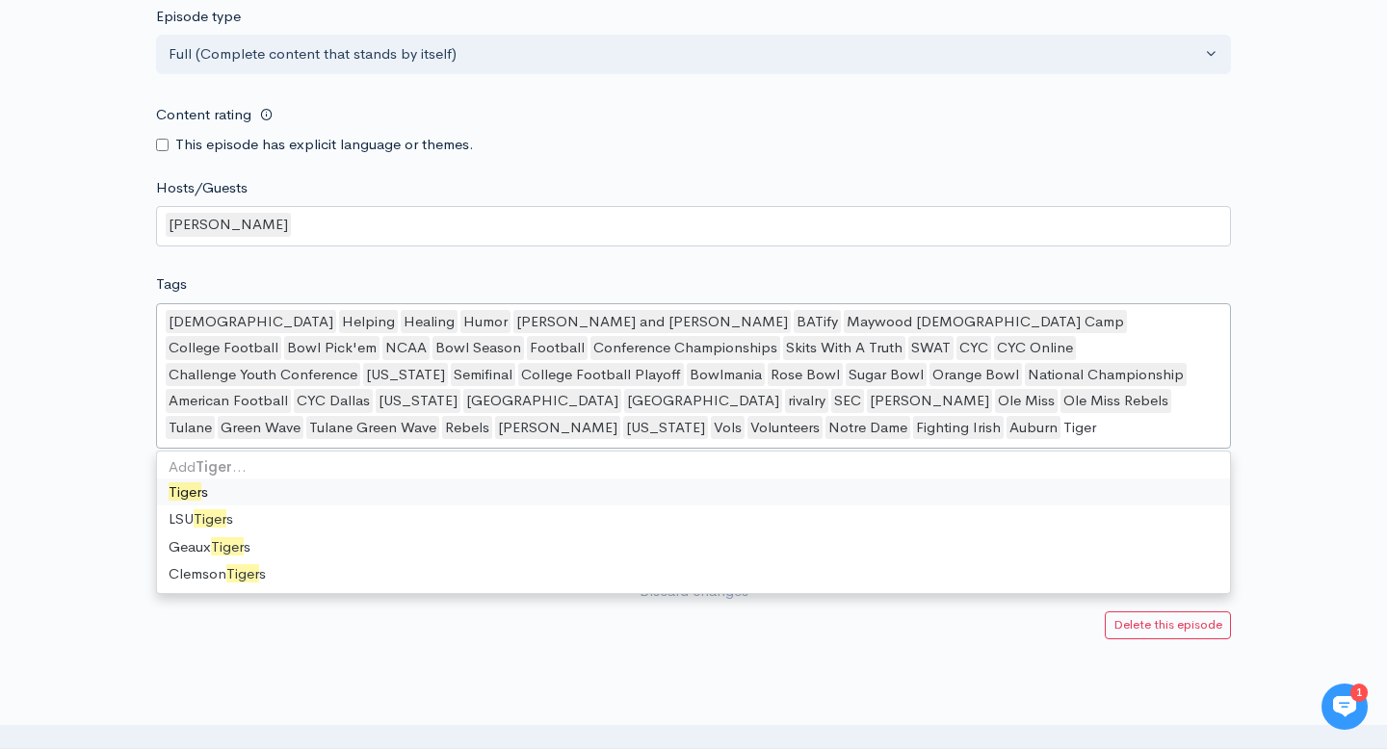
type input "Tigers"
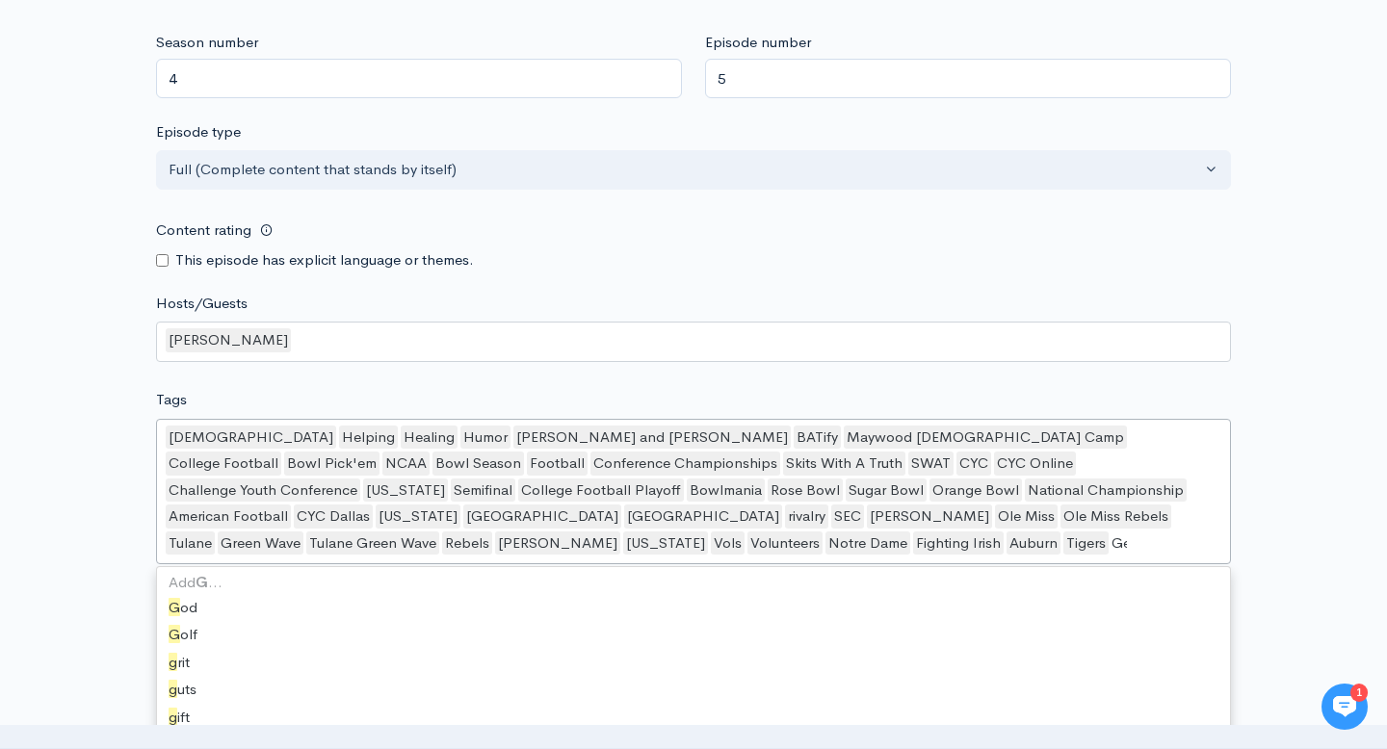
scroll to position [8, 0]
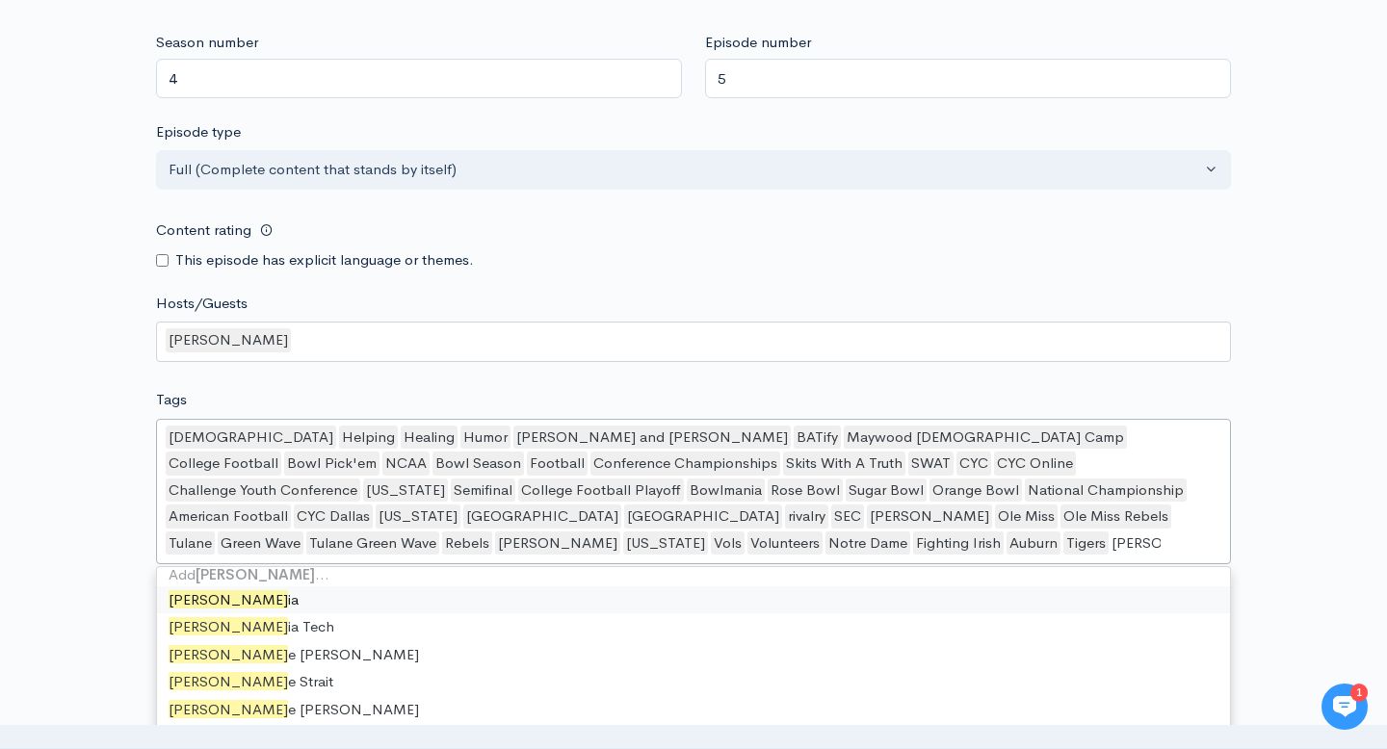
type input "[US_STATE]"
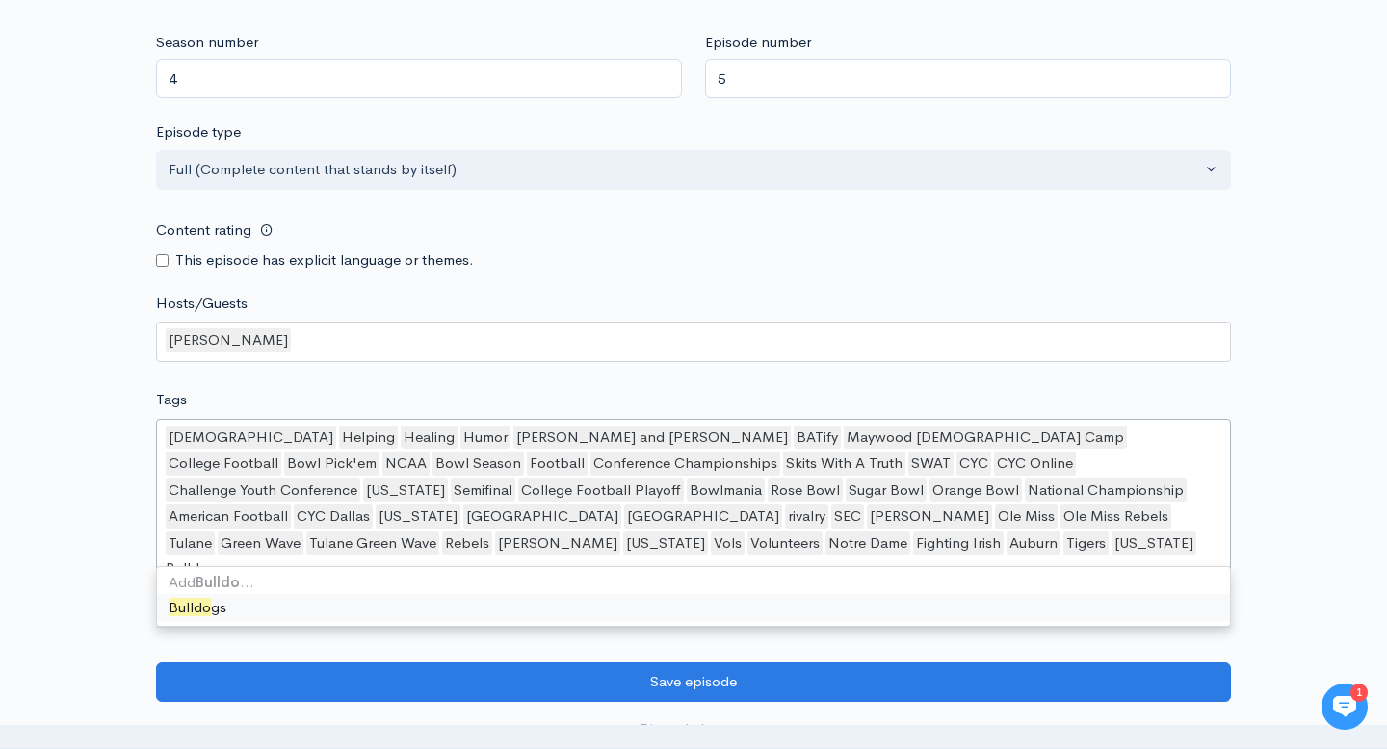
type input "Bulldogs"
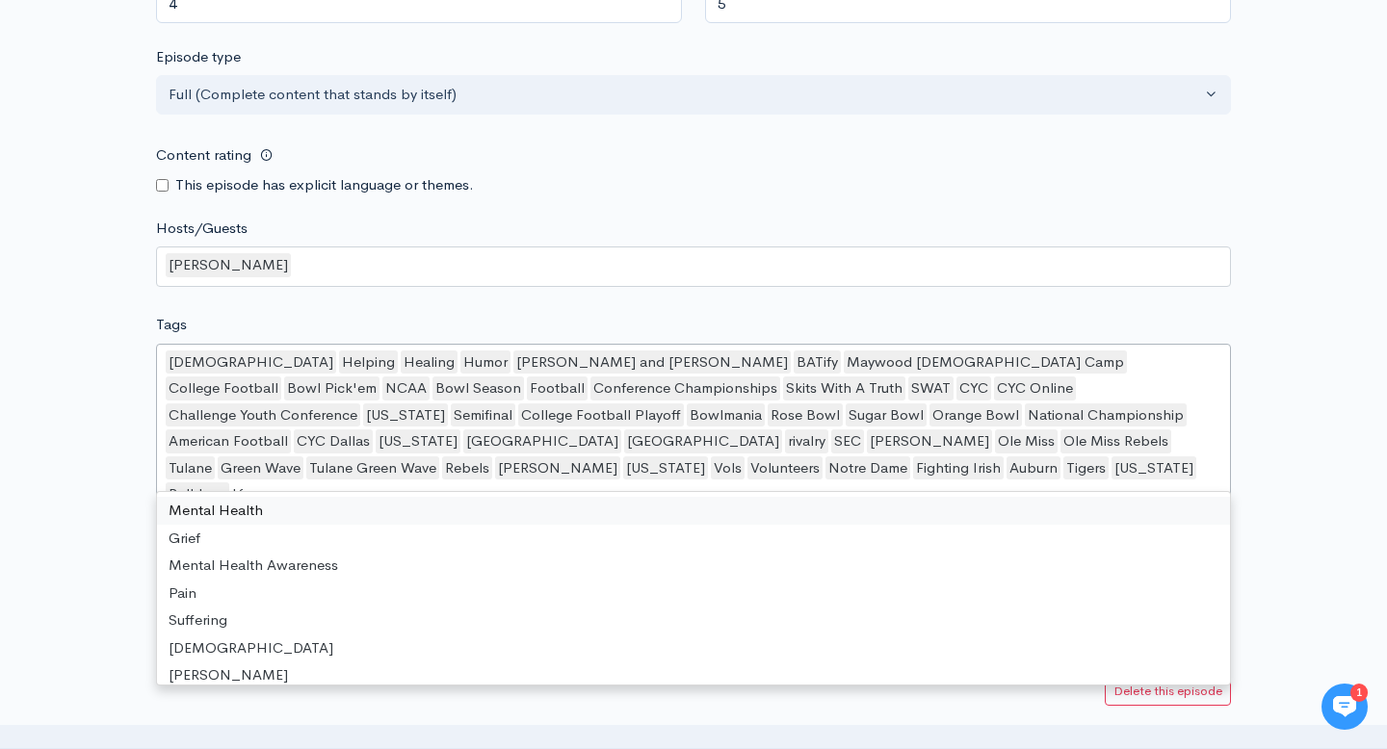
scroll to position [10465, 0]
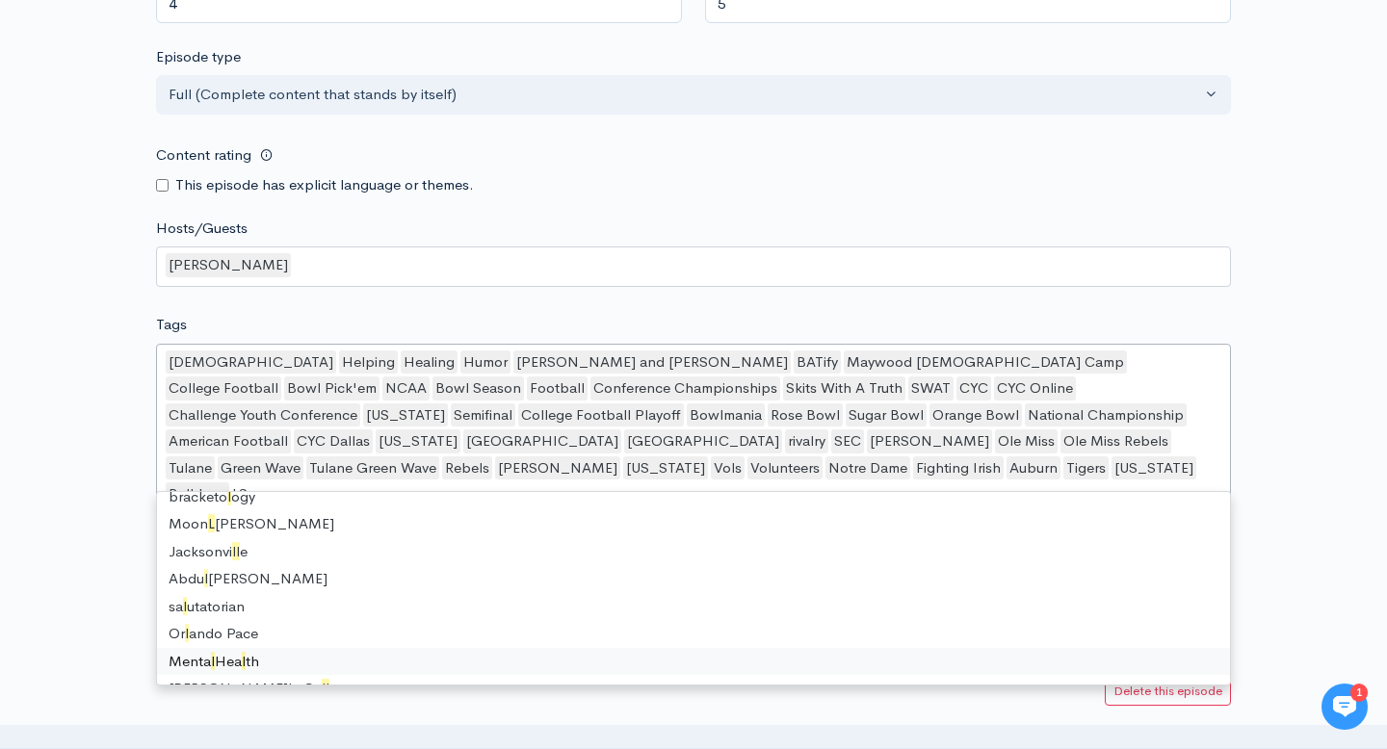
type input "LSU"
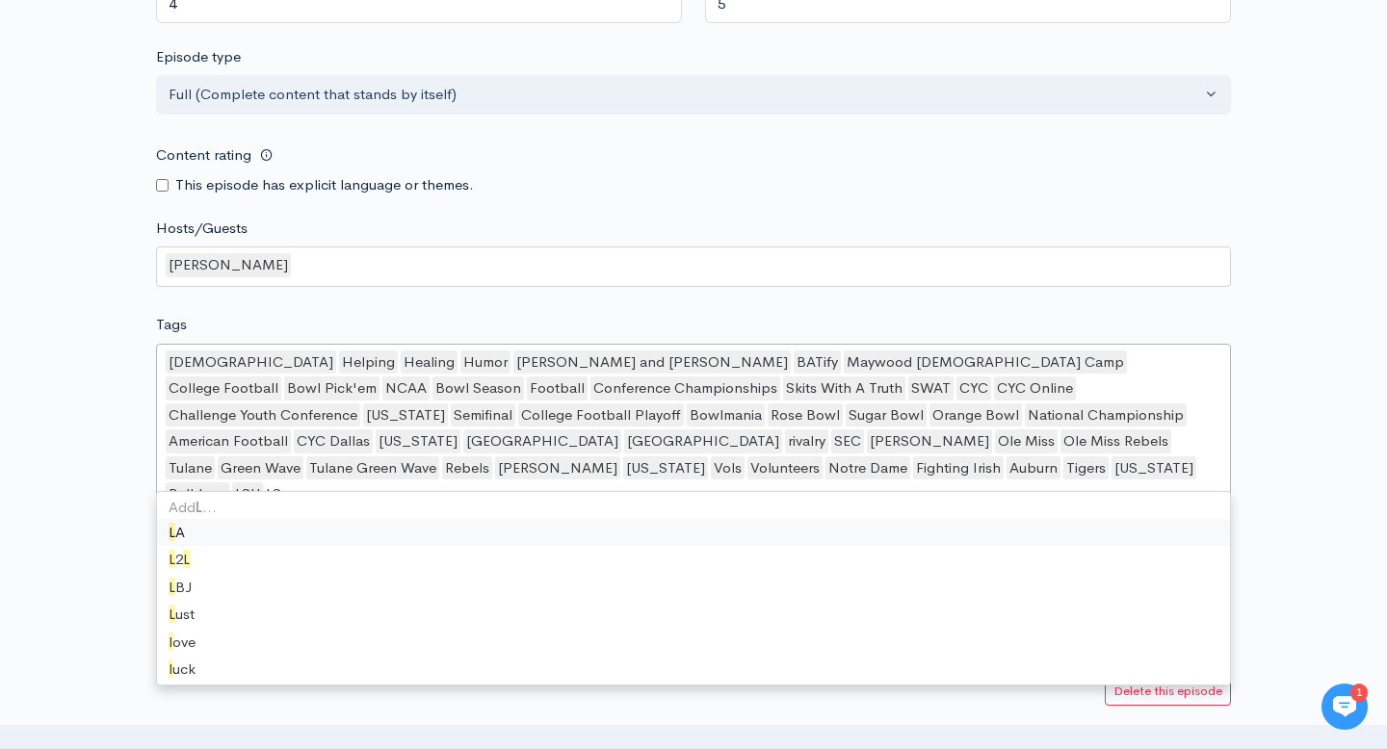
type input "LSU"
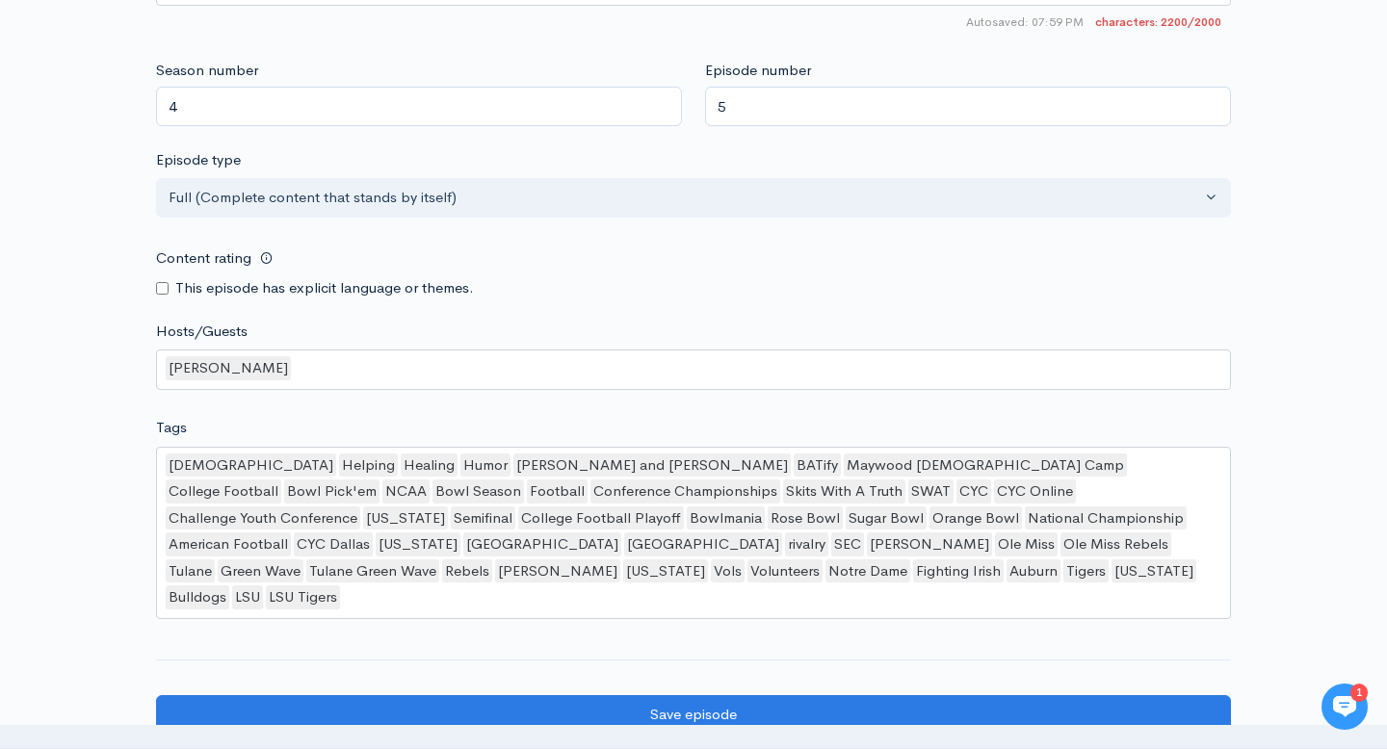
scroll to position [2081, 0]
click at [529, 551] on div "[DEMOGRAPHIC_DATA] Helping Healing Humor [PERSON_NAME] and [PERSON_NAME] BATify…" at bounding box center [693, 532] width 1075 height 172
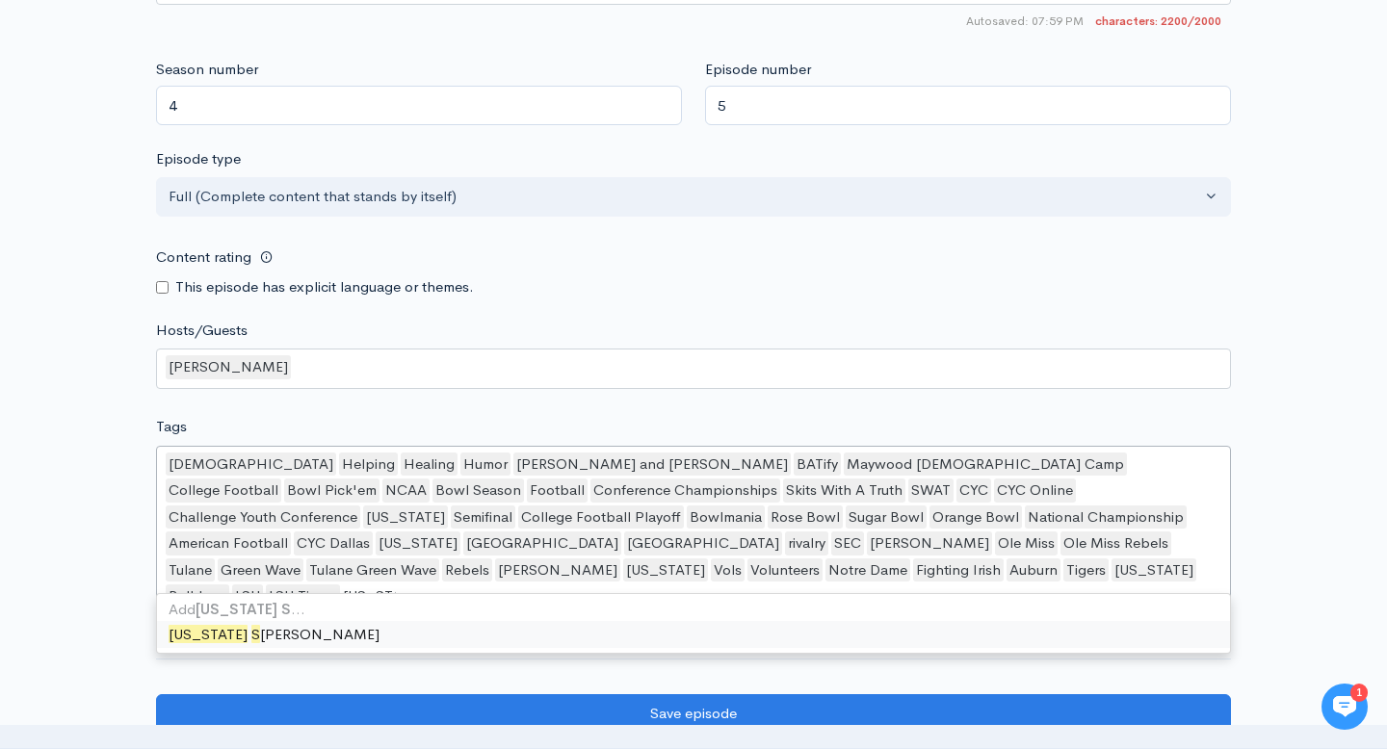
type input "[US_STATE] State"
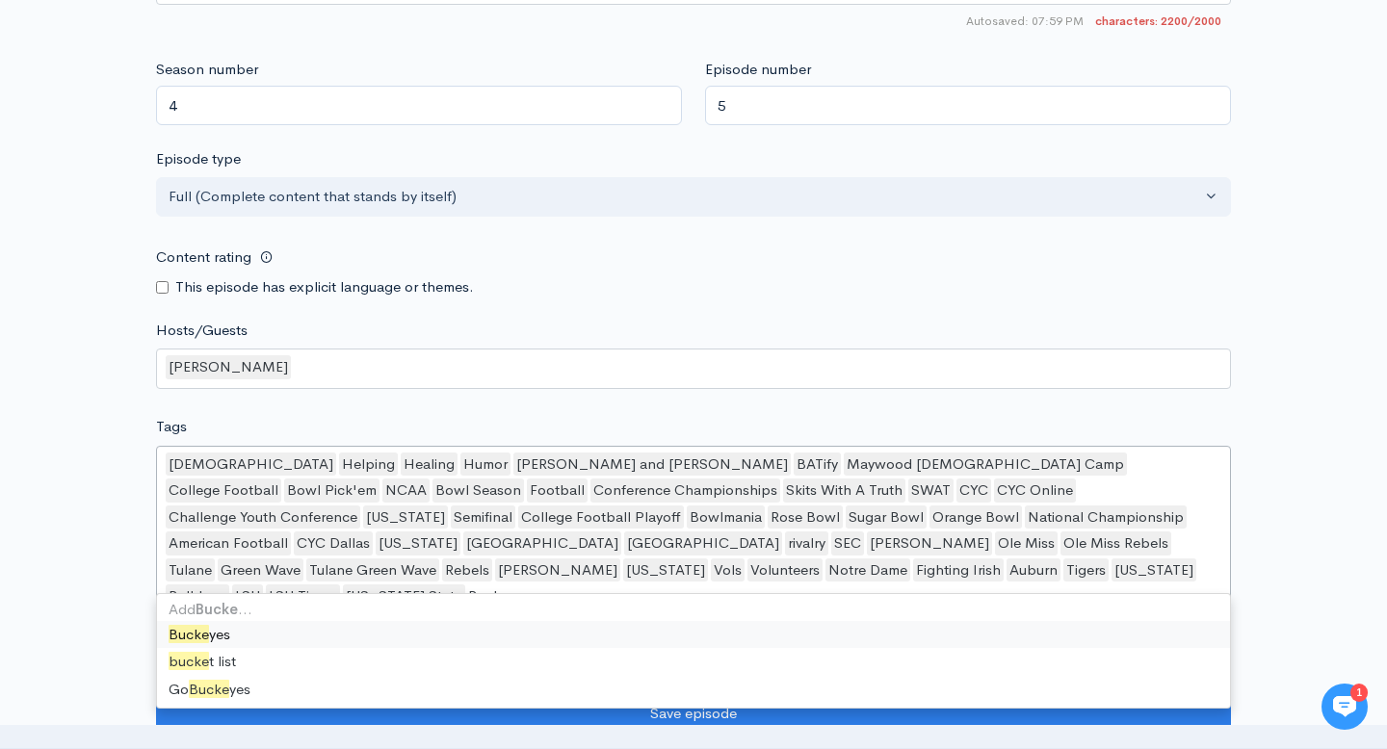
type input "[PERSON_NAME]"
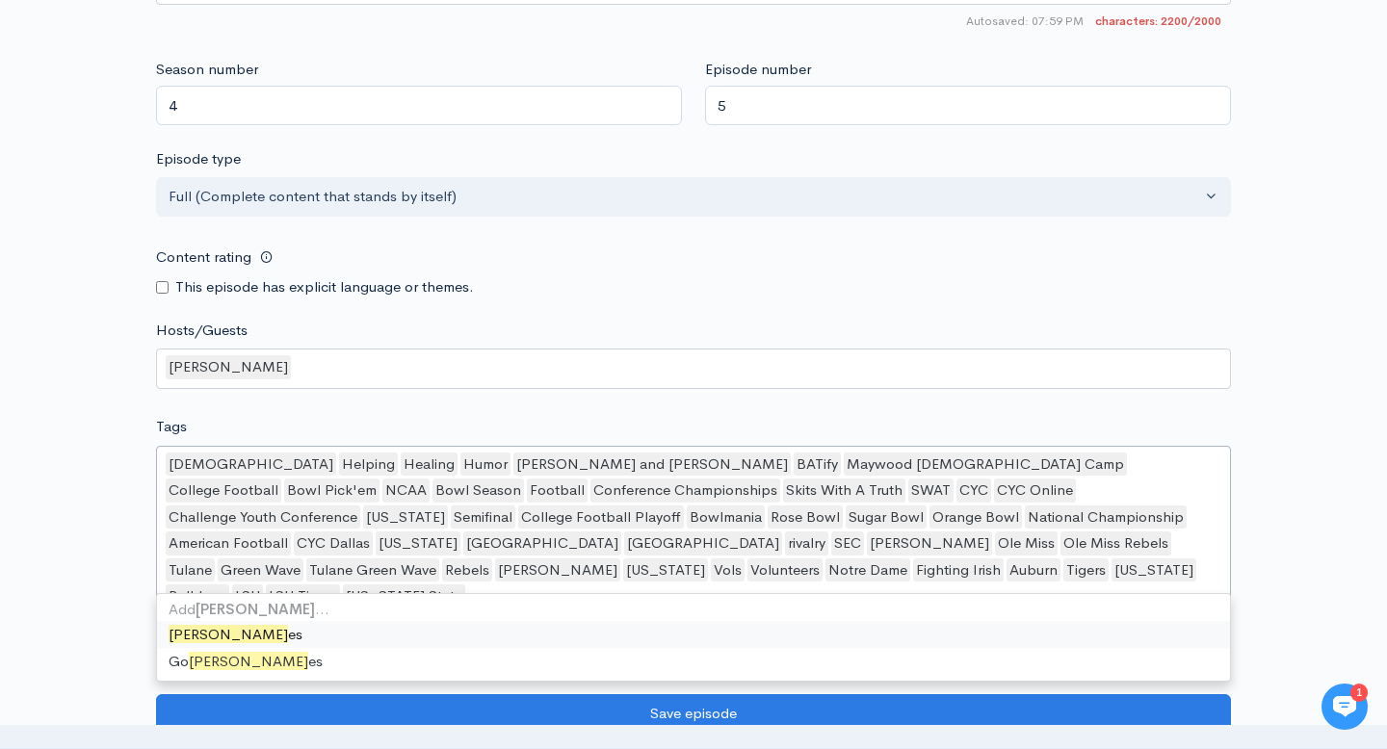
scroll to position [2566, 0]
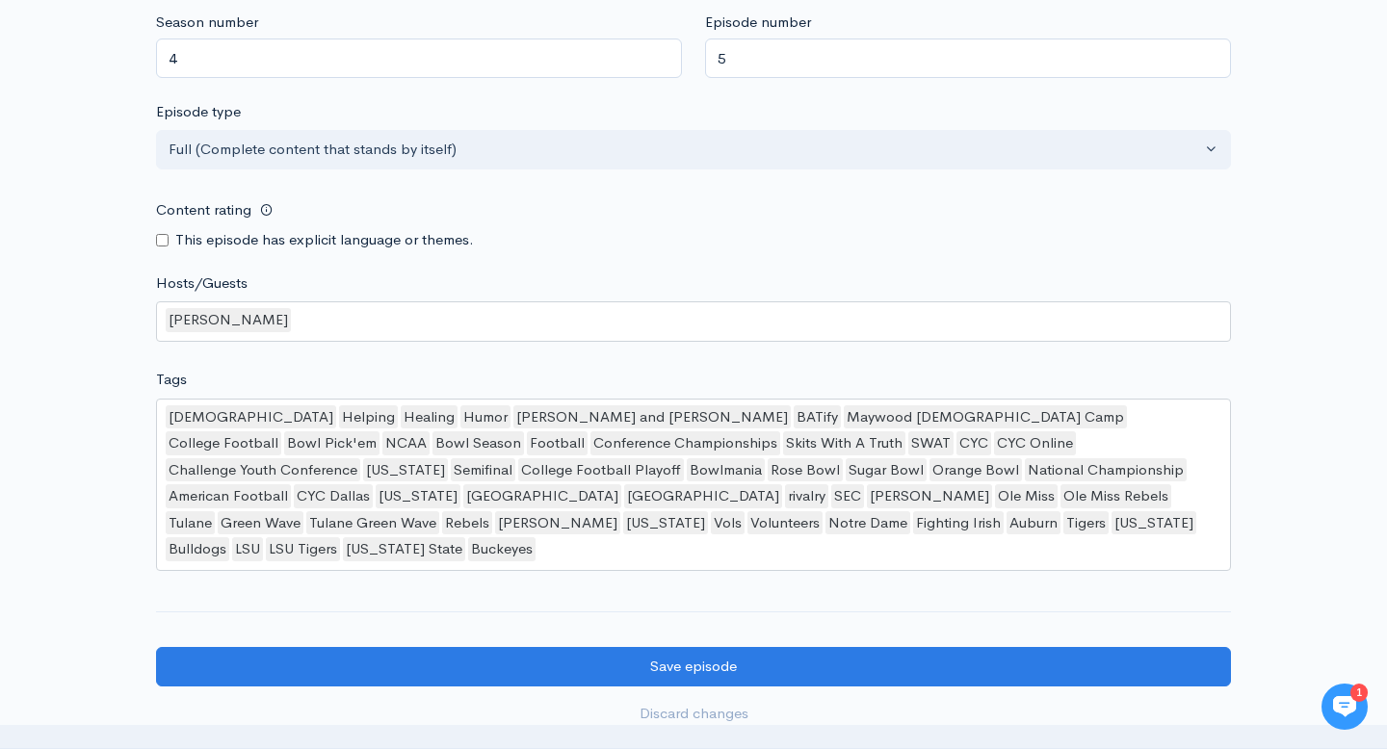
scroll to position [2131, 0]
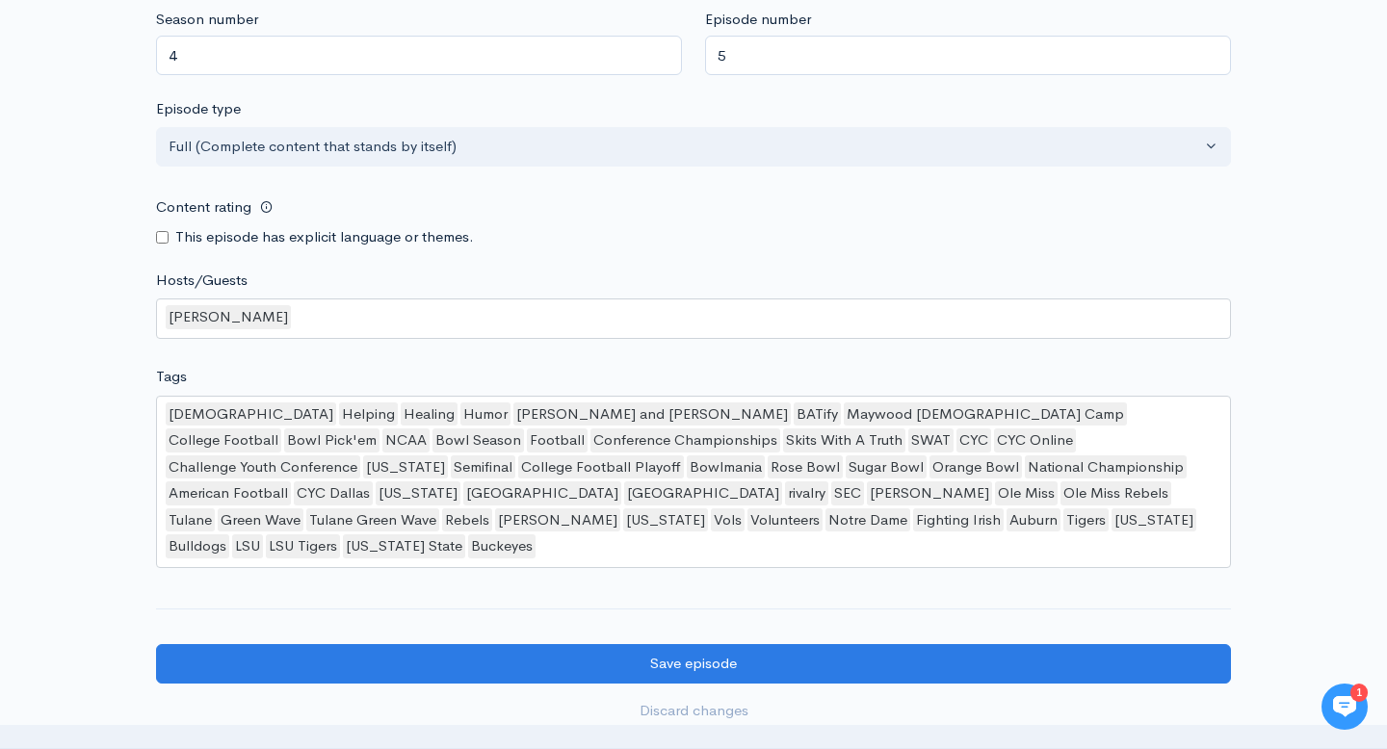
click at [686, 488] on div "[DEMOGRAPHIC_DATA] Helping Healing Humor Ben and [PERSON_NAME] BATify Maywood C…" at bounding box center [693, 482] width 1075 height 172
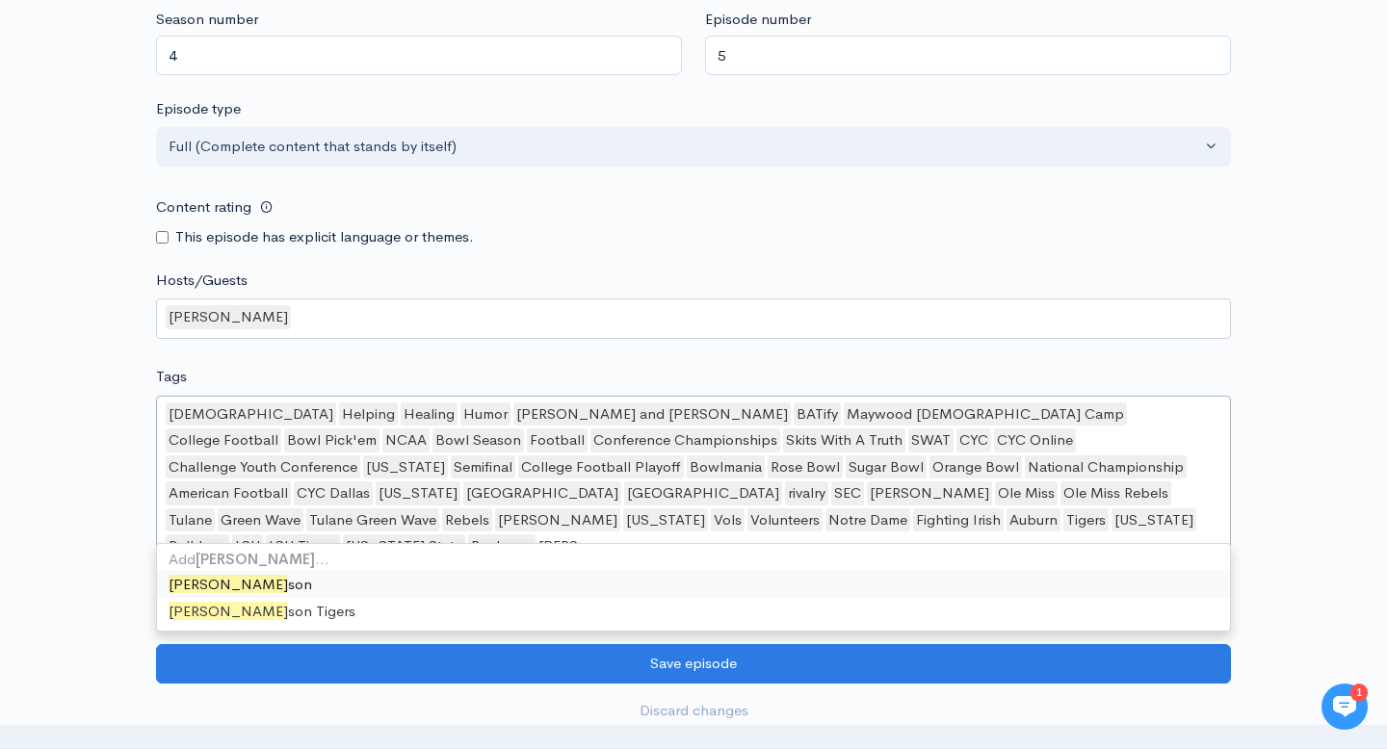
scroll to position [0, 0]
type input "Clemson"
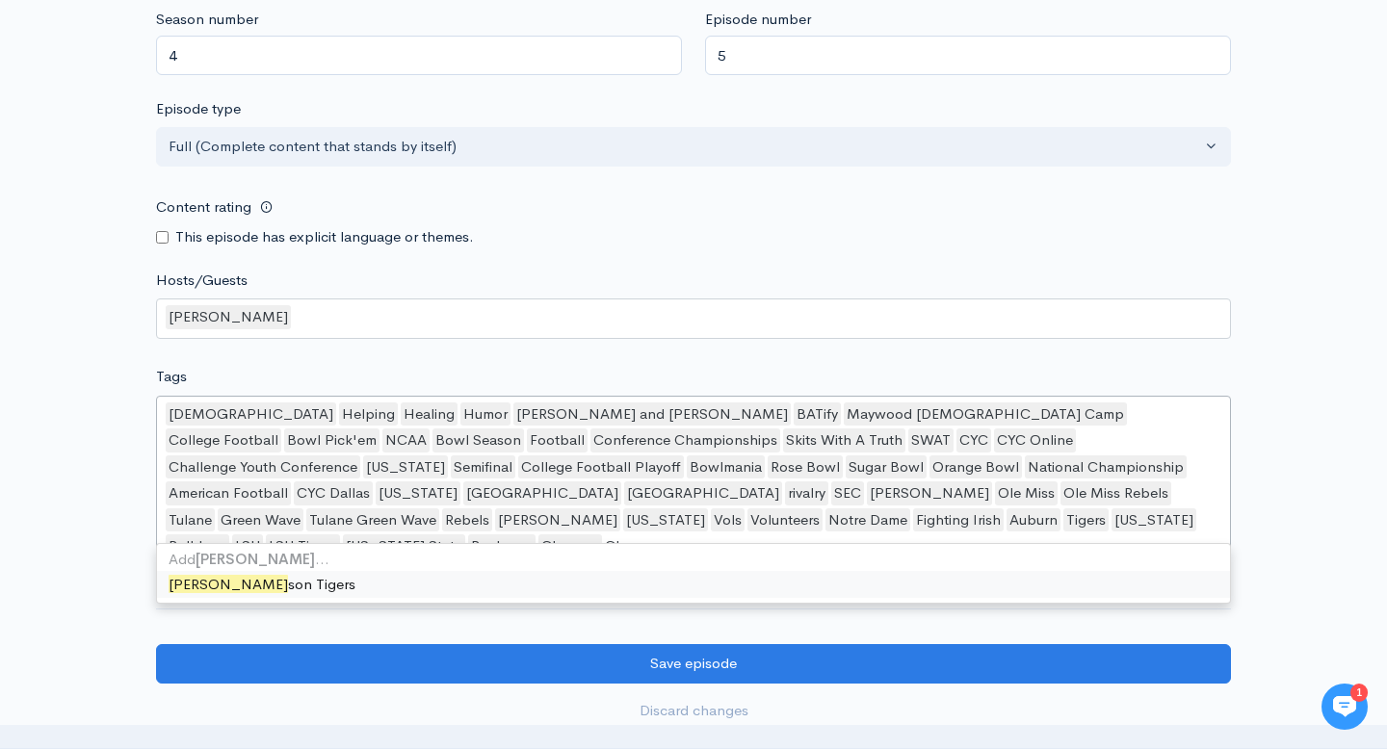
type input "Clemson"
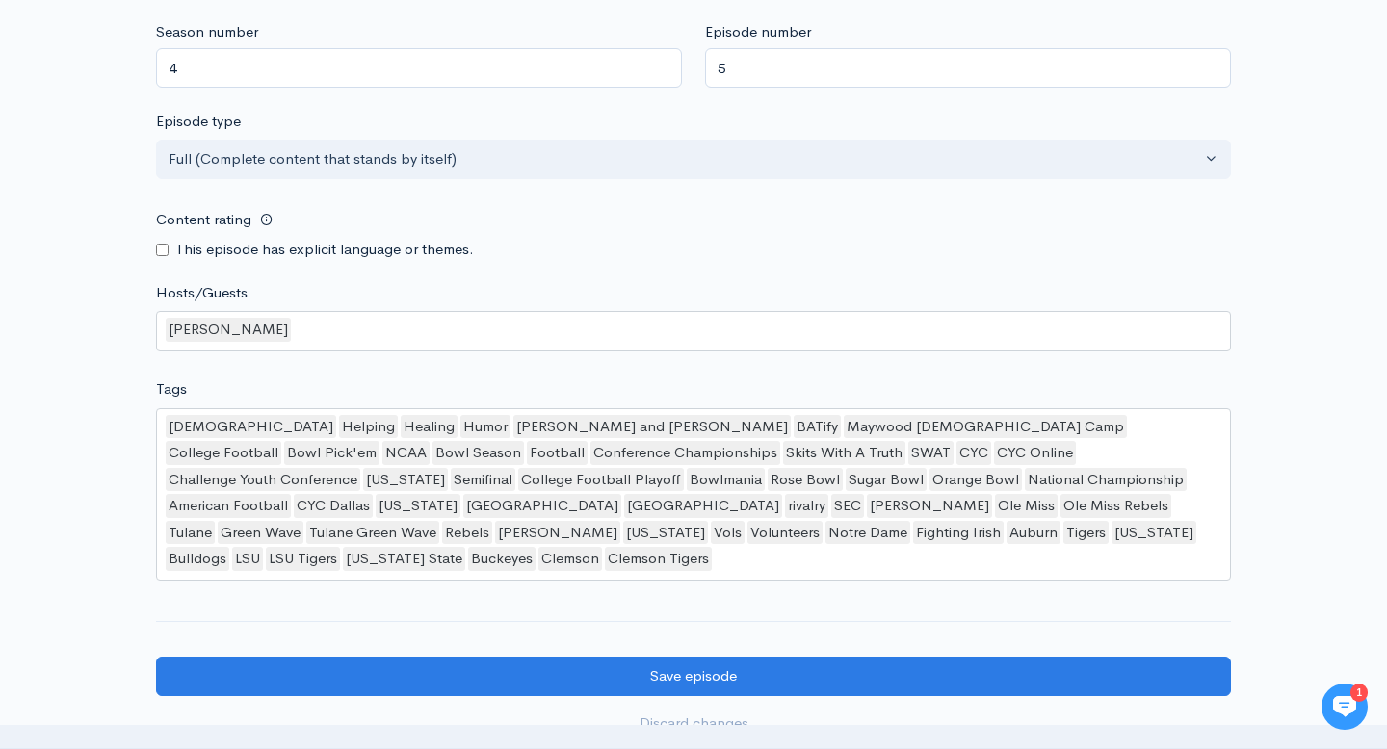
scroll to position [2125, 0]
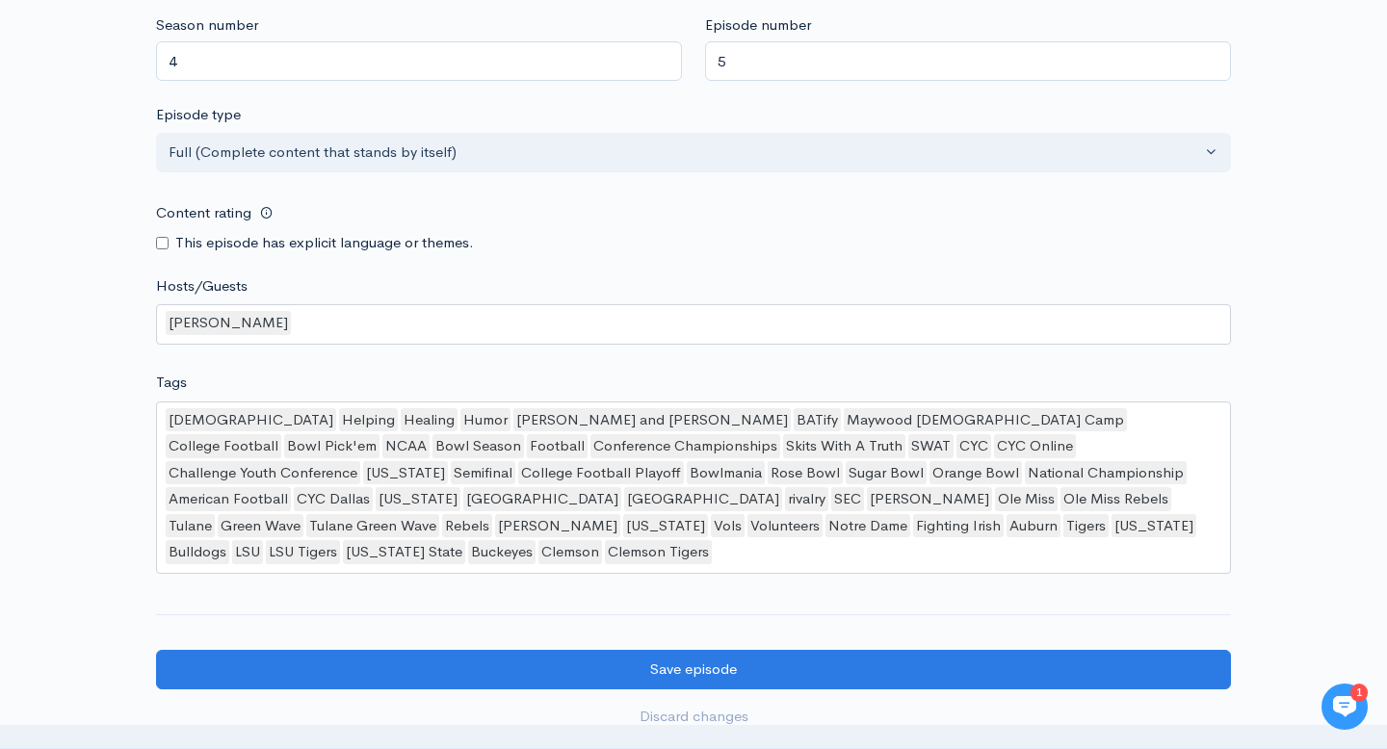
click at [857, 508] on div "[DEMOGRAPHIC_DATA] Helping Healing Humor Ben and [PERSON_NAME] BATify Maywood C…" at bounding box center [693, 488] width 1075 height 172
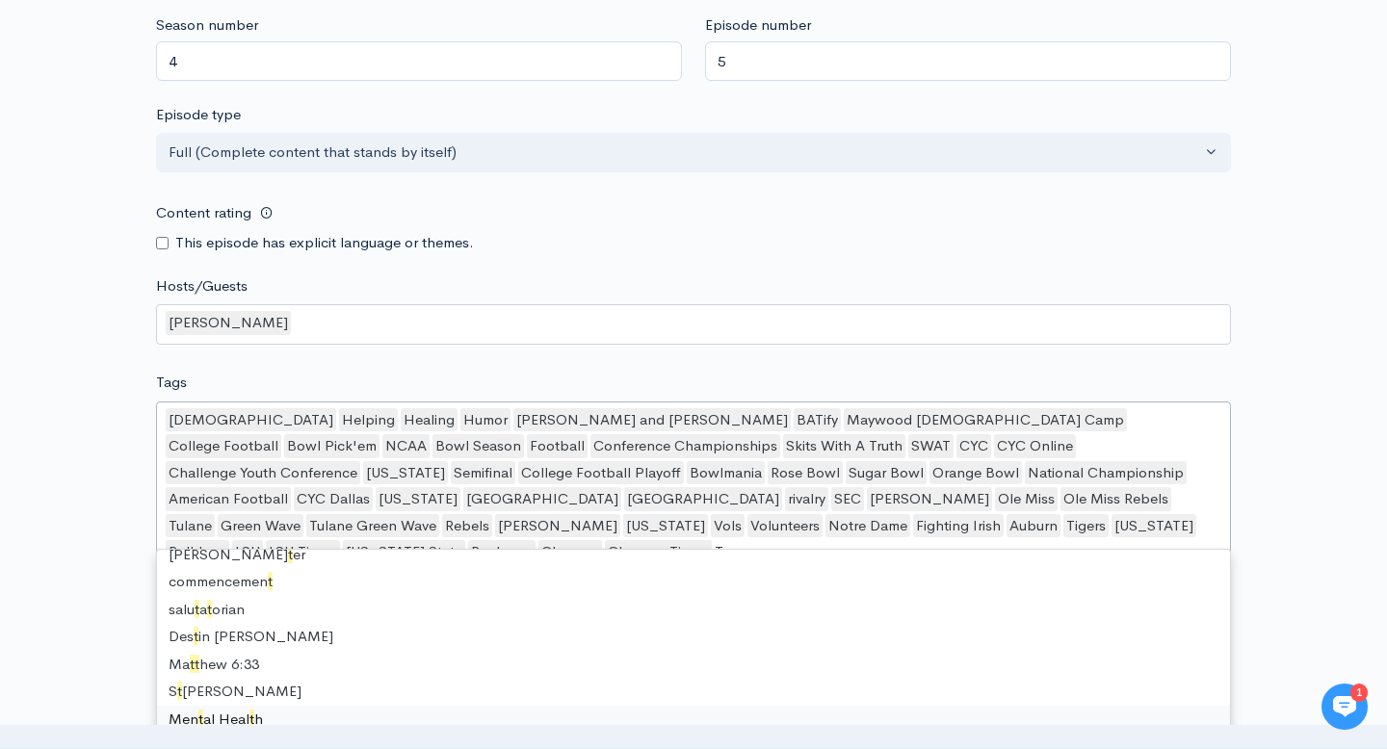
scroll to position [26, 0]
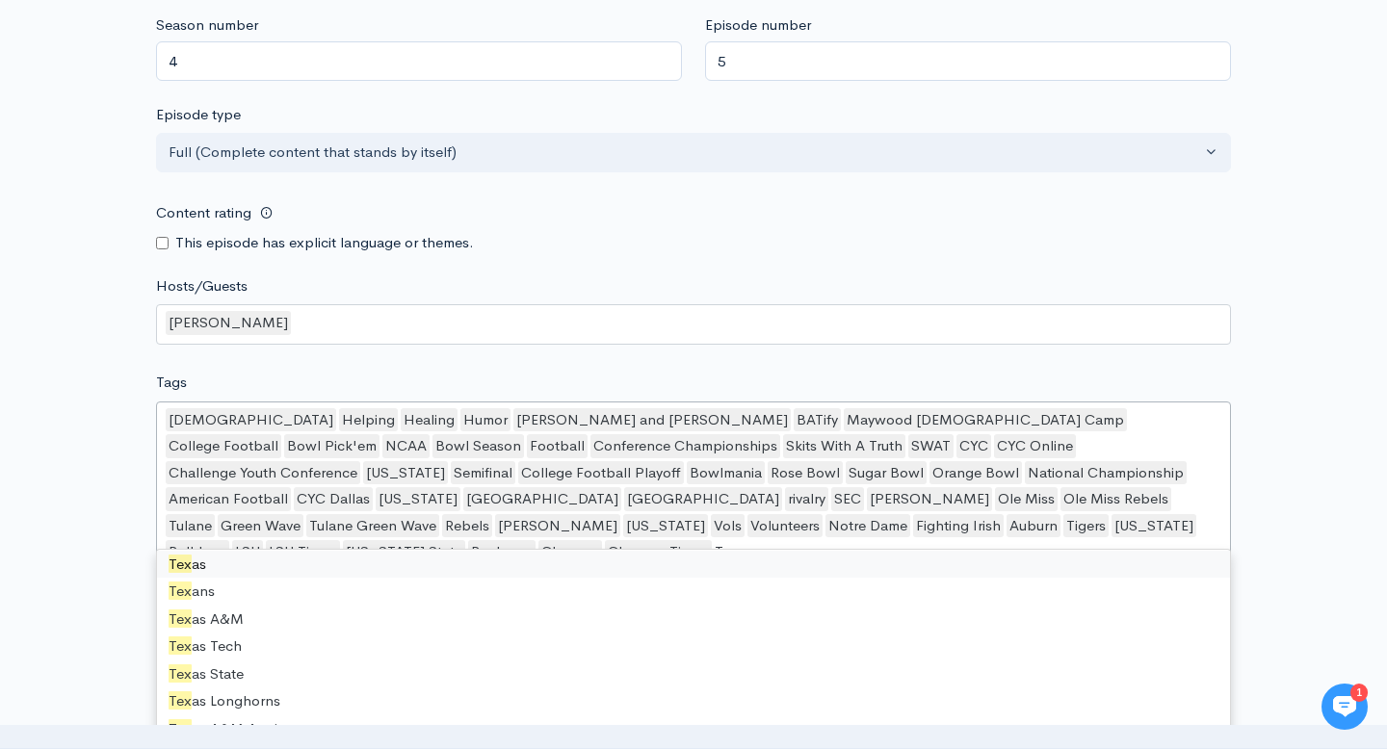
type input "[US_STATE]"
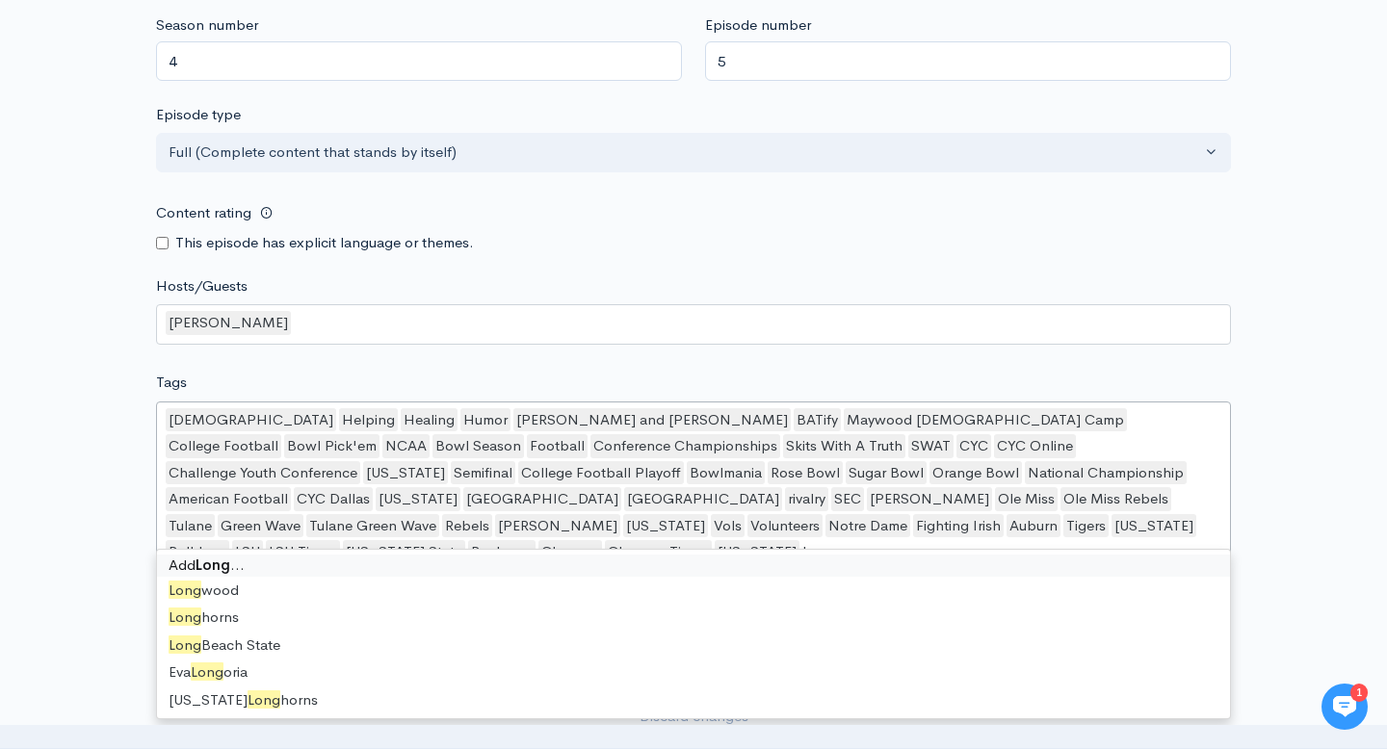
scroll to position [0, 0]
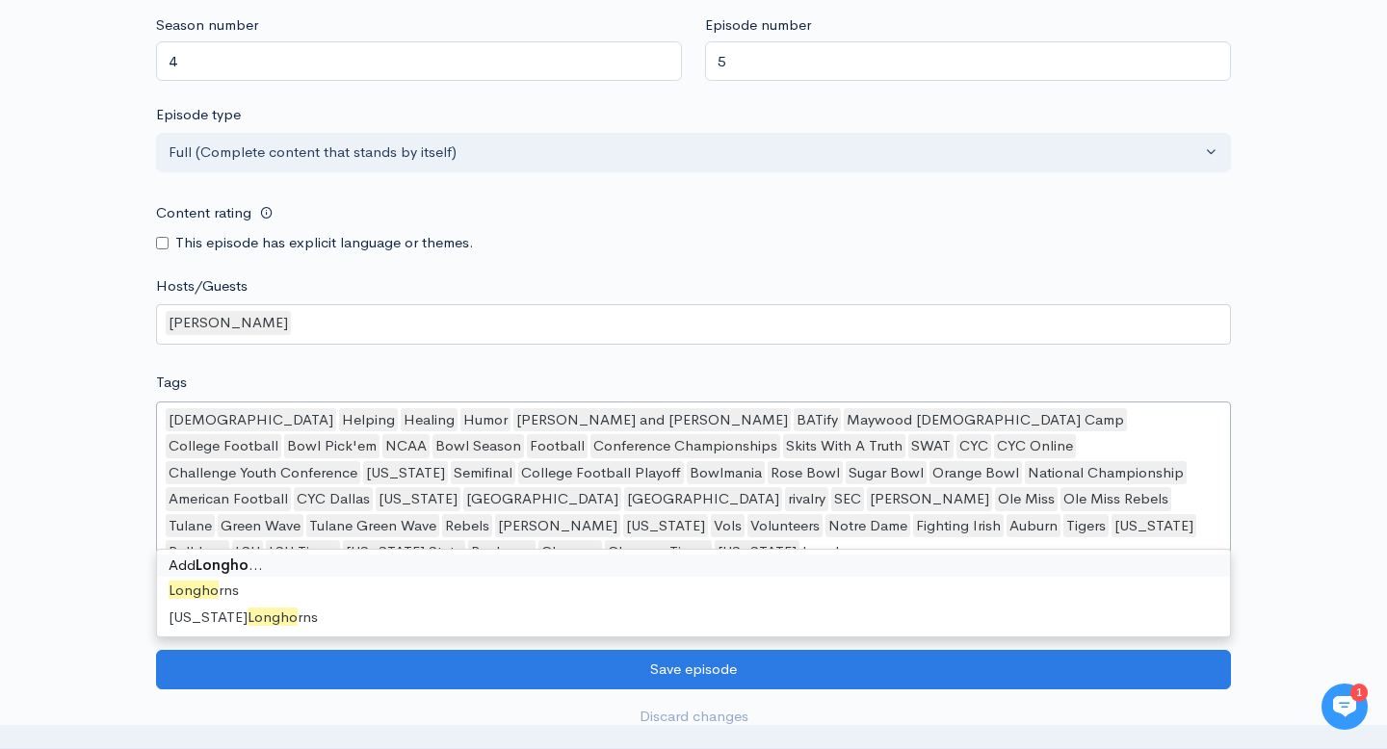
type input "Longhor"
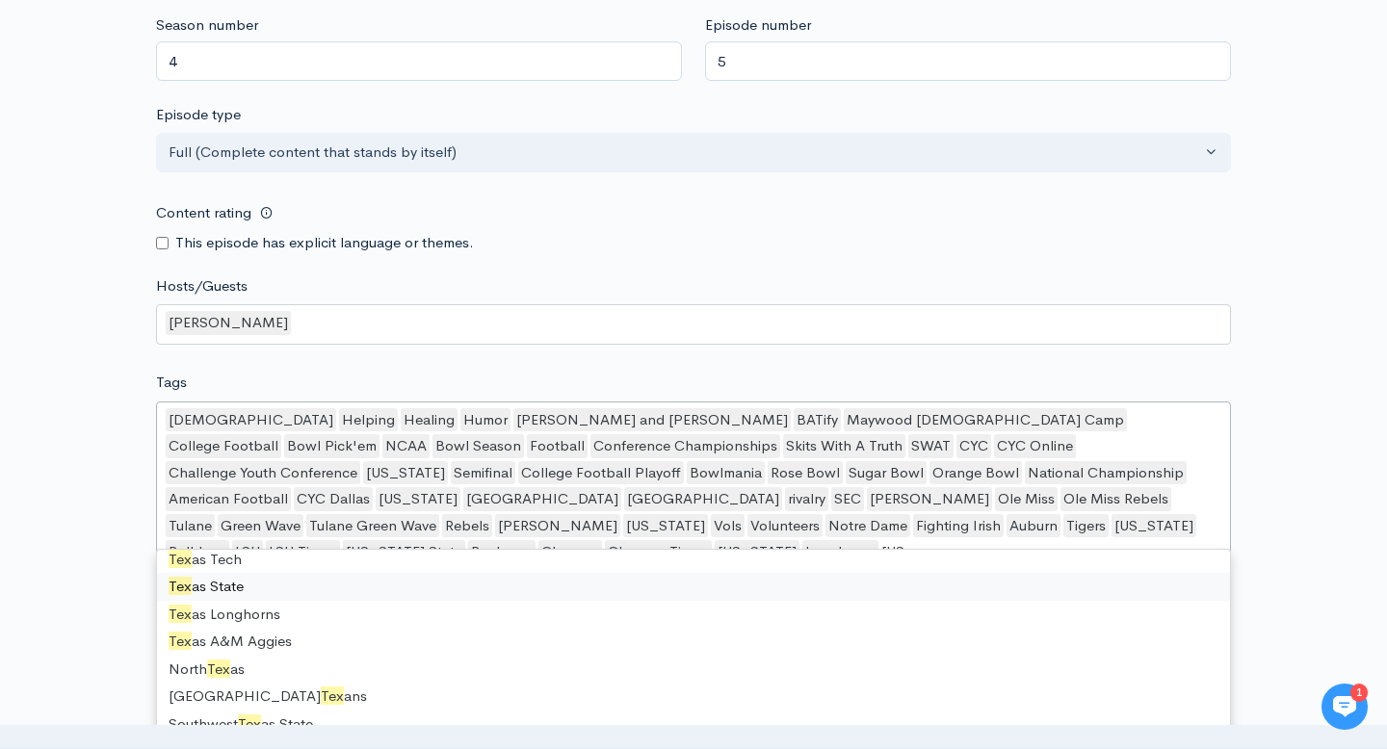
scroll to position [31, 0]
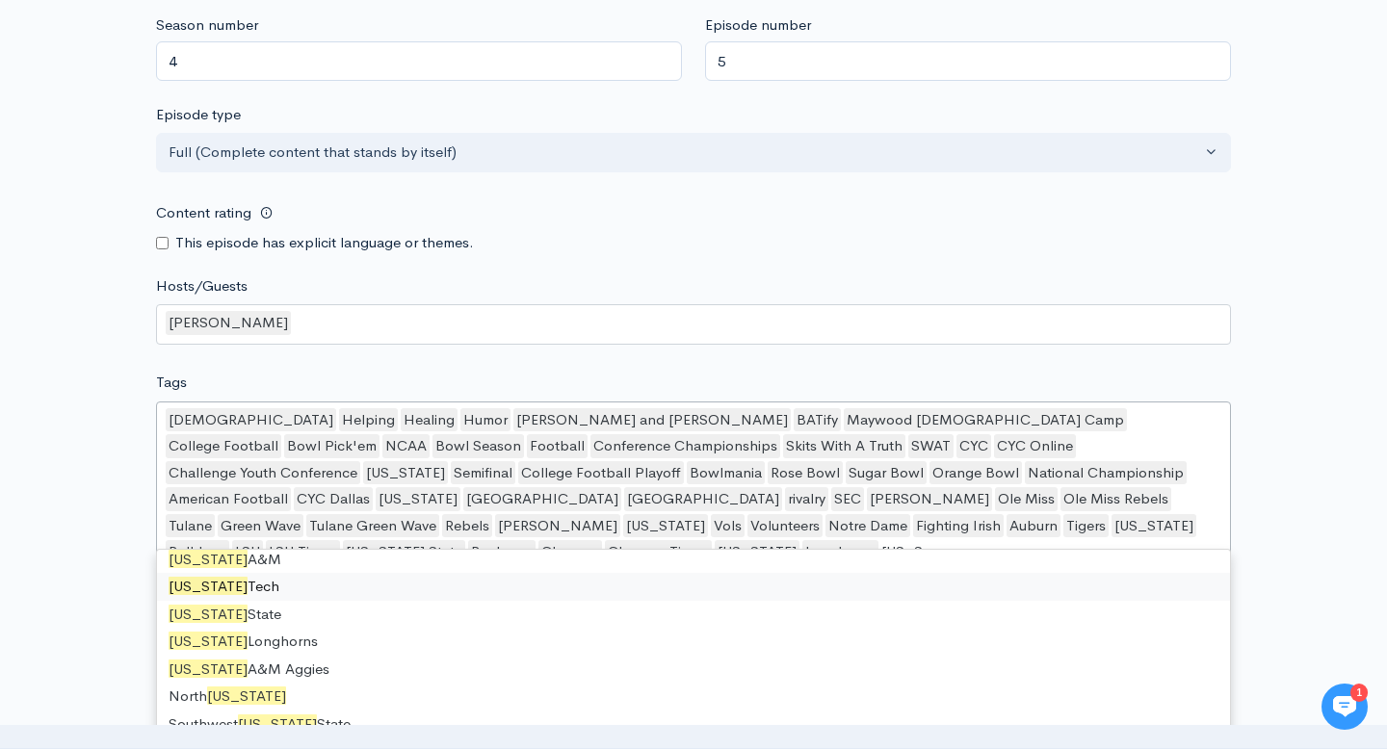
type input "[US_STATE] Lo"
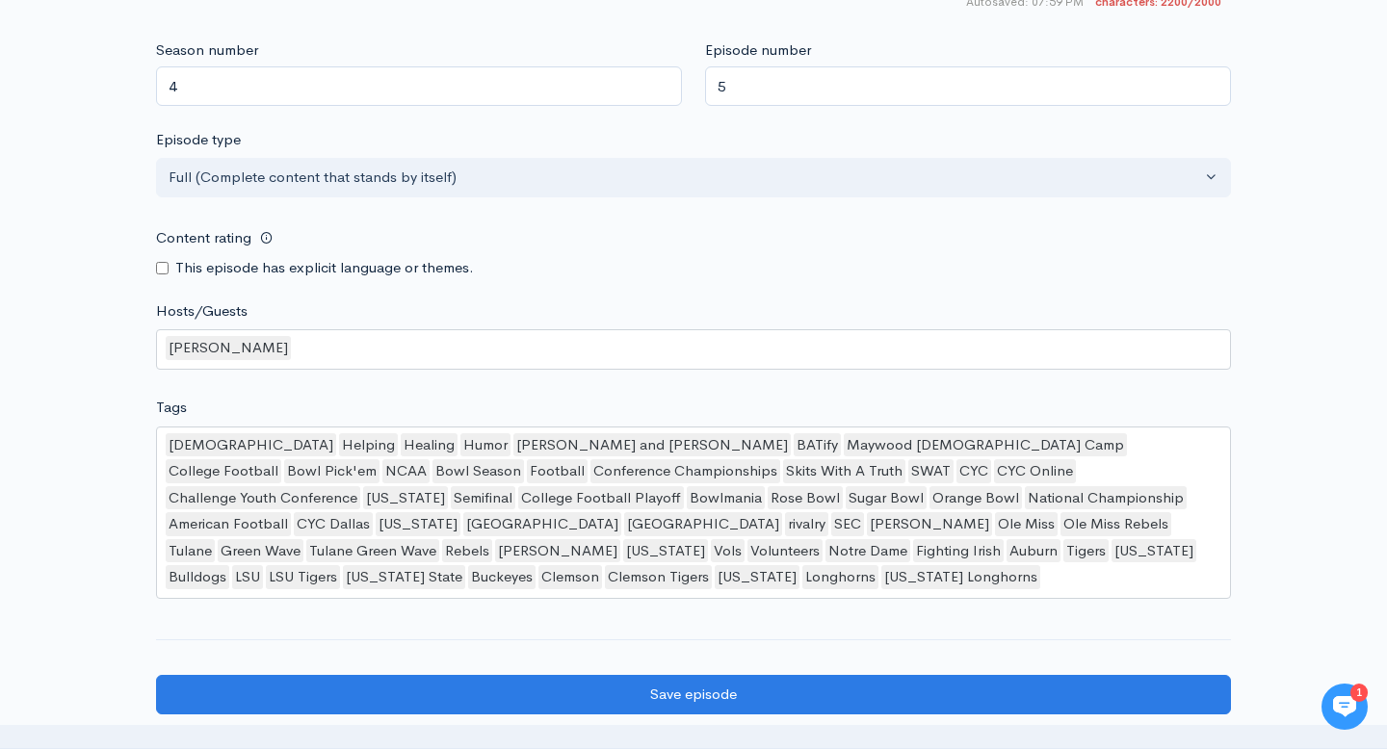
scroll to position [2101, 0]
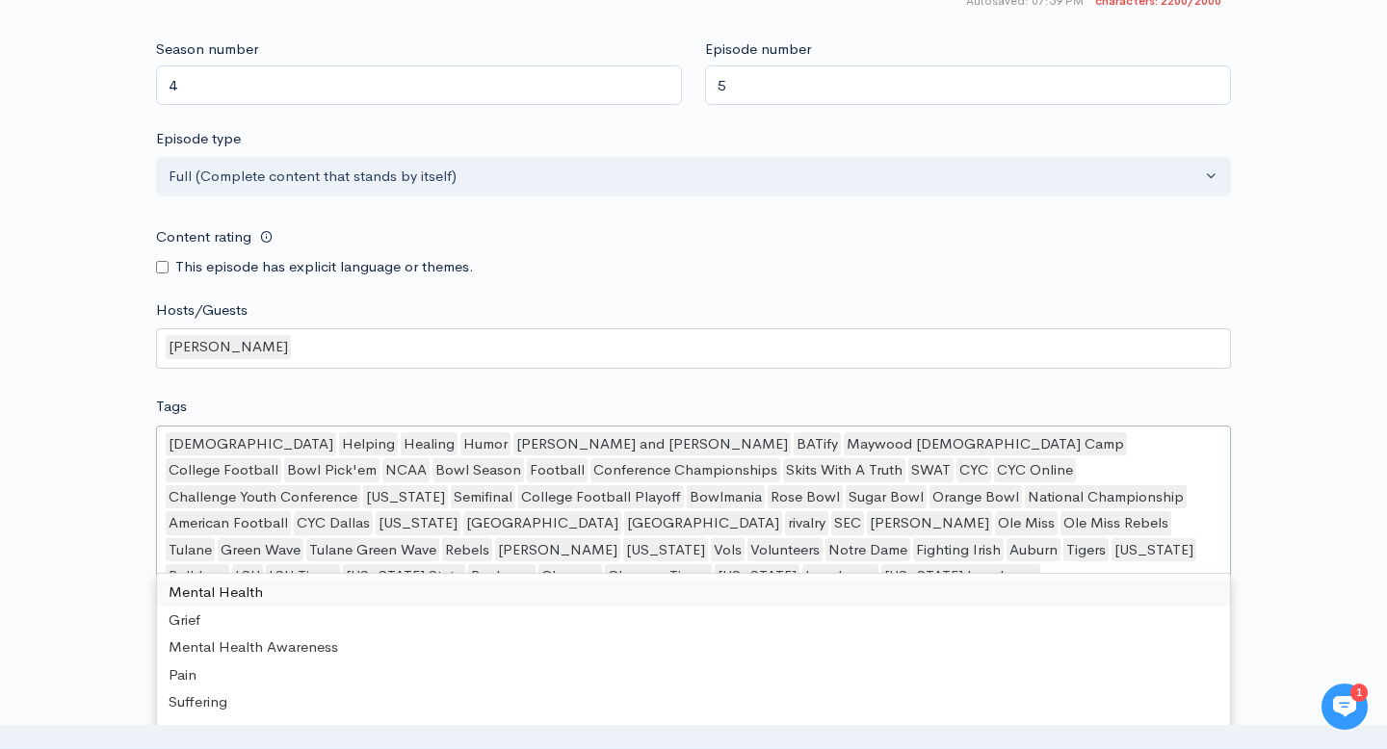
click at [1082, 521] on div "[DEMOGRAPHIC_DATA] Helping Healing Humor Ben and [PERSON_NAME] BATify Maywood C…" at bounding box center [693, 512] width 1075 height 172
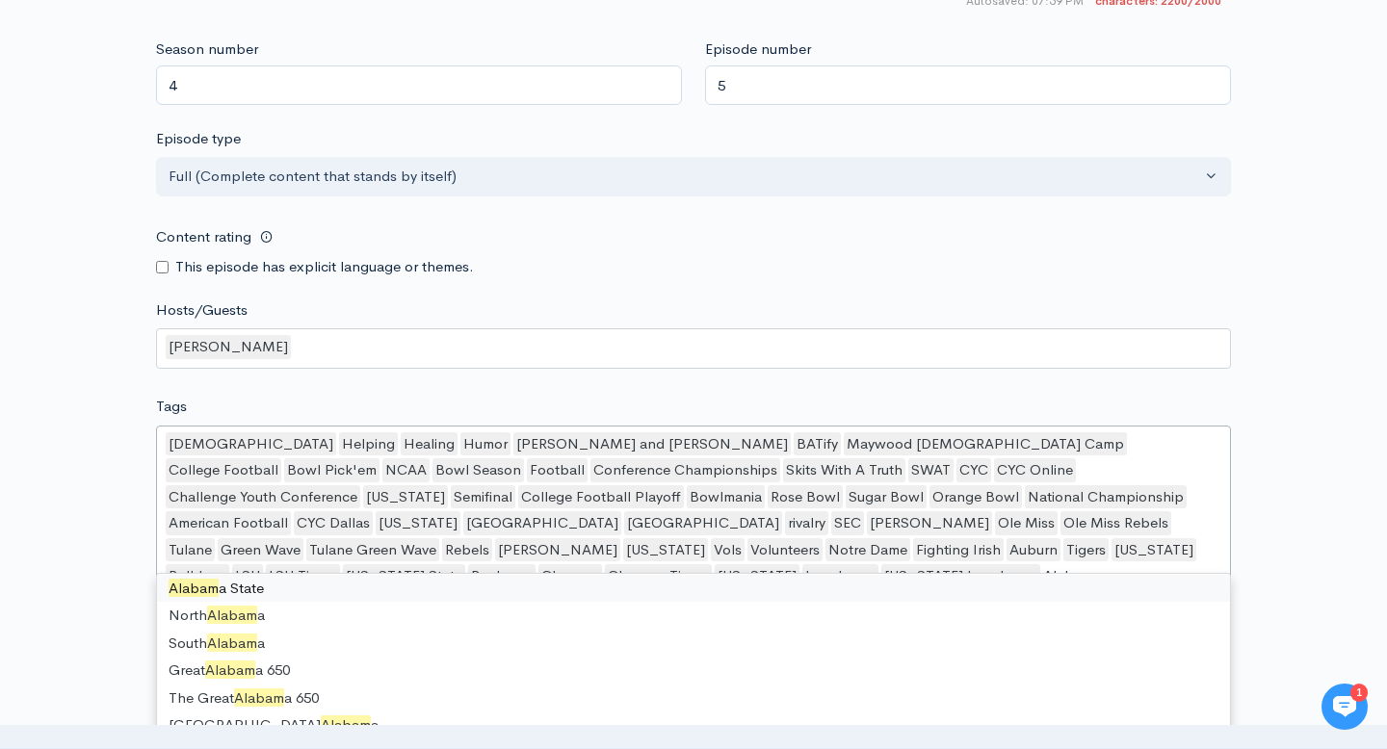
type input "[US_STATE]"
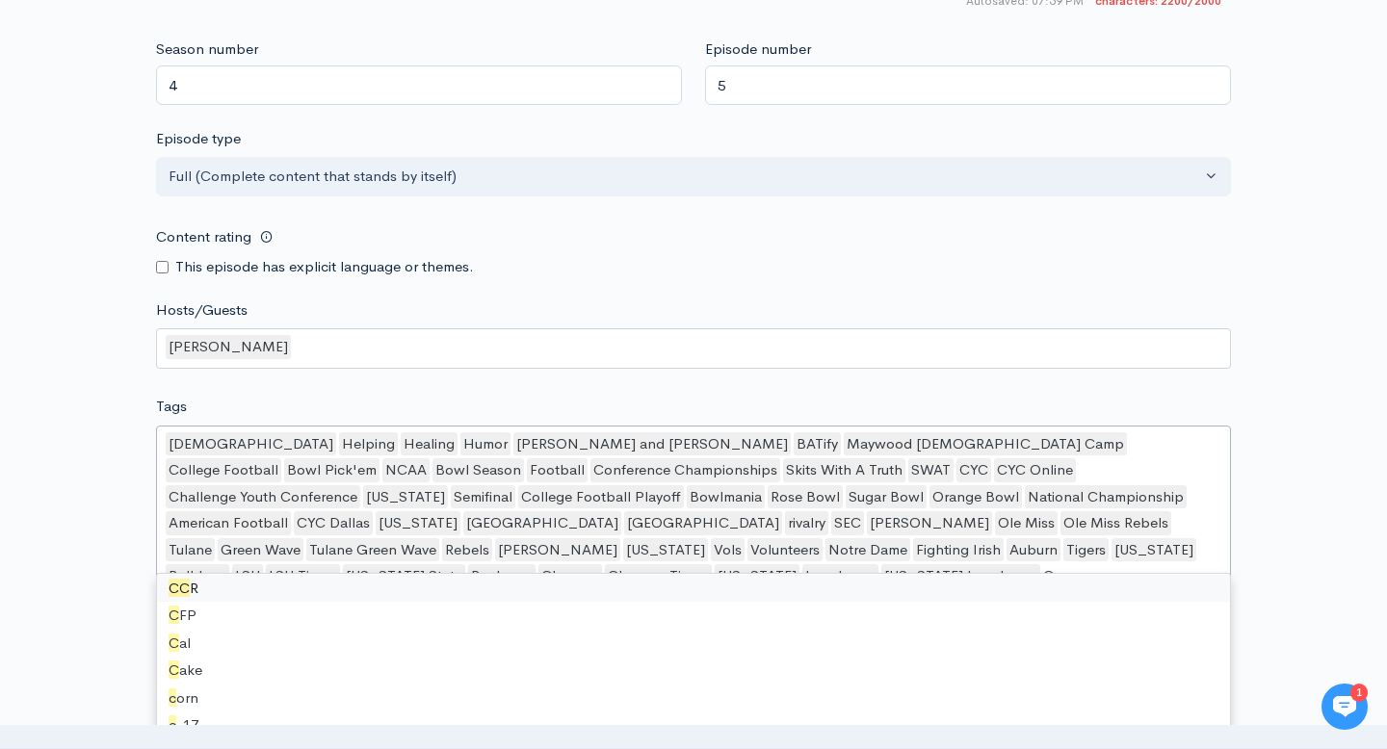
scroll to position [0, 0]
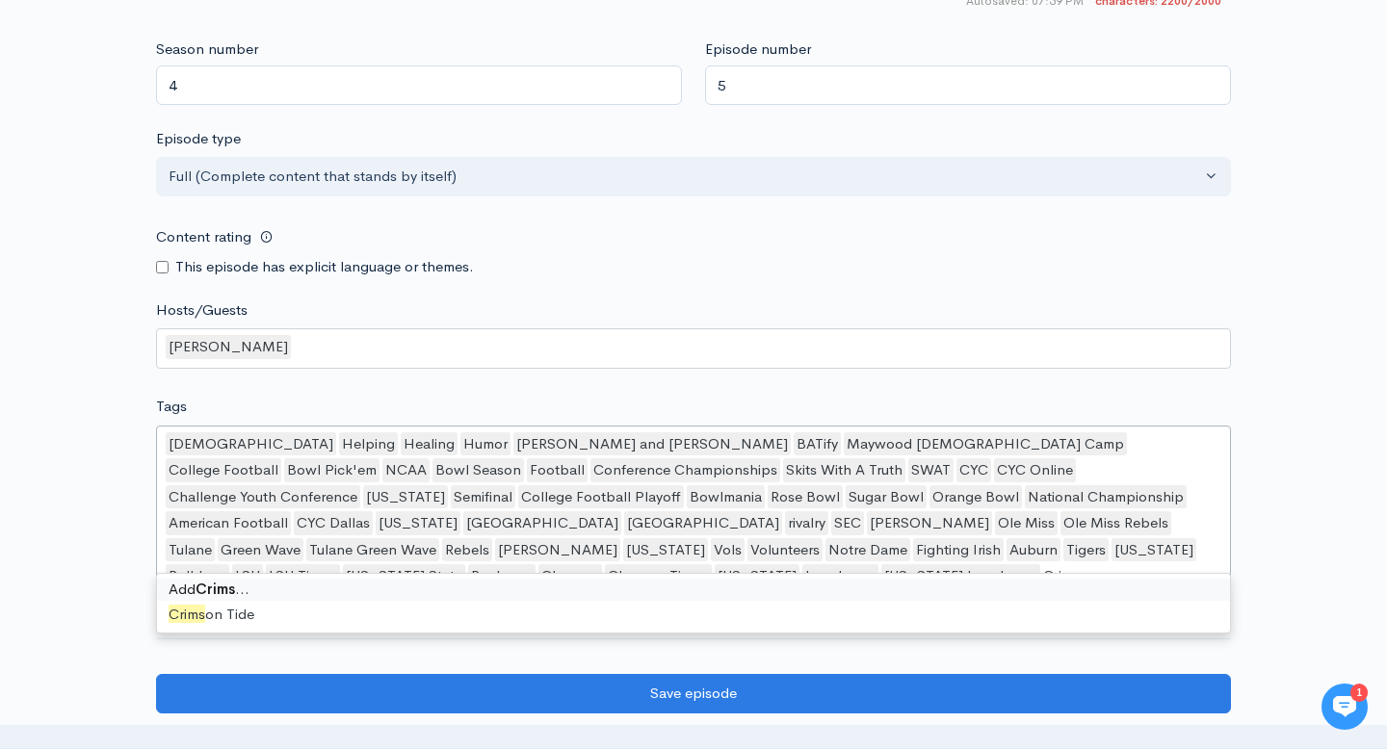
type input "Crimson"
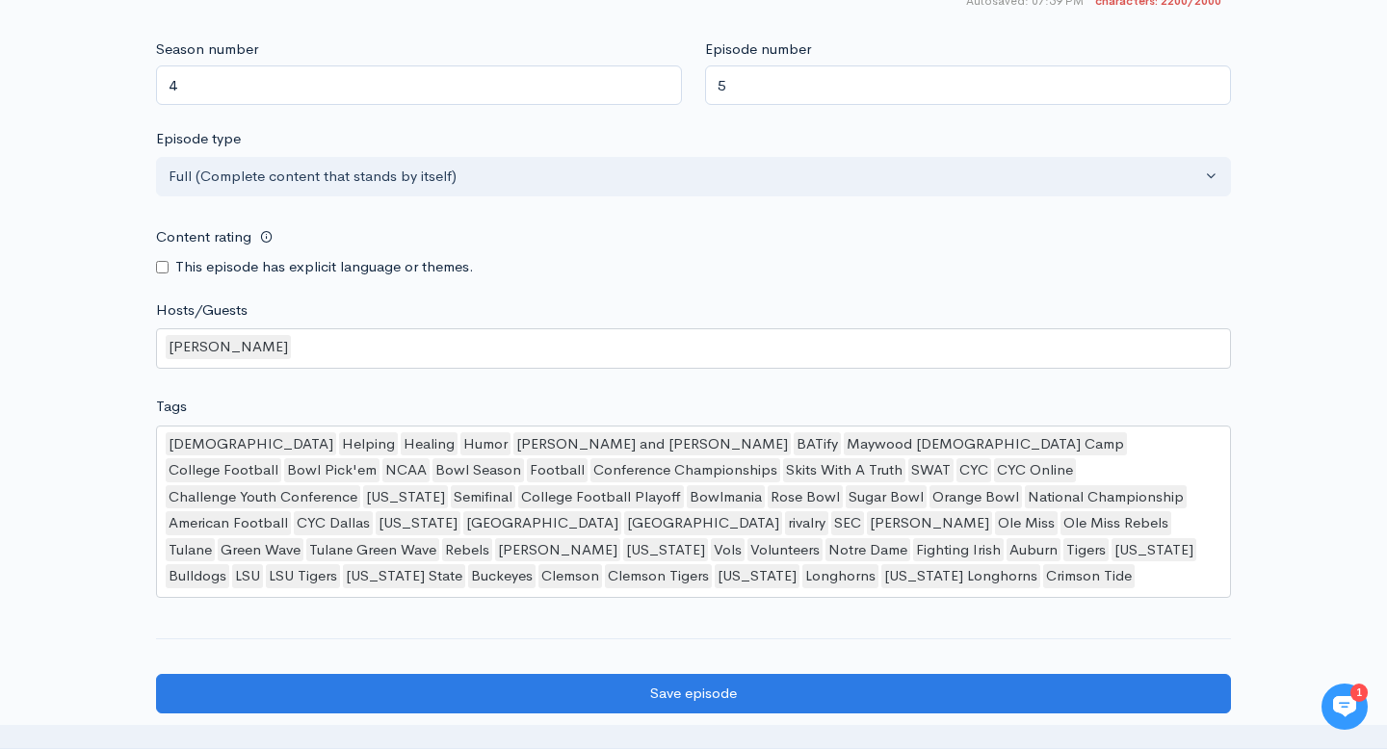
click at [1190, 530] on div "[DEMOGRAPHIC_DATA] Helping Healing Humor Ben and [PERSON_NAME] BATify Maywood C…" at bounding box center [693, 512] width 1075 height 172
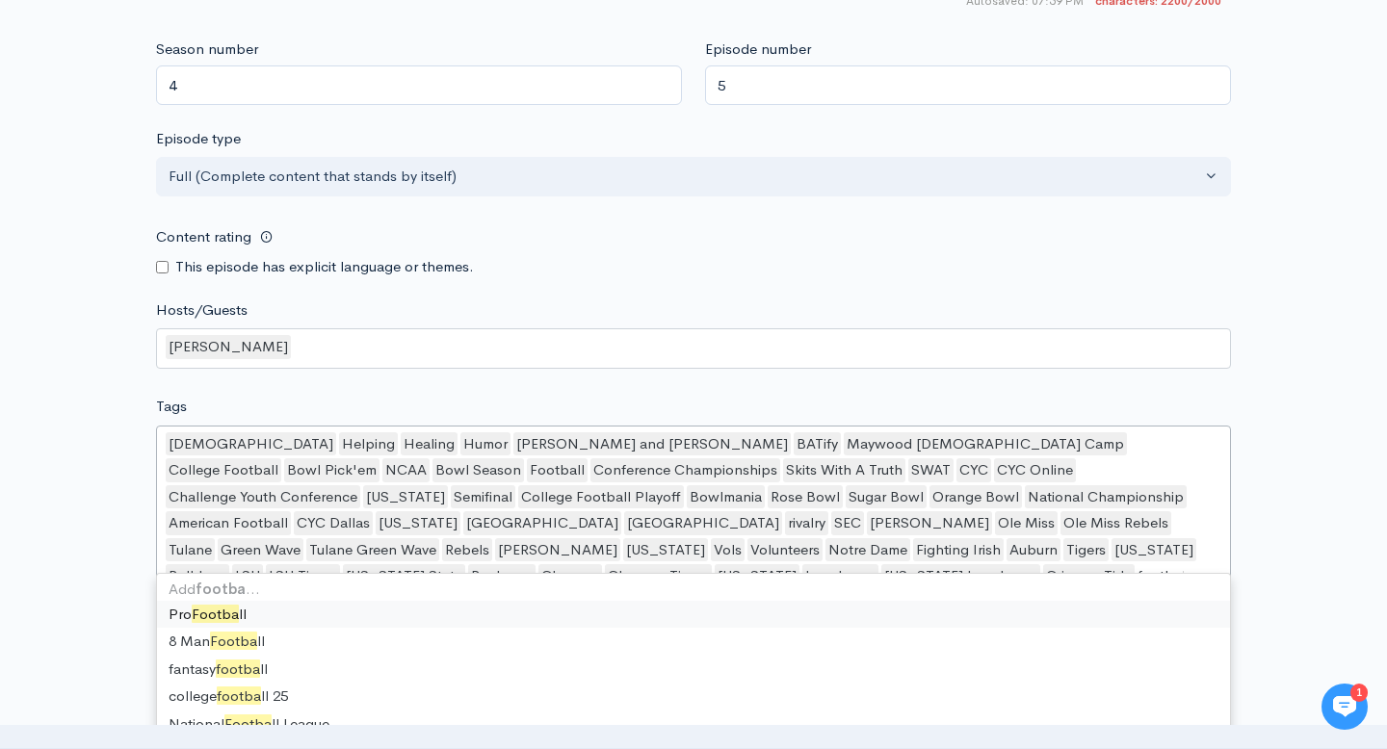
type input "football"
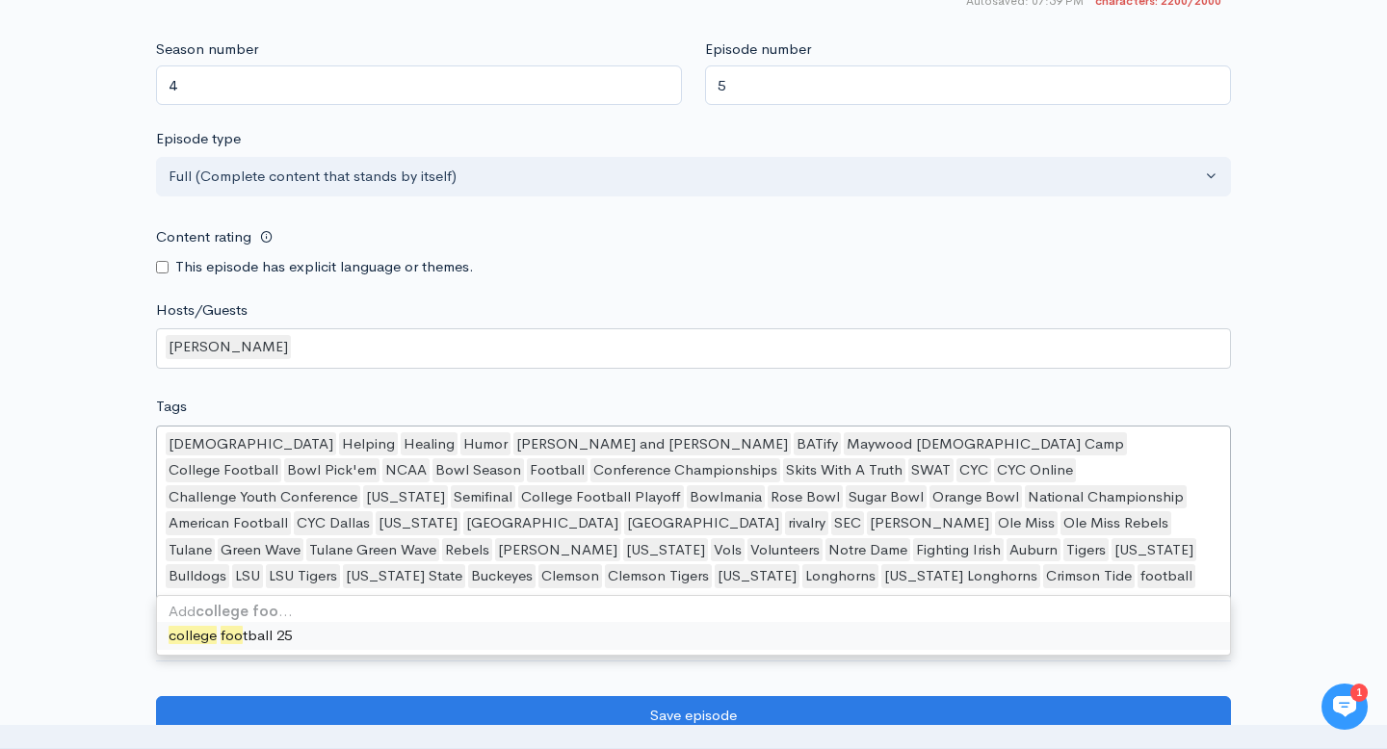
type input "college foot"
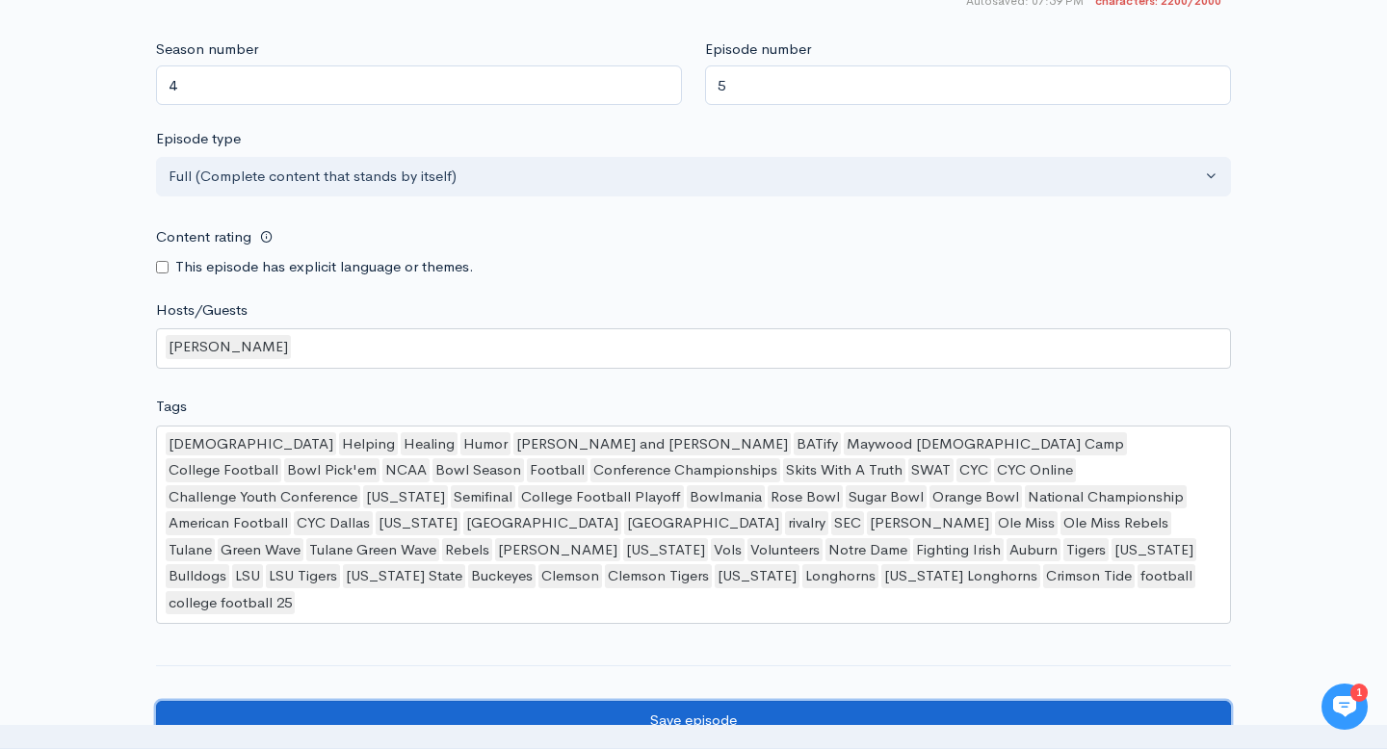
click at [529, 701] on input "Save episode" at bounding box center [693, 720] width 1075 height 39
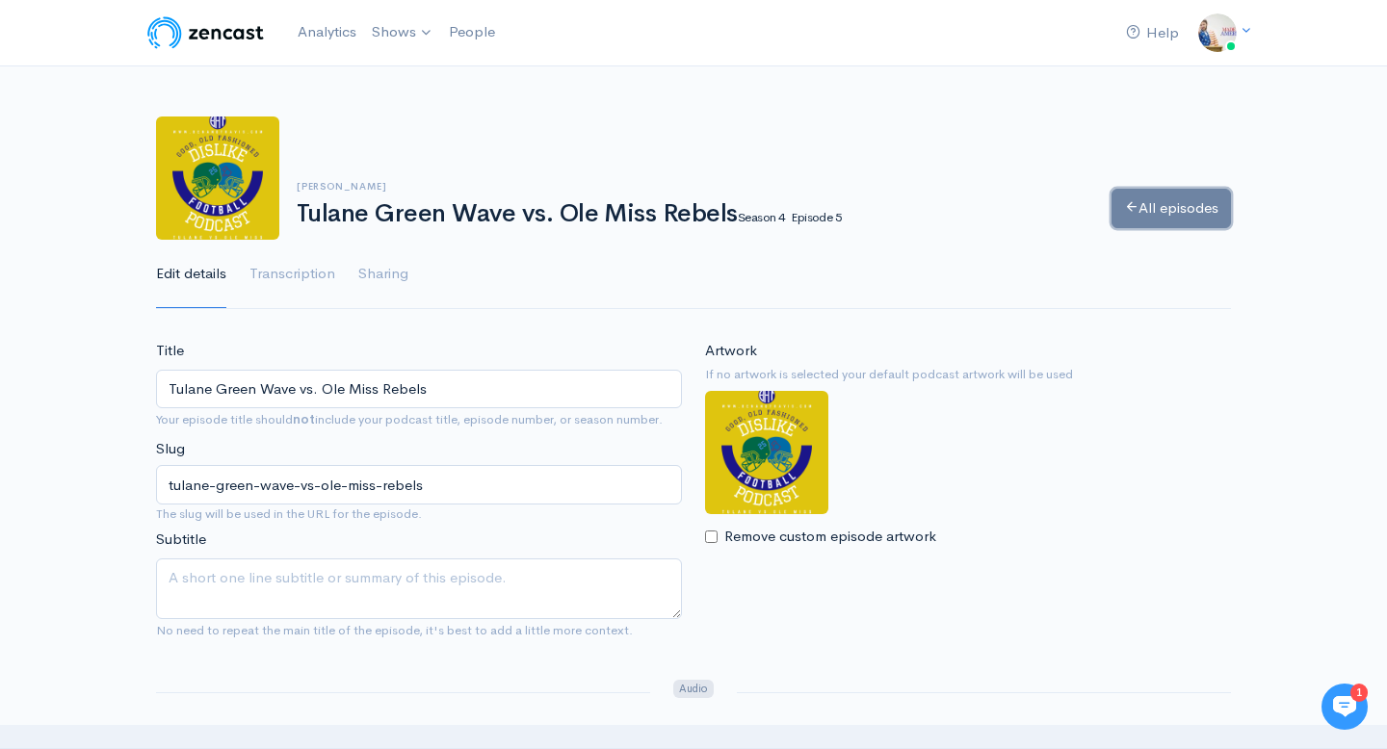
click at [1177, 205] on link "All episodes" at bounding box center [1170, 208] width 119 height 39
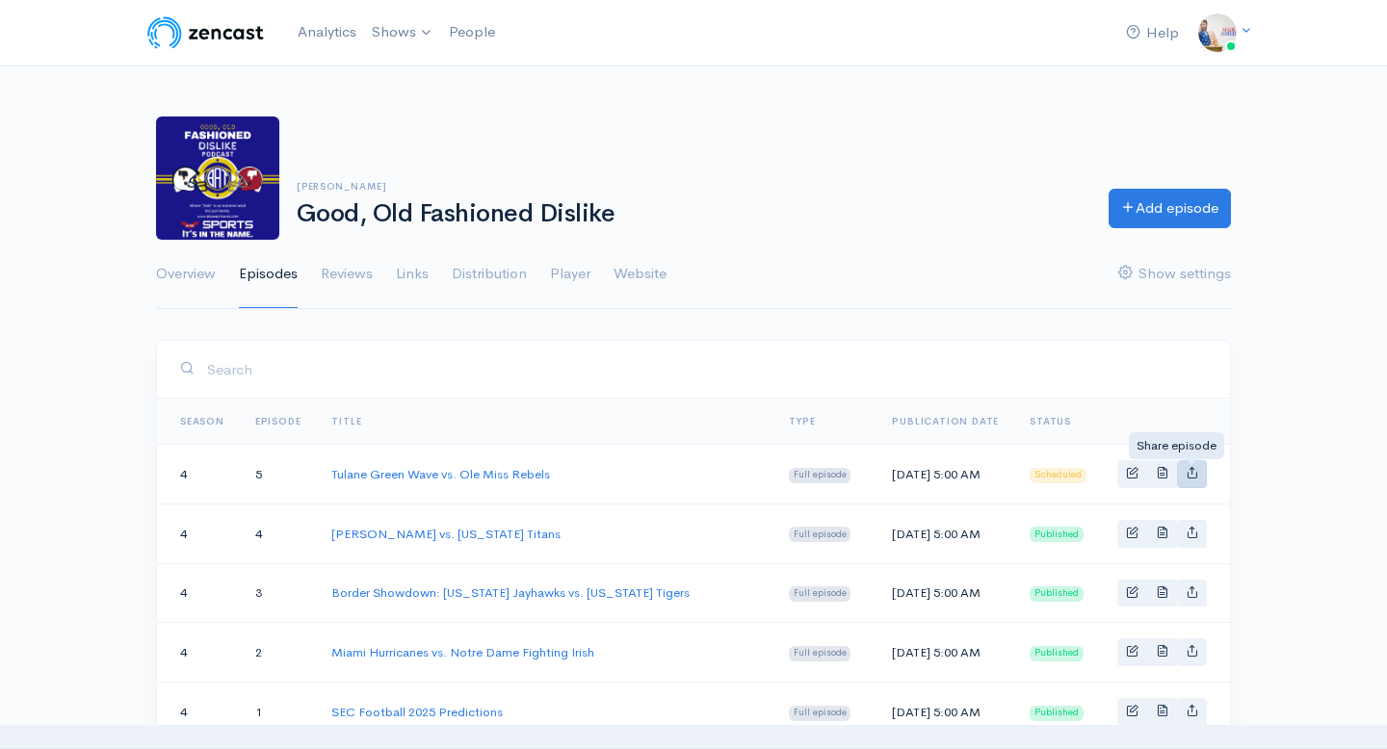
click at [1190, 476] on icon "Basic example" at bounding box center [1191, 472] width 13 height 13
type input "https://good-old-fashioned-dislike.zencast.website/episodes/tulane-green-wave-v…"
type input "https://media.zencast.fm/good-old-fashioned-dislike/ff5df35d-93ee-4cc4-81c4-993…"
type input "<iframe src='https://share.zencast.fm/embed/episode/ff5df35d-93ee-4cc4-81c4-993…"
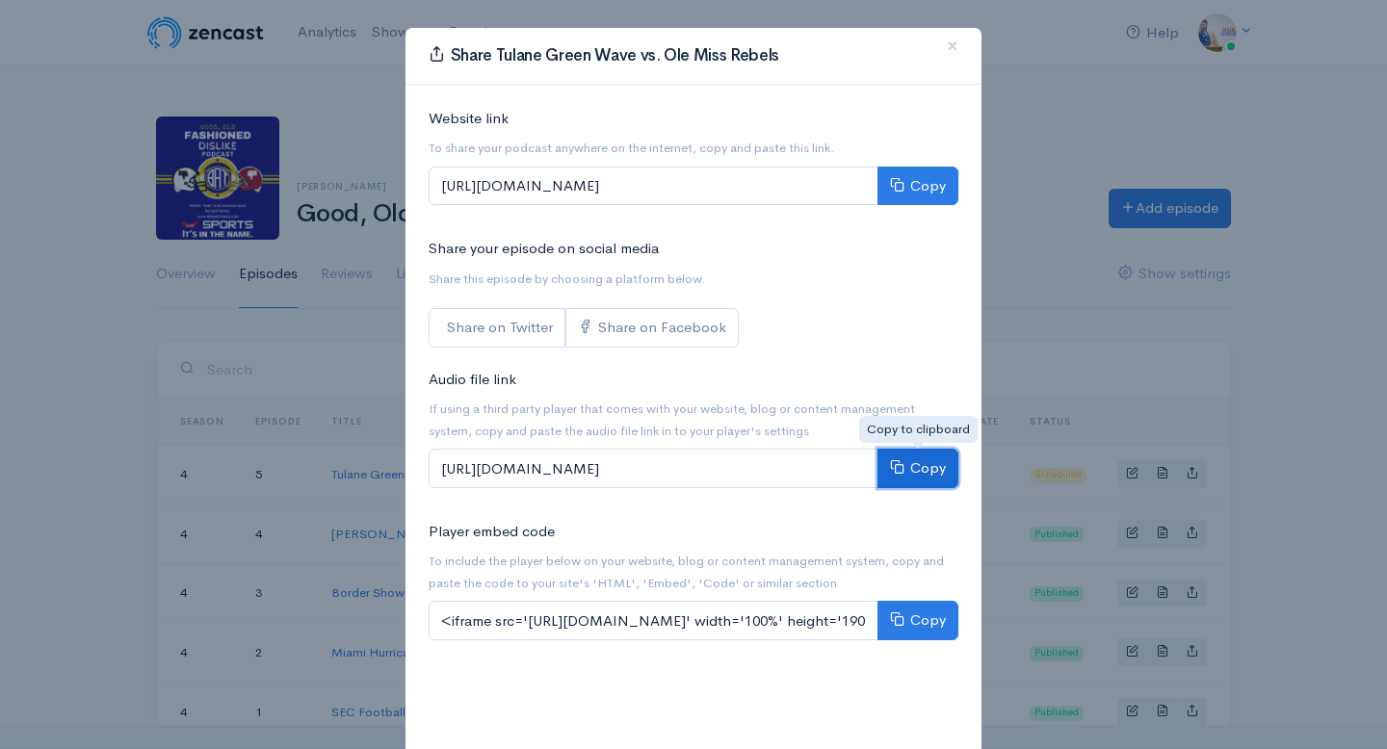
click at [925, 467] on button "Copy" at bounding box center [917, 468] width 81 height 39
click at [950, 45] on span "×" at bounding box center [953, 46] width 12 height 28
